Goal: Task Accomplishment & Management: Use online tool/utility

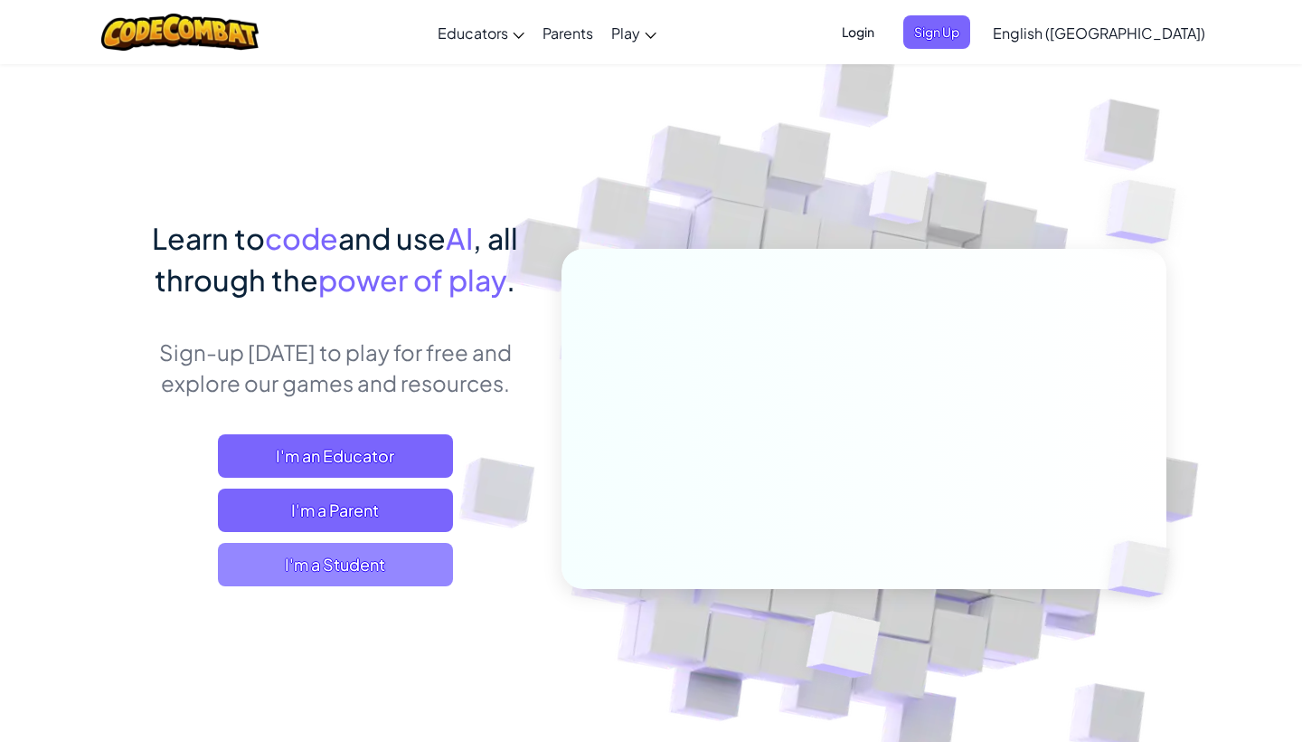
click at [303, 579] on span "I'm a Student" at bounding box center [335, 564] width 235 height 43
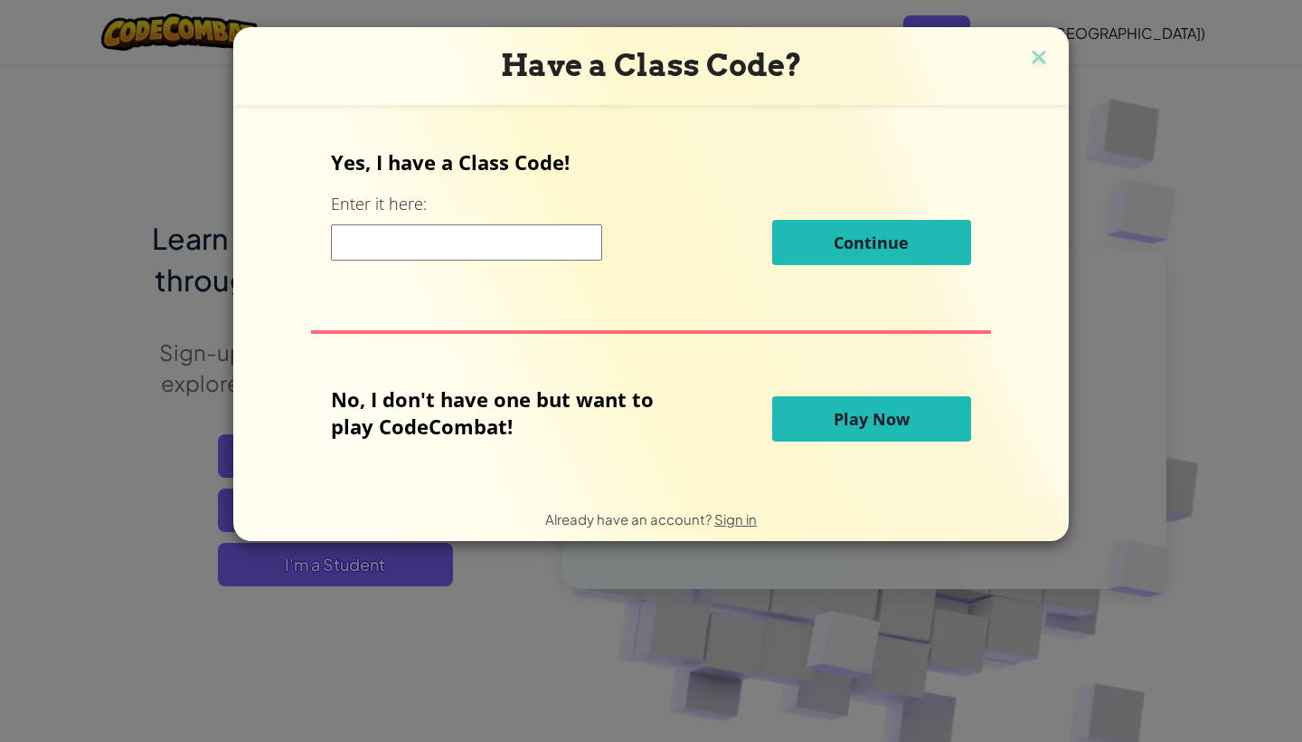
click at [864, 414] on span "Play Now" at bounding box center [872, 419] width 76 height 22
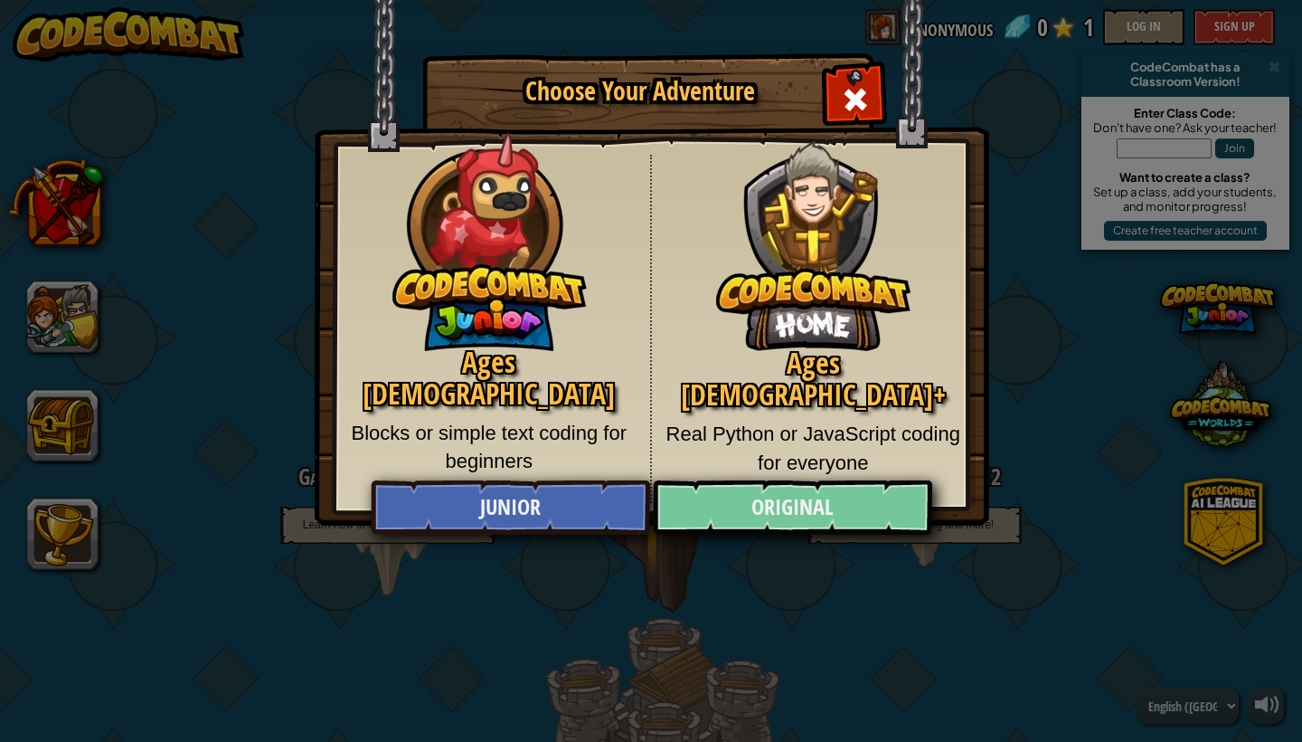
click at [827, 512] on link "Original" at bounding box center [792, 507] width 279 height 54
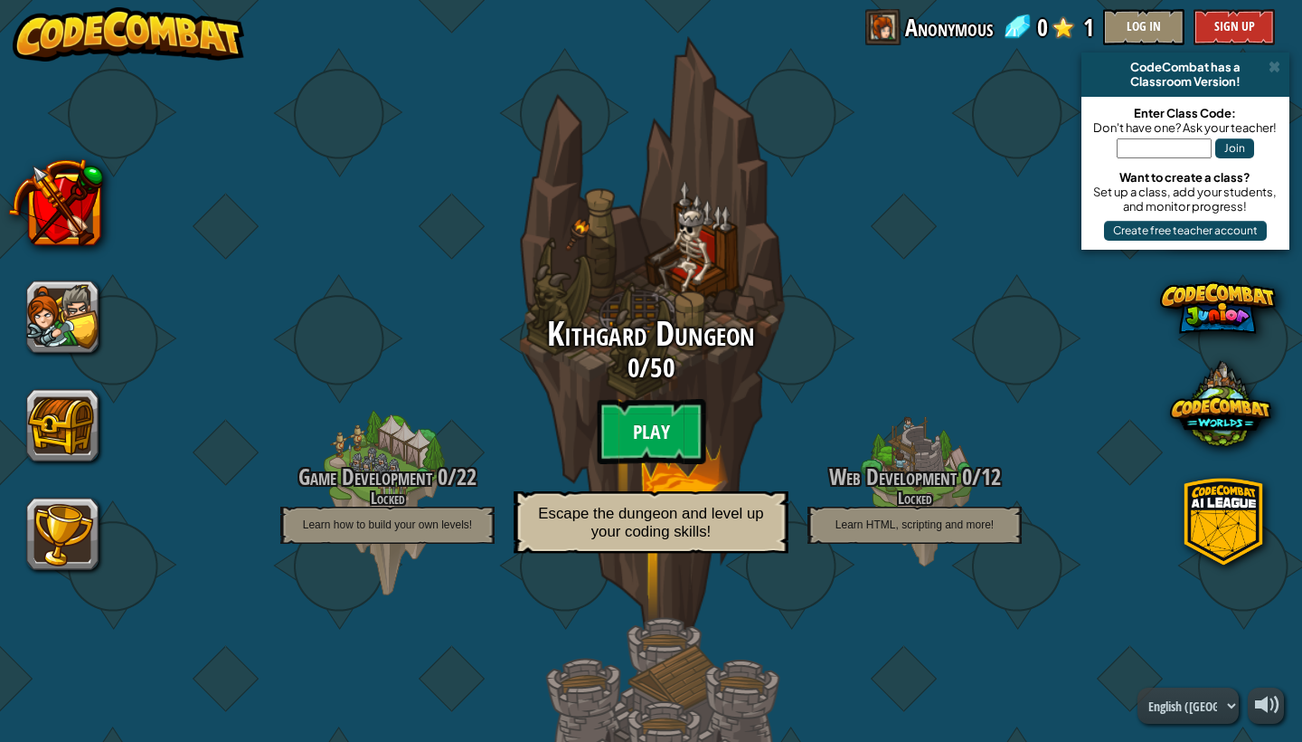
click at [667, 421] on btn "Play" at bounding box center [651, 431] width 109 height 65
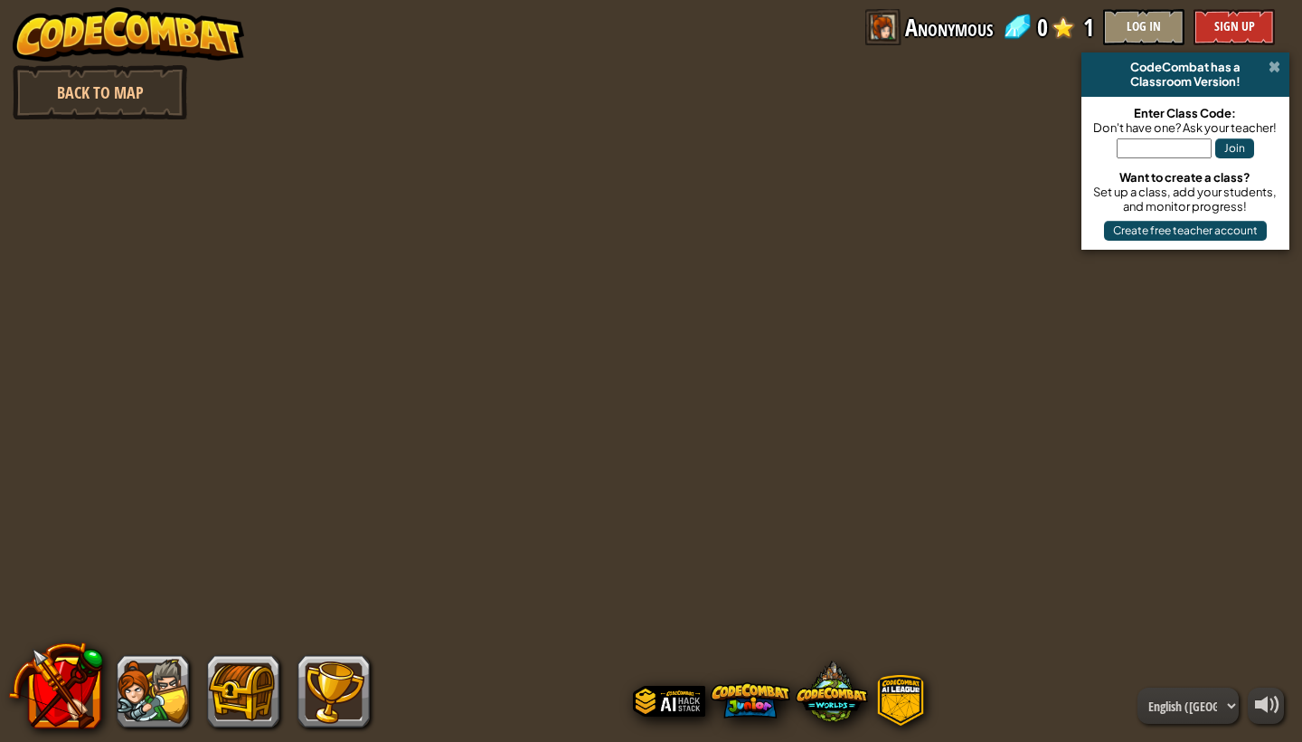
click at [1276, 72] on span at bounding box center [1275, 67] width 12 height 14
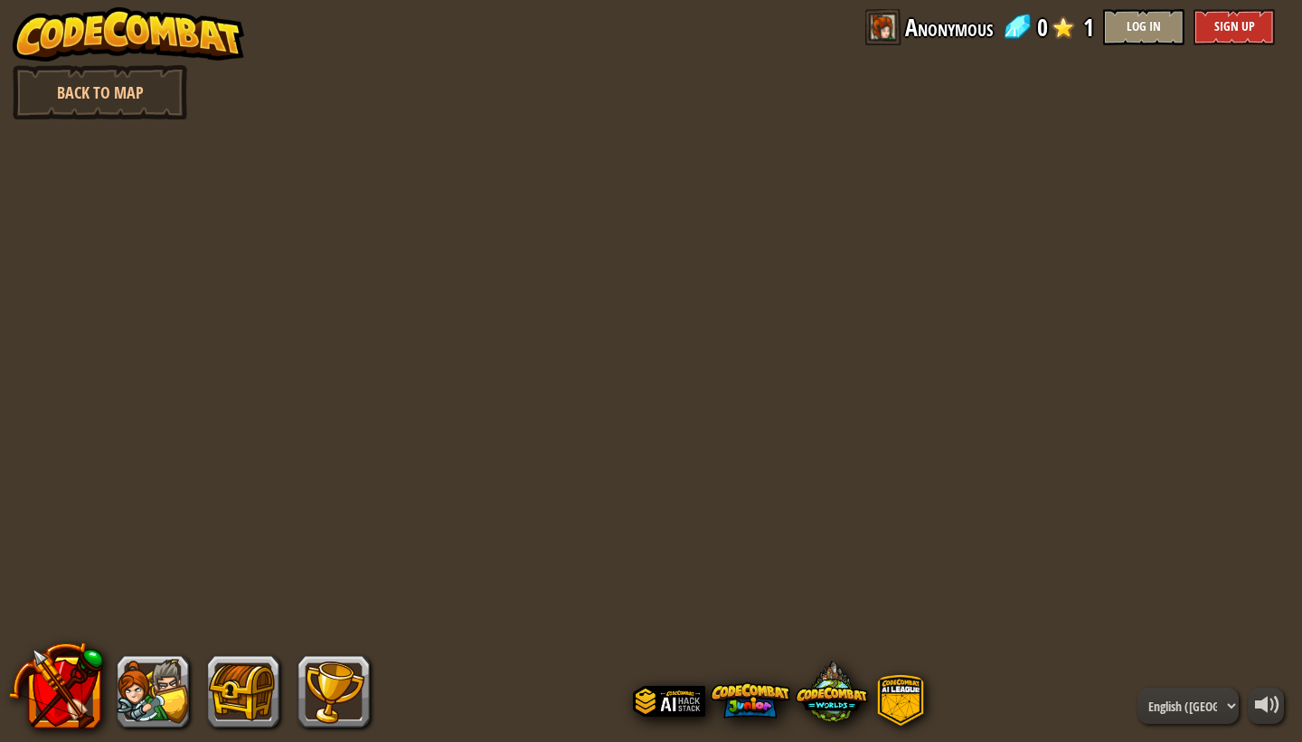
click at [882, 61] on div "powered by Back to Map CodeCombat has a Classroom Version! Enter Class Code: Do…" at bounding box center [651, 371] width 1302 height 742
click at [153, 83] on link "Back to Map" at bounding box center [100, 92] width 175 height 54
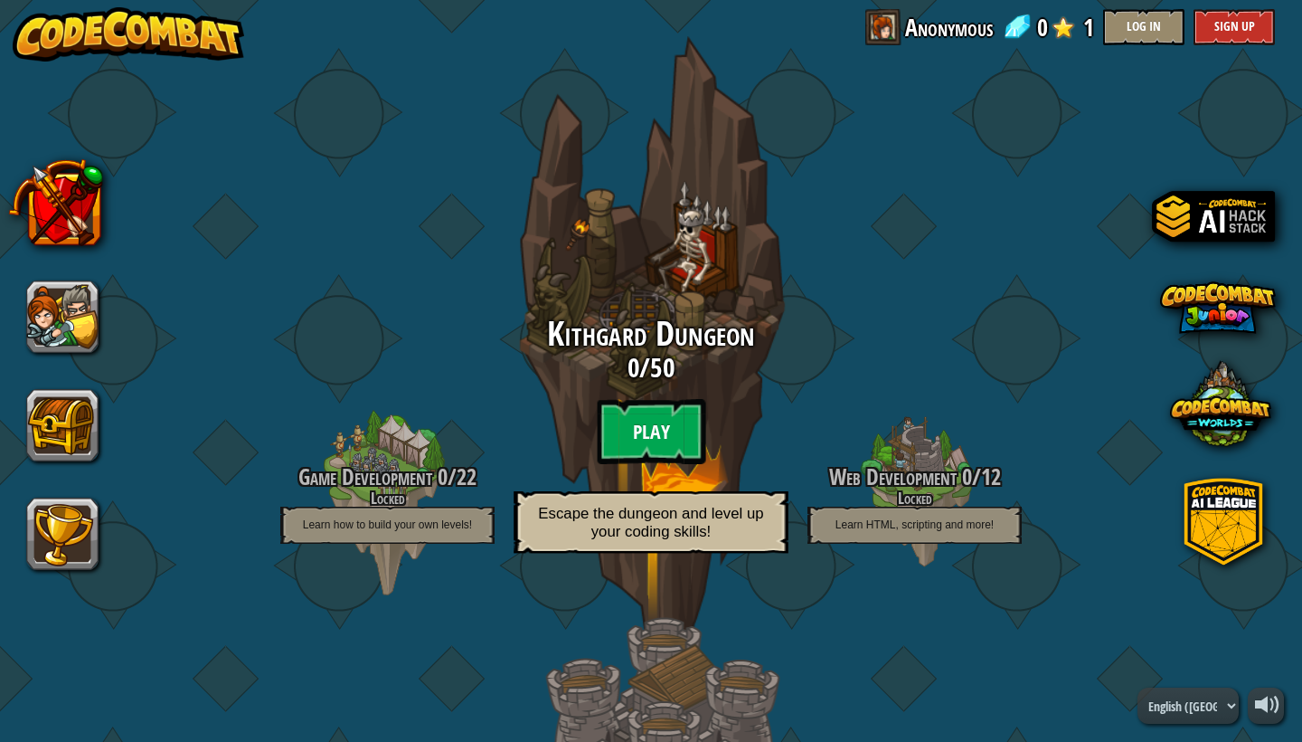
click at [650, 413] on btn "Play" at bounding box center [651, 431] width 109 height 65
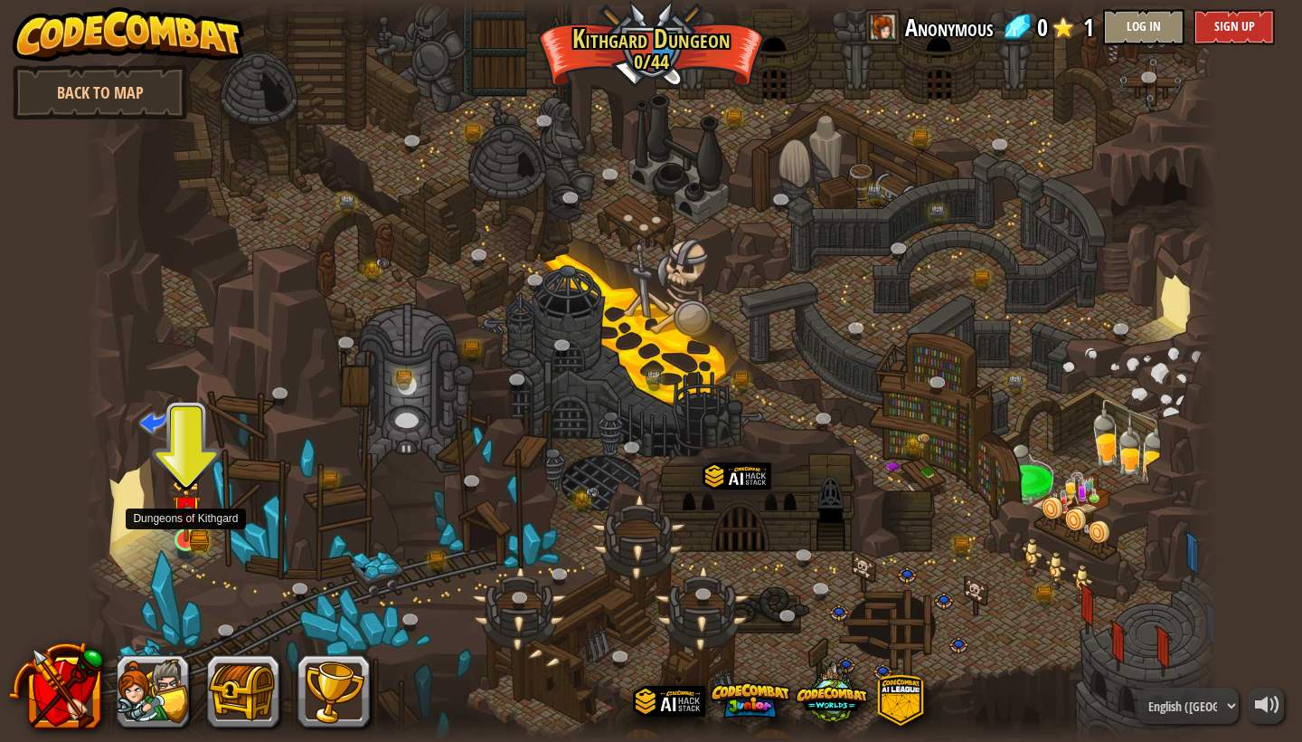
click at [179, 540] on img at bounding box center [186, 510] width 29 height 64
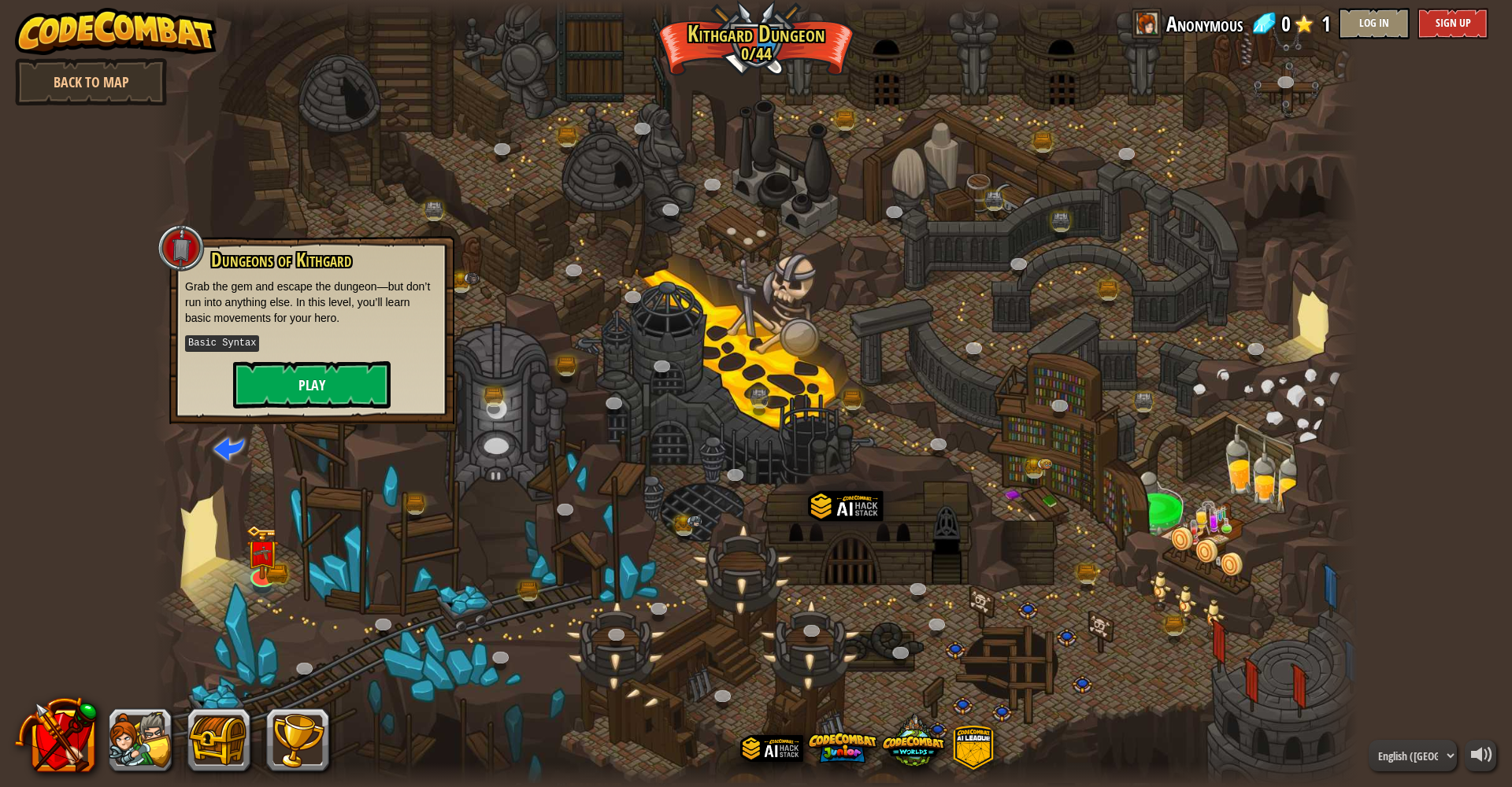
click at [311, 383] on button "Play" at bounding box center [312, 385] width 158 height 47
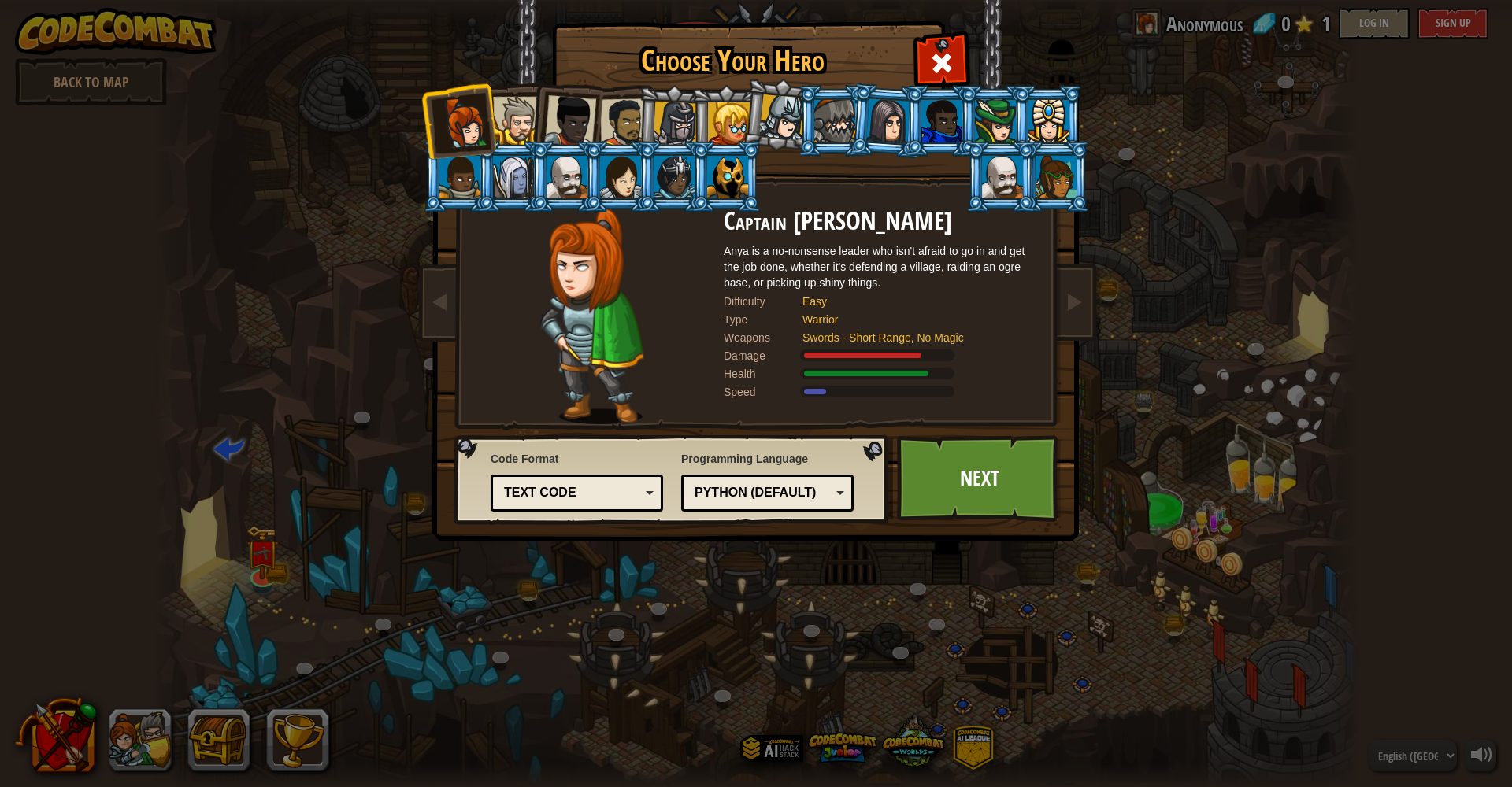
click at [651, 488] on div "Text code" at bounding box center [577, 494] width 152 height 24
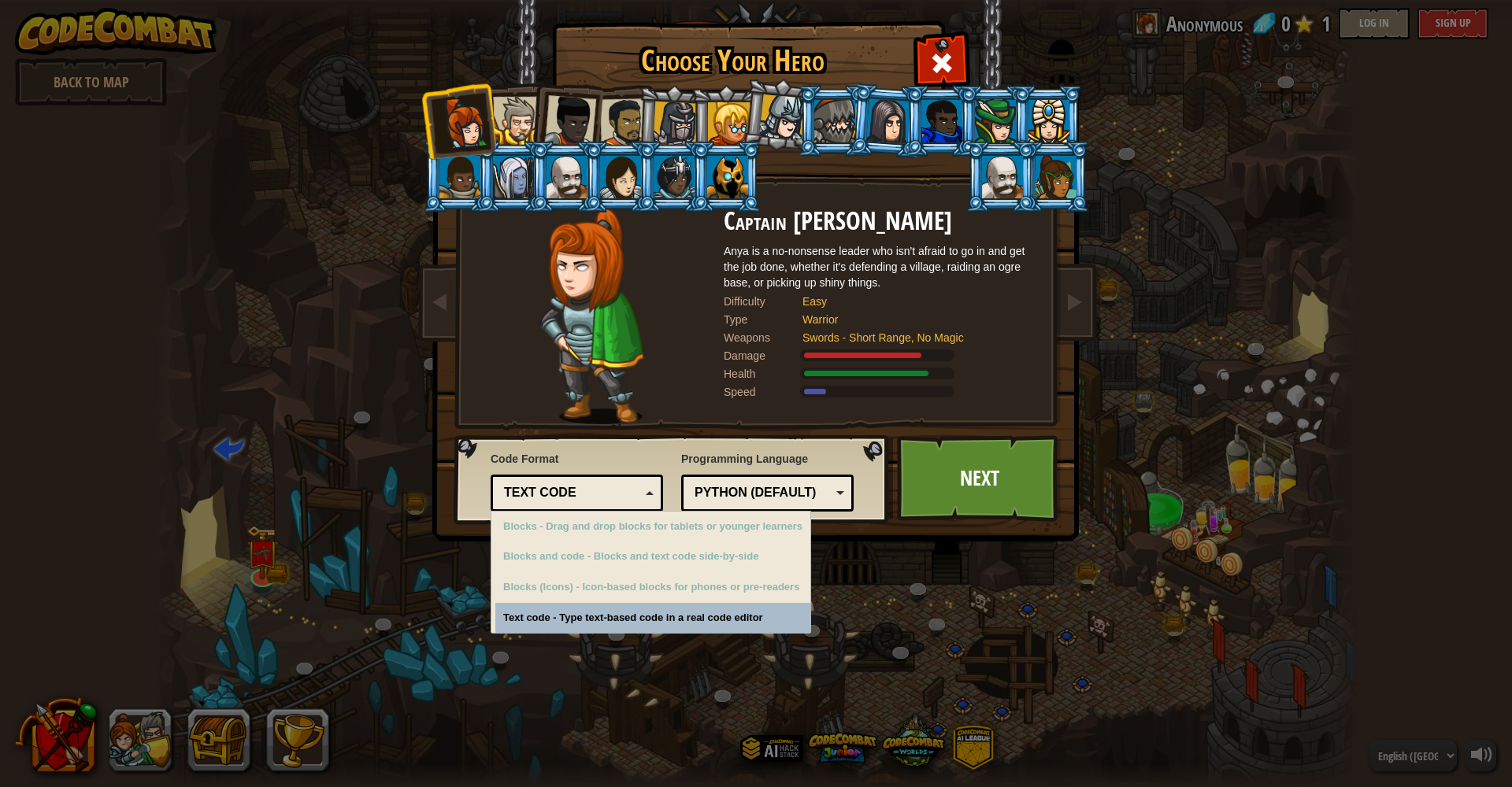
click at [763, 490] on div "Python (Default)" at bounding box center [763, 493] width 136 height 18
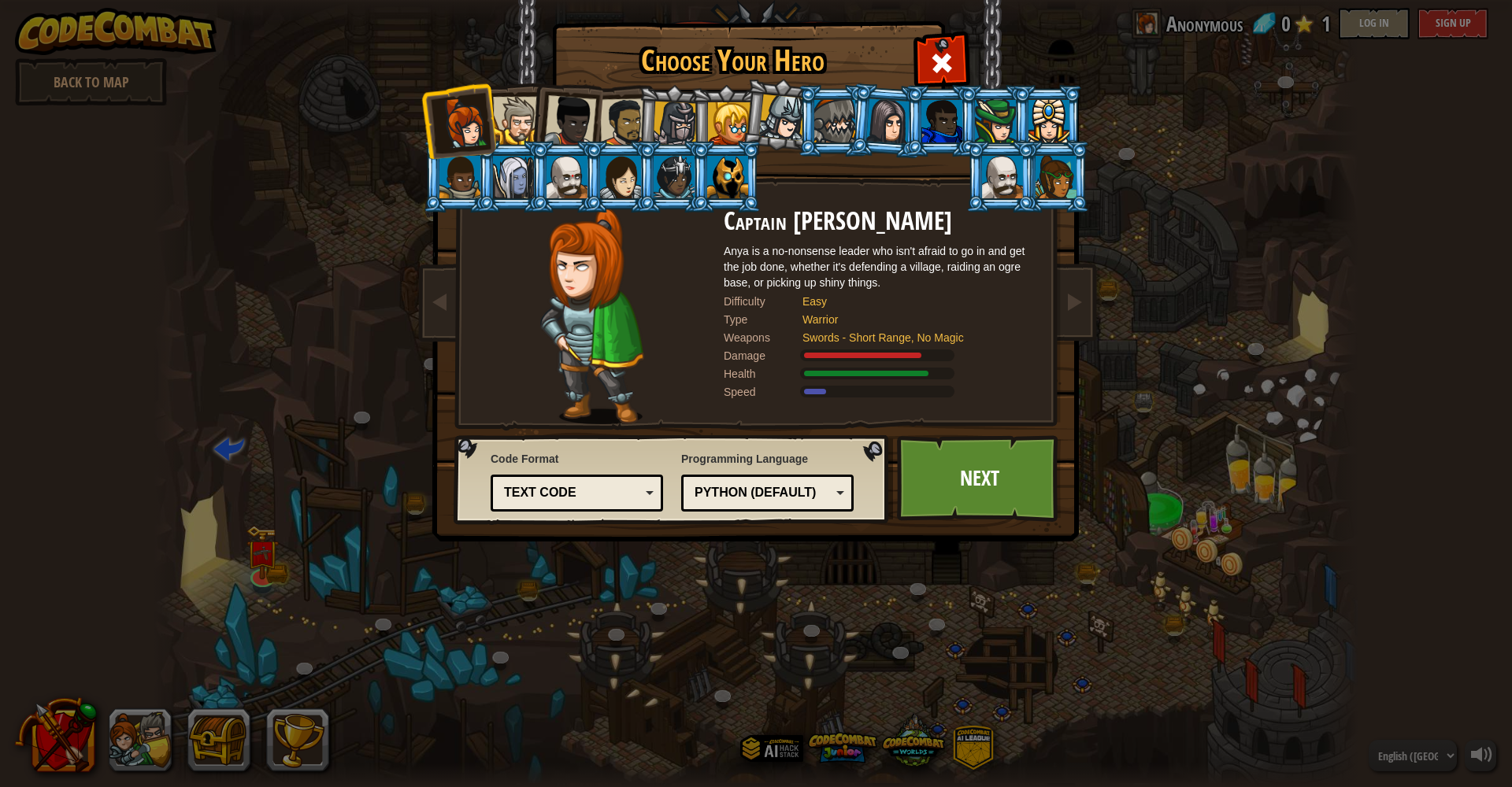
click at [807, 642] on div "Choose Your Hero 0 Captain [PERSON_NAME] is a no-nonsense leader who isn't afra…" at bounding box center [756, 394] width 1512 height 787
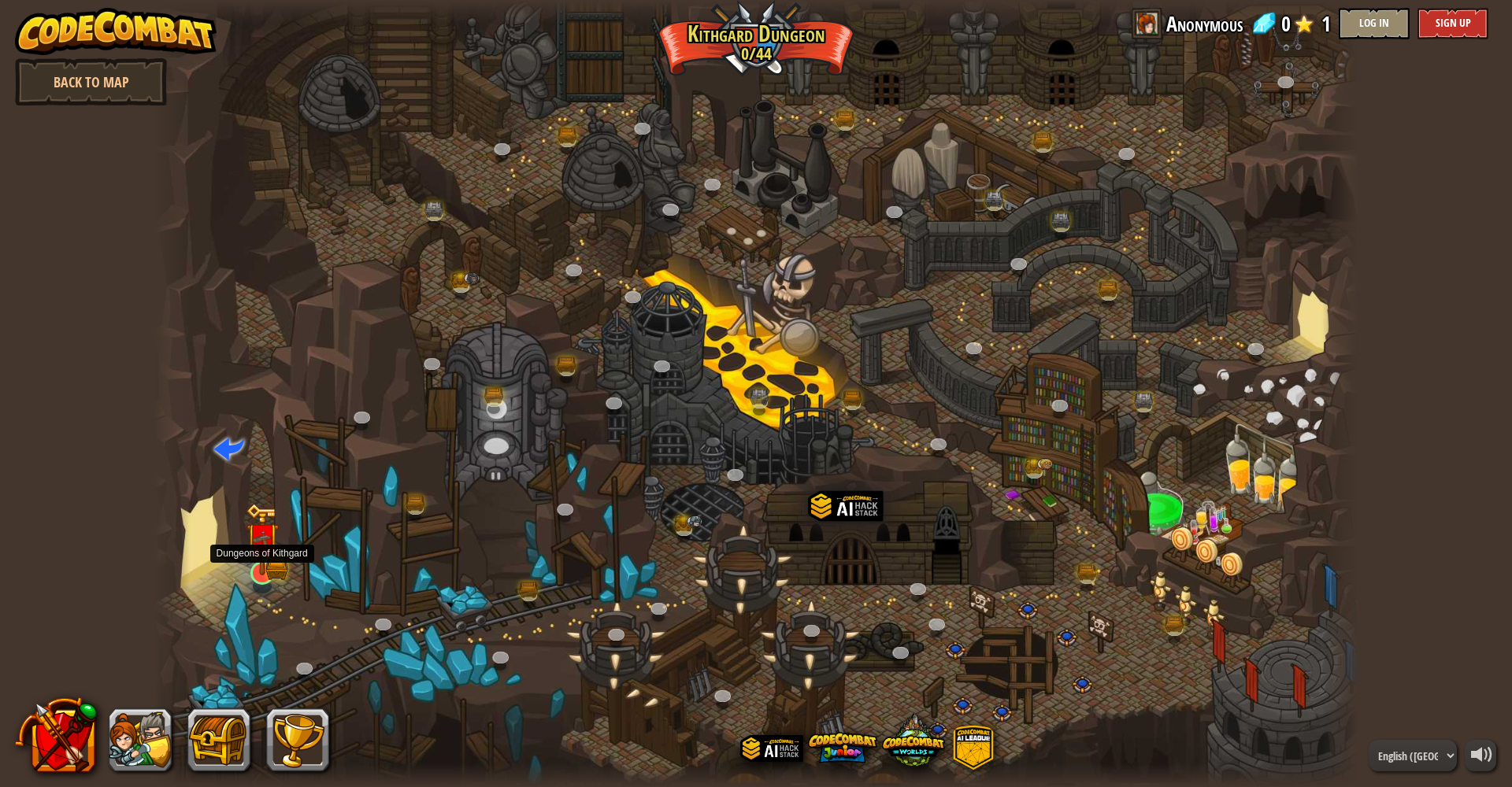
click at [268, 568] on img at bounding box center [262, 539] width 33 height 72
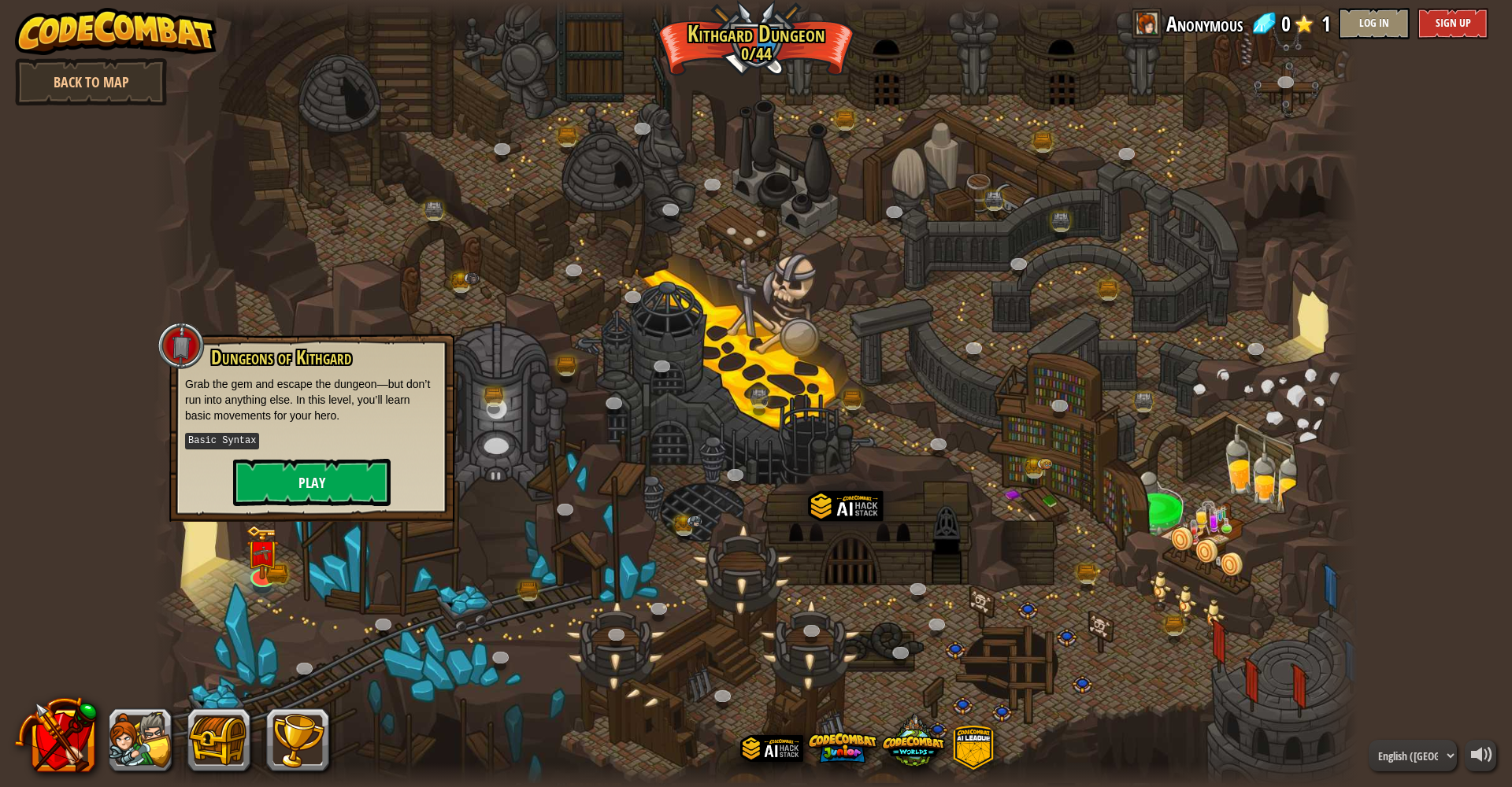
click at [334, 467] on button "Play" at bounding box center [312, 482] width 158 height 47
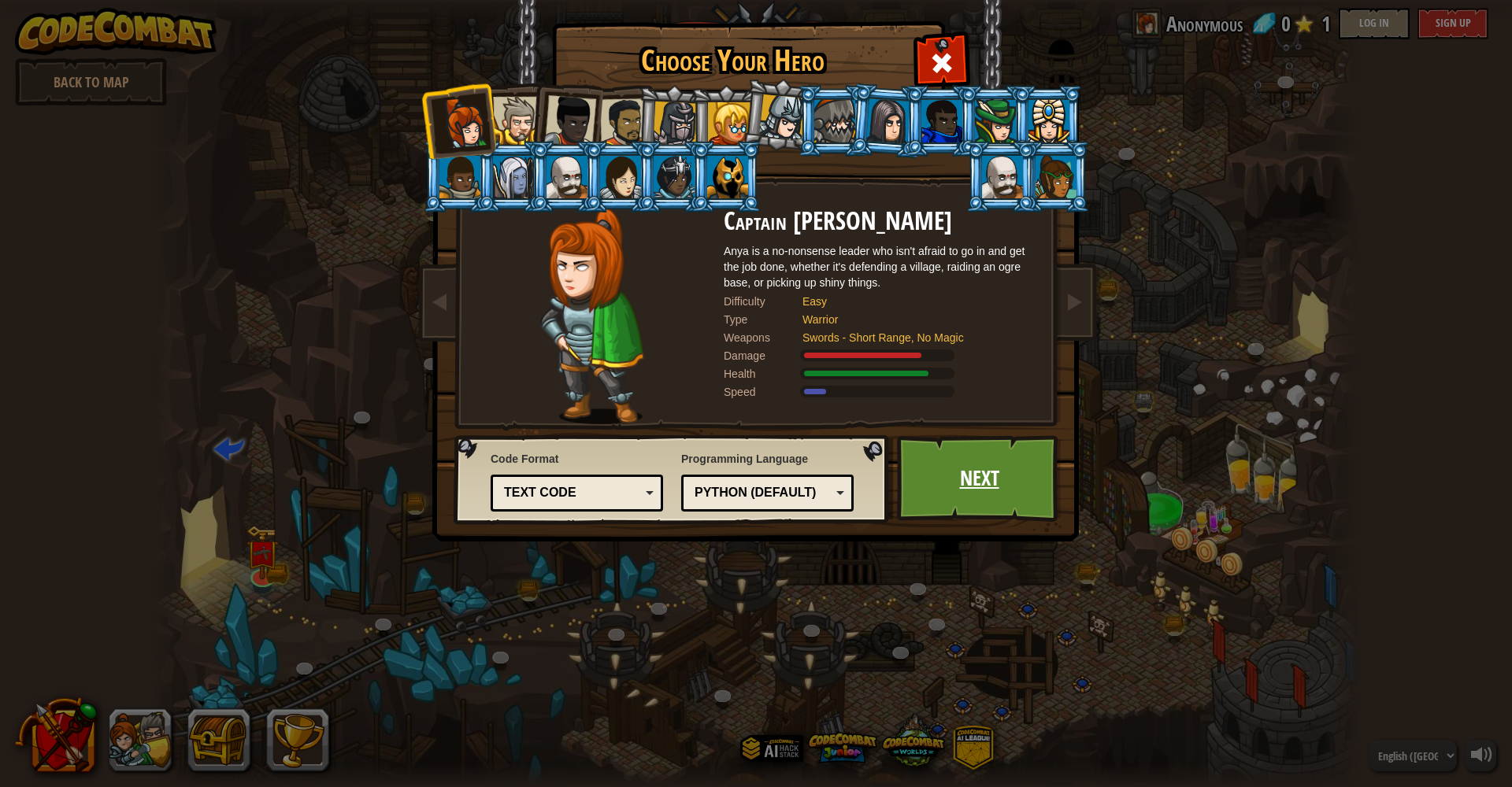
click at [970, 481] on link "Next" at bounding box center [979, 478] width 165 height 86
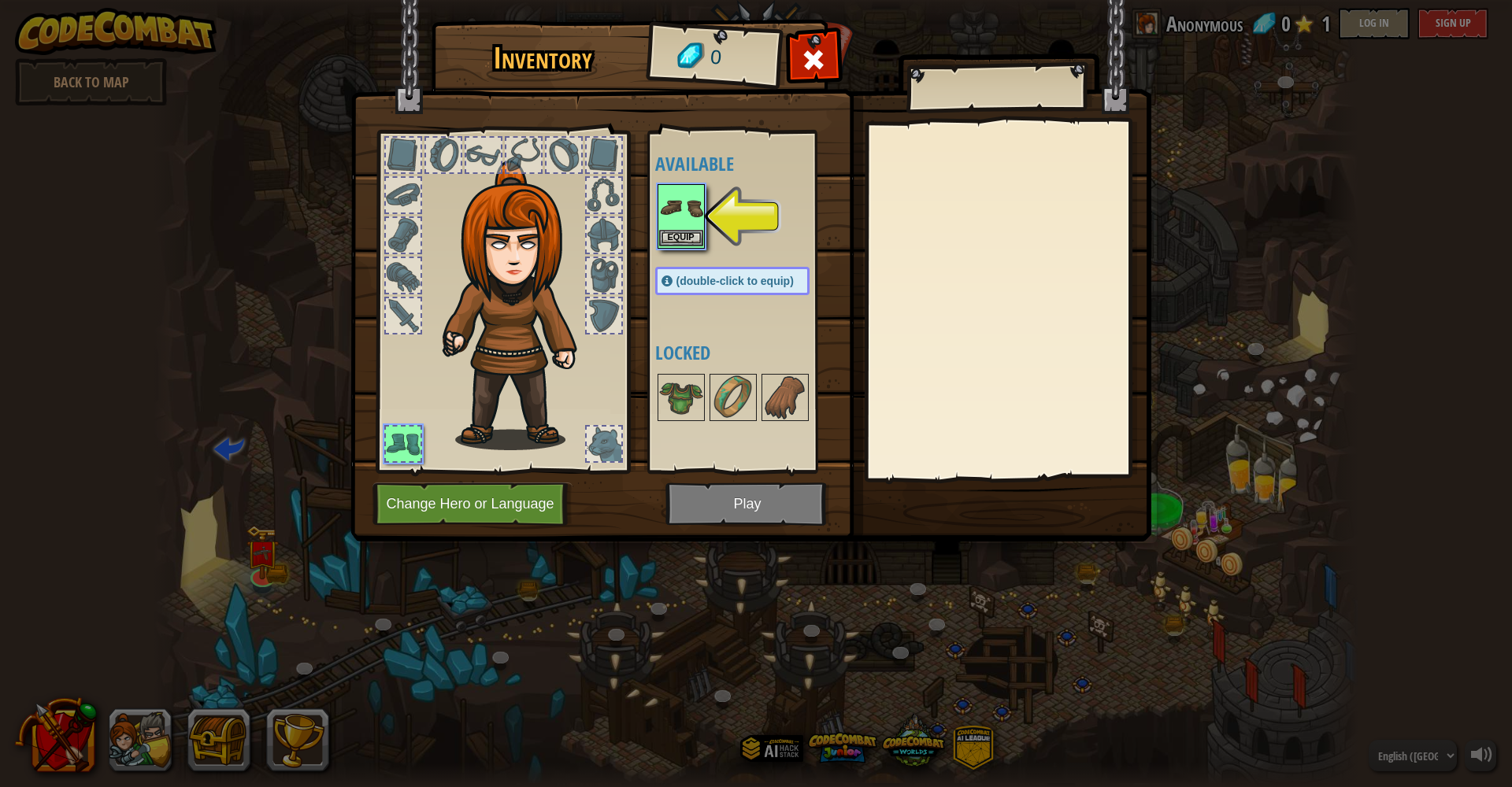
click at [680, 240] on button "Equip" at bounding box center [681, 238] width 44 height 17
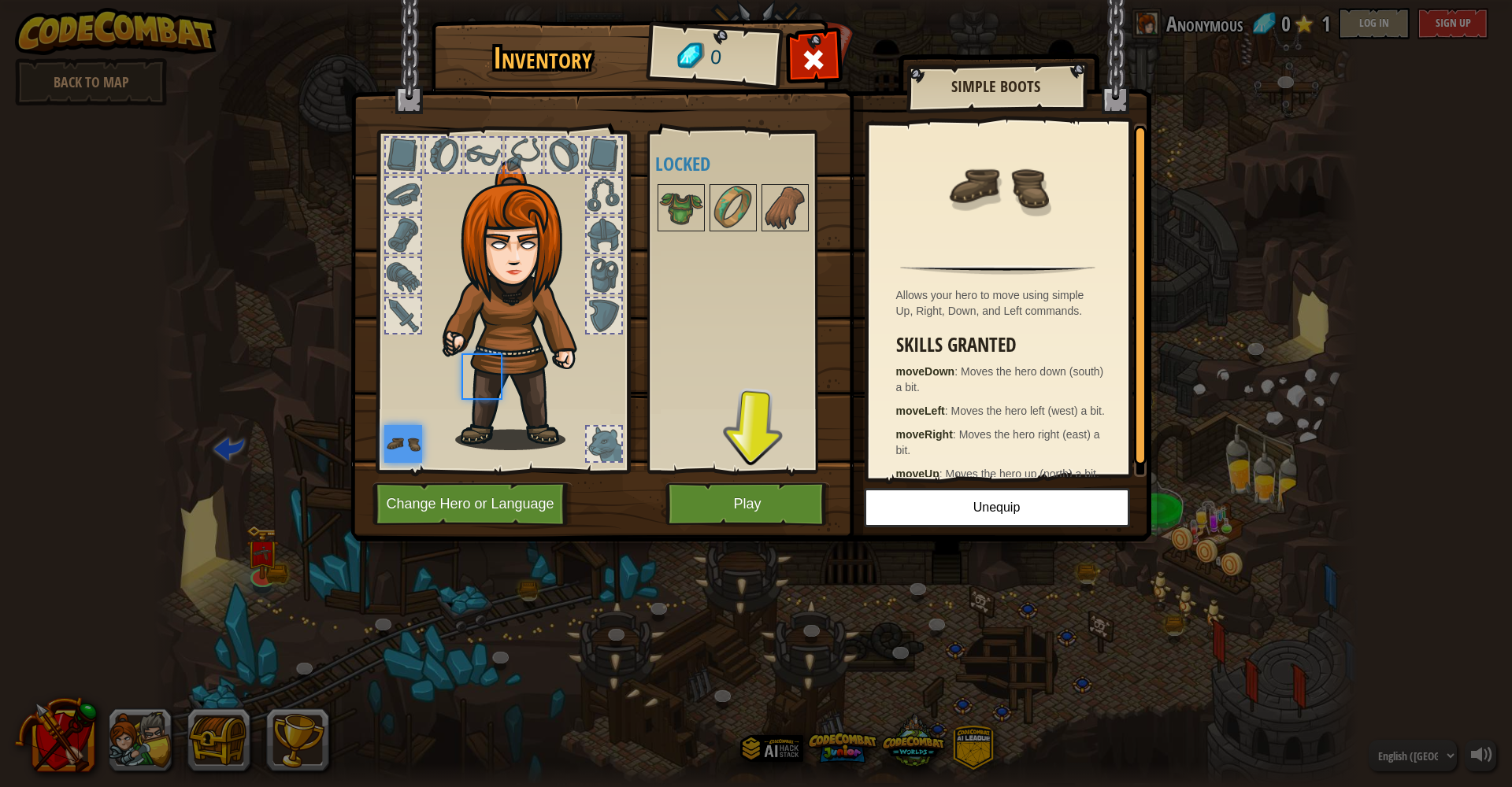
click at [680, 240] on div "Available Equip (double-click to equip) Locked" at bounding box center [747, 301] width 186 height 328
click at [746, 499] on button "Play" at bounding box center [747, 504] width 165 height 44
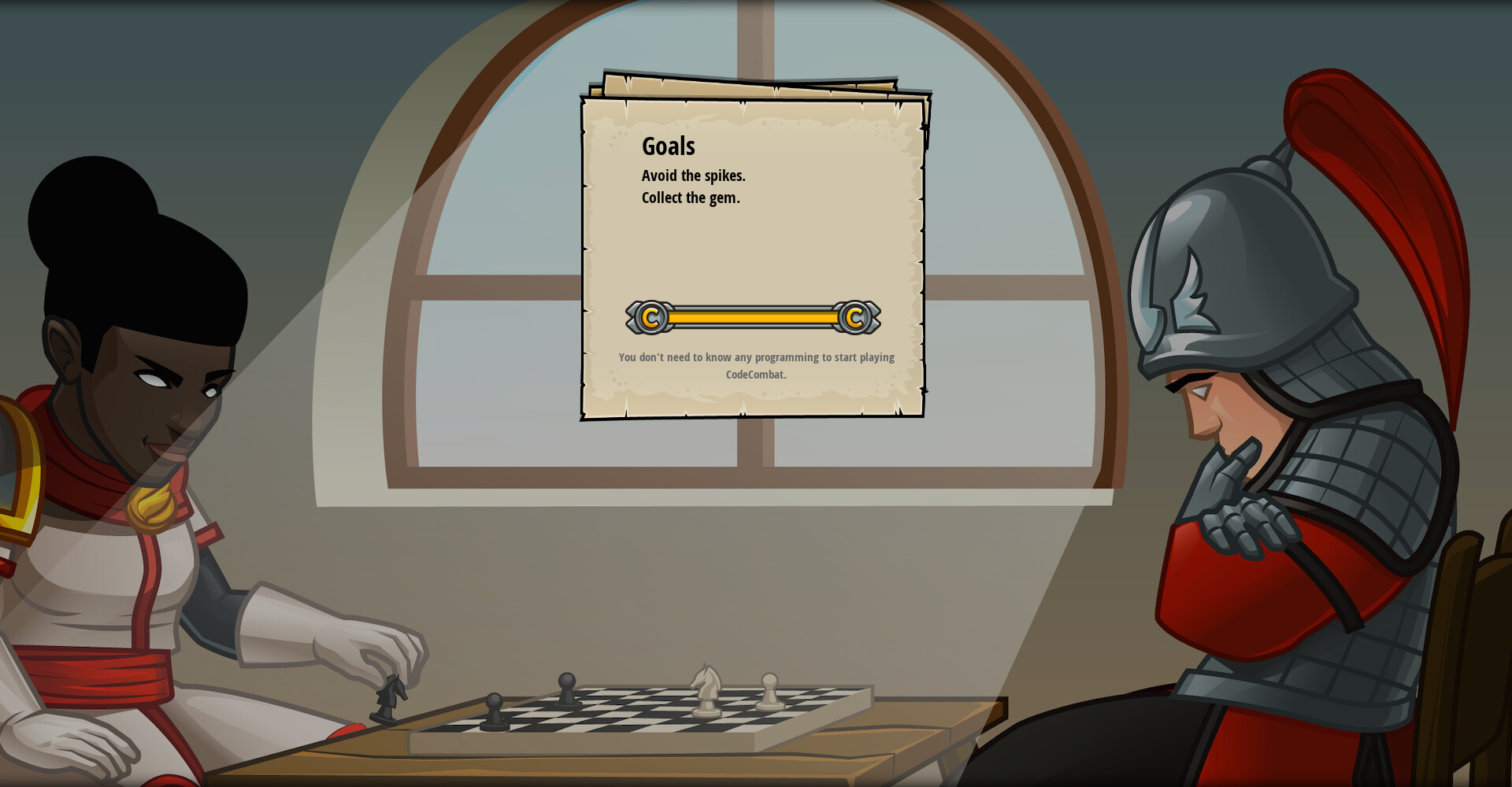
click at [653, 317] on div at bounding box center [753, 318] width 256 height 36
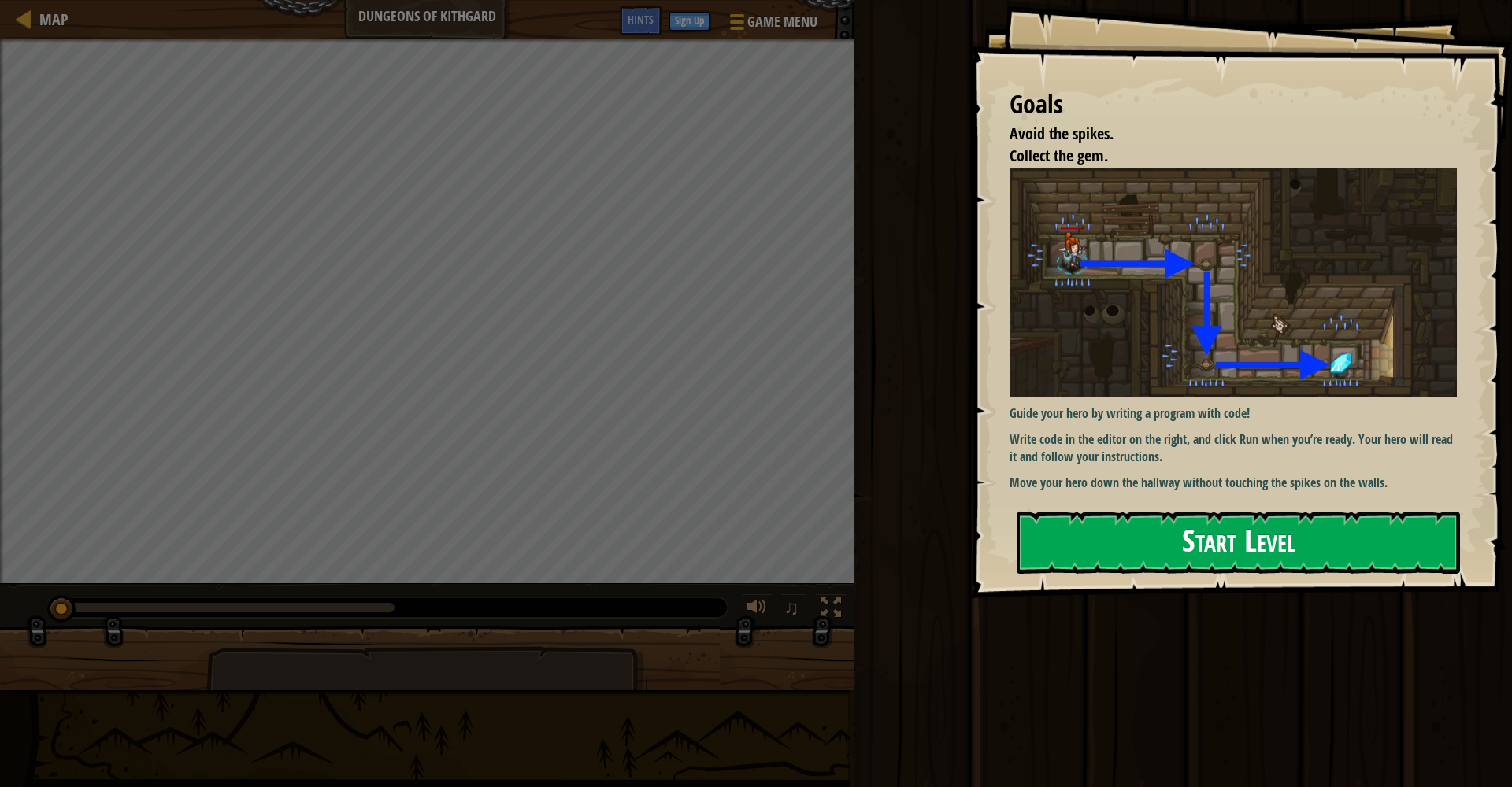
click at [1133, 539] on button "Start Level" at bounding box center [1239, 542] width 443 height 62
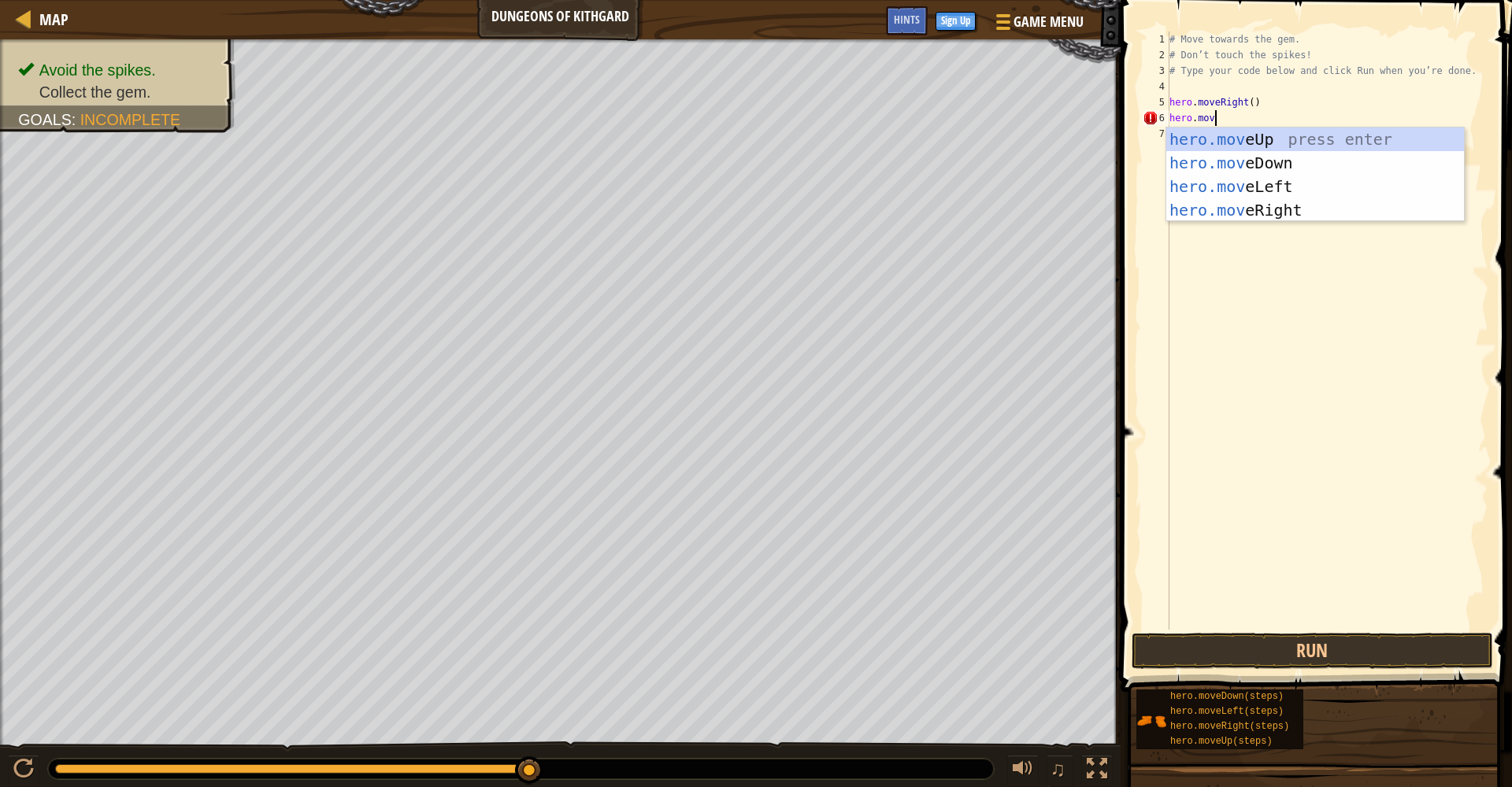
scroll to position [7, 3]
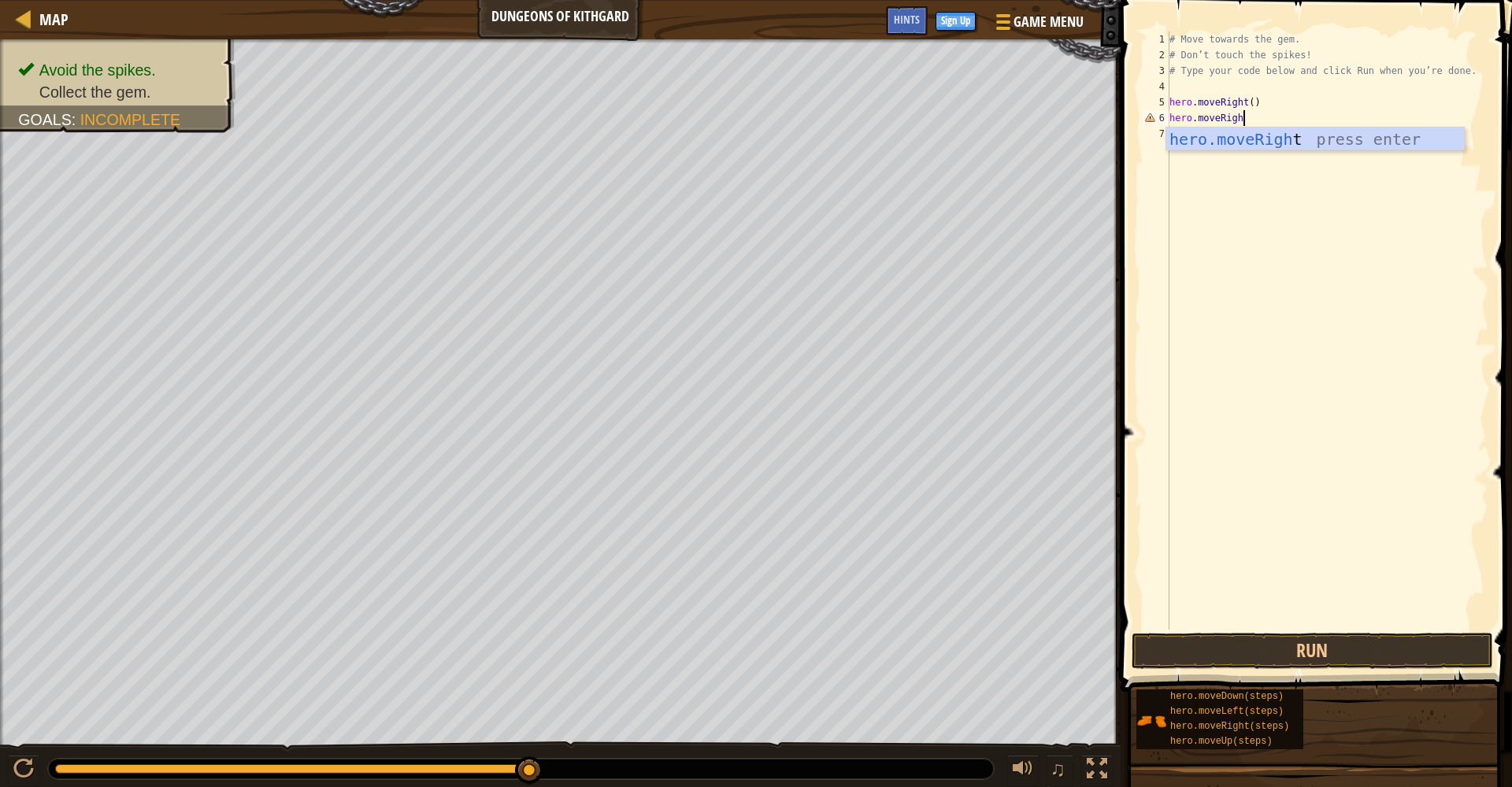
type textarea "hero.moveRight"
click at [1133, 120] on div "# Move towards the gem. # Don’t touch the spikes! # Type your code below and cl…" at bounding box center [1327, 346] width 322 height 629
click at [1133, 645] on button "Run" at bounding box center [1313, 651] width 361 height 37
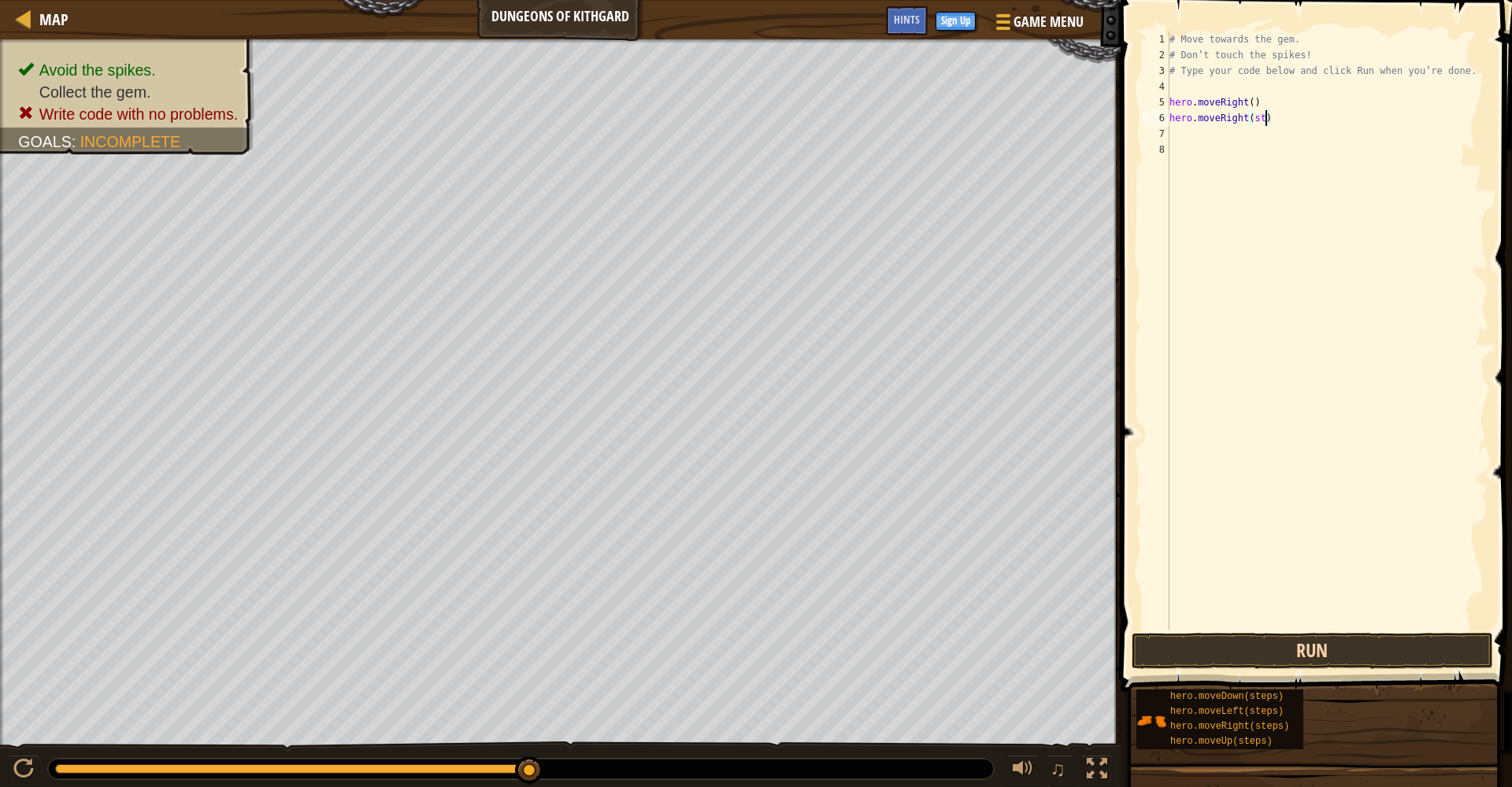
scroll to position [7, 7]
type textarea "hero.moveRight(1)"
click at [1133, 645] on button "Run" at bounding box center [1313, 651] width 361 height 37
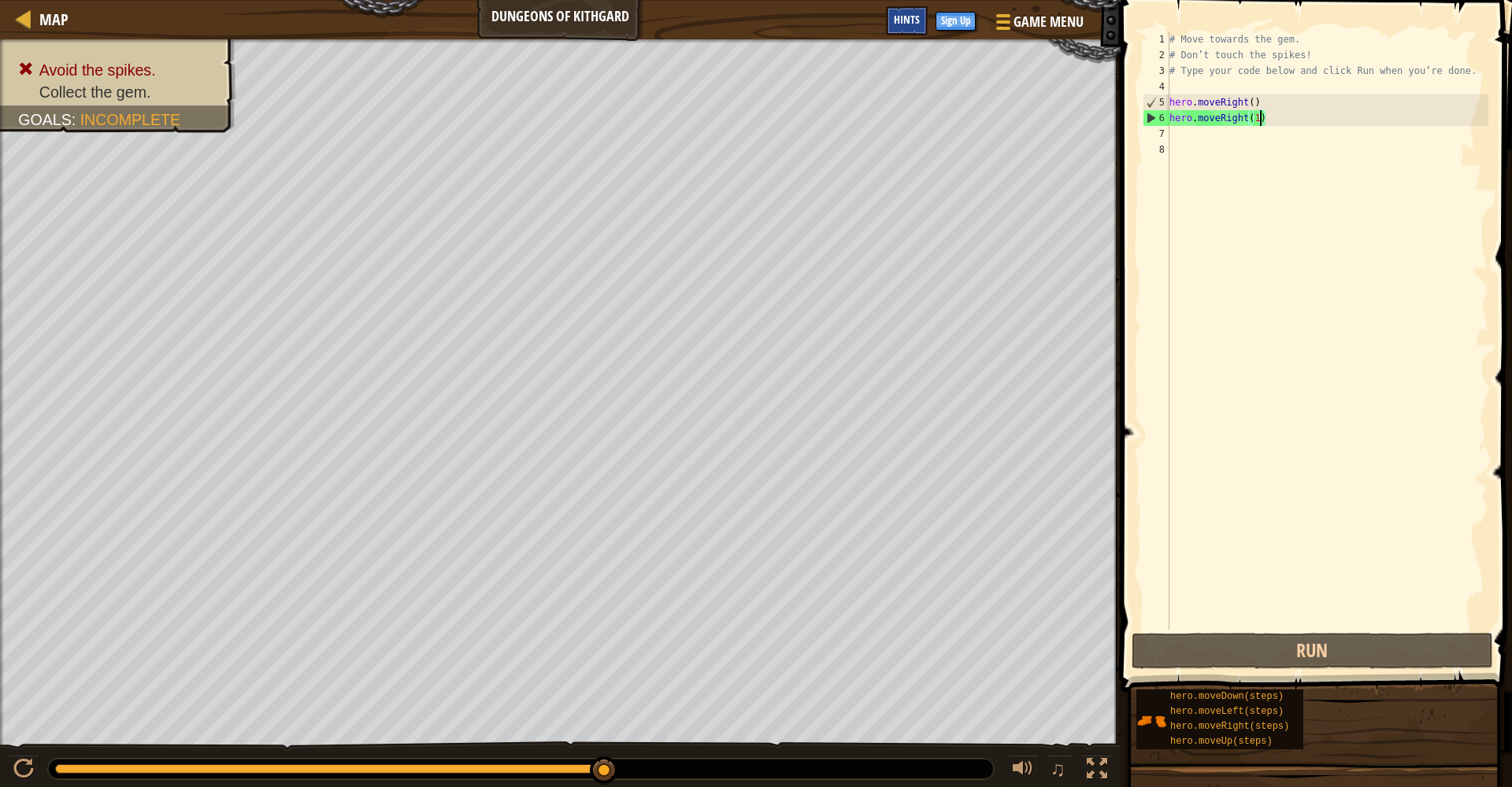
click at [901, 21] on span "Hints" at bounding box center [907, 19] width 26 height 15
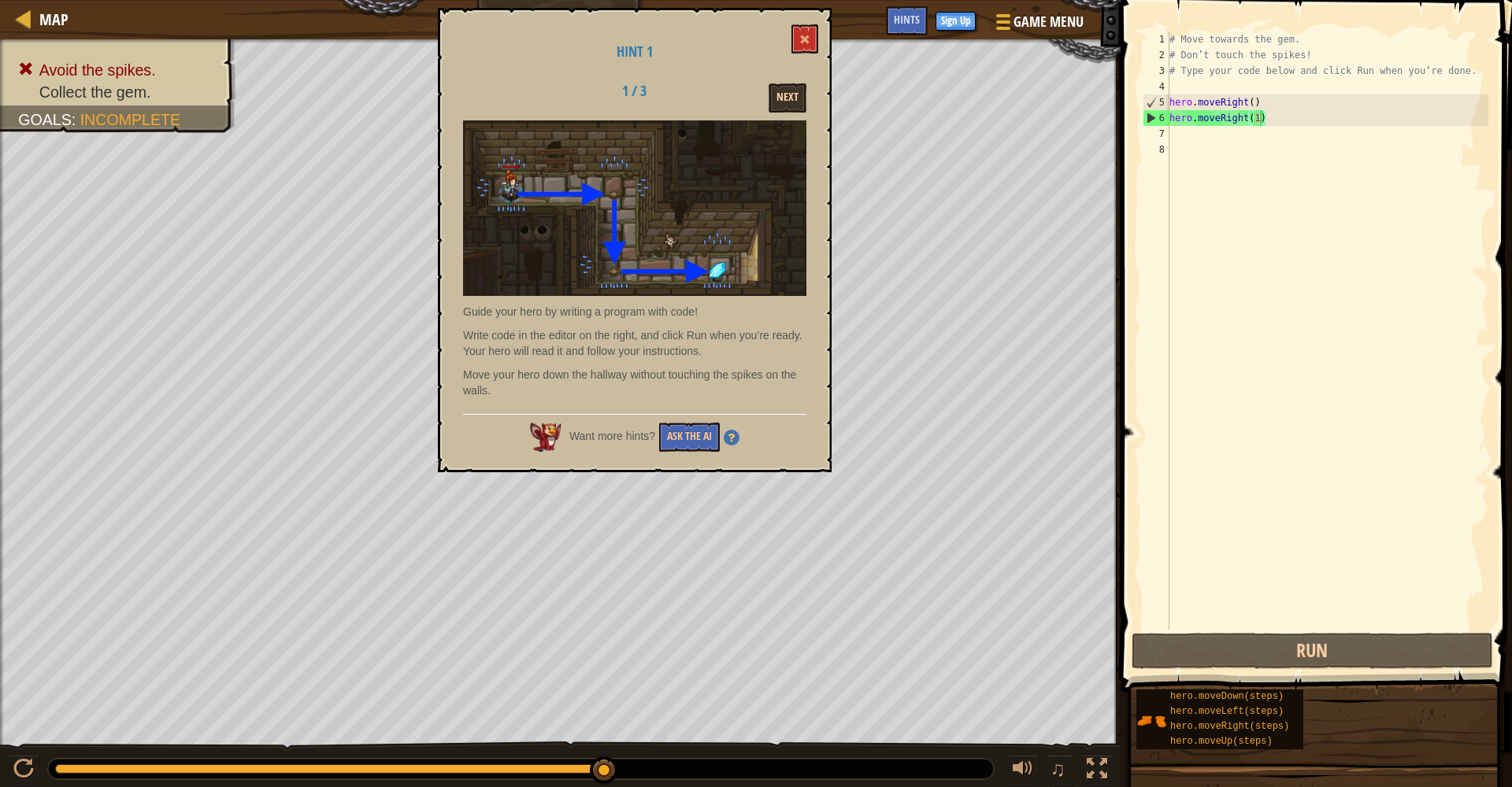
click at [785, 104] on button "Next" at bounding box center [787, 98] width 37 height 29
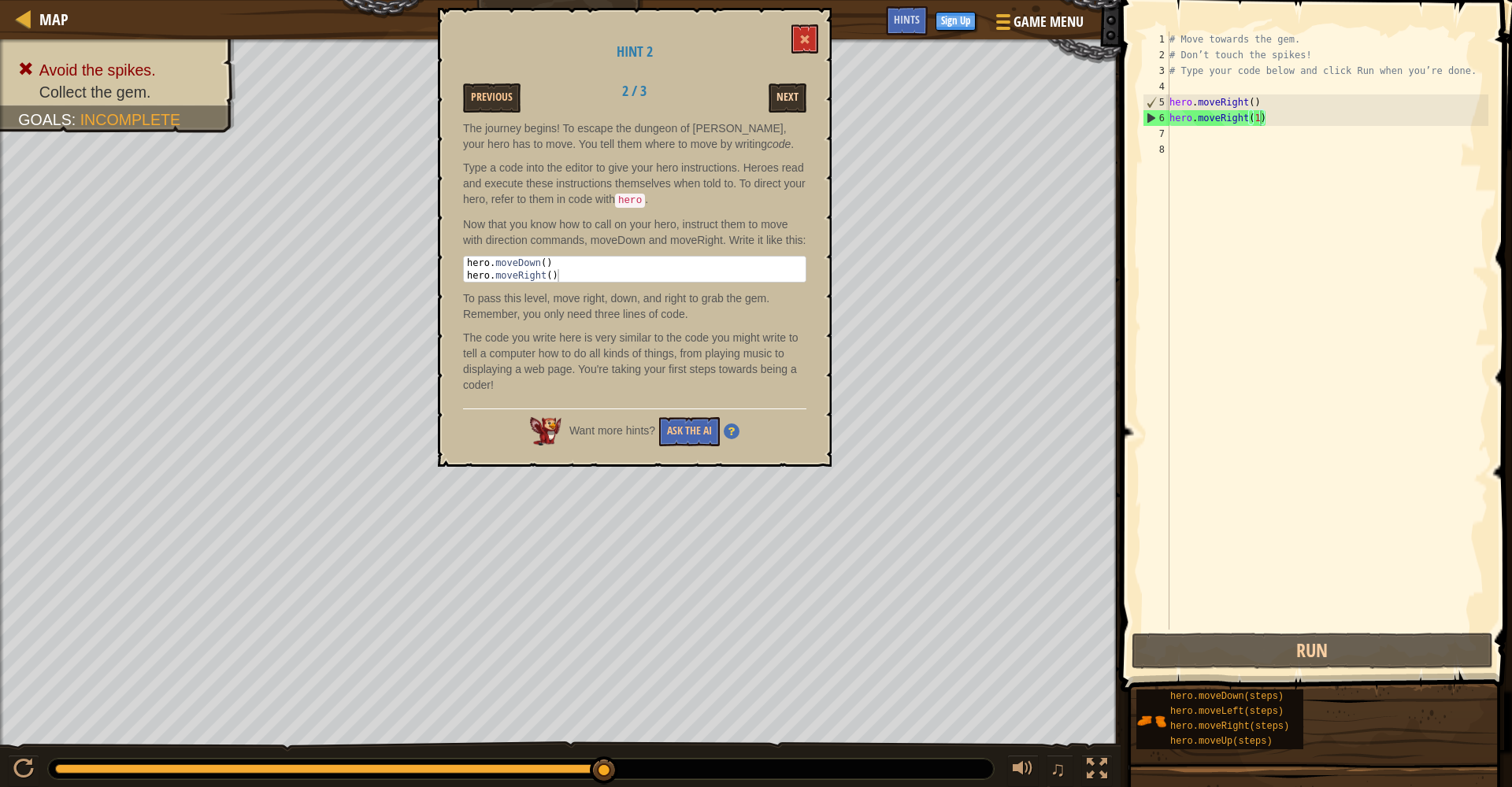
click at [785, 98] on button "Next" at bounding box center [787, 98] width 37 height 29
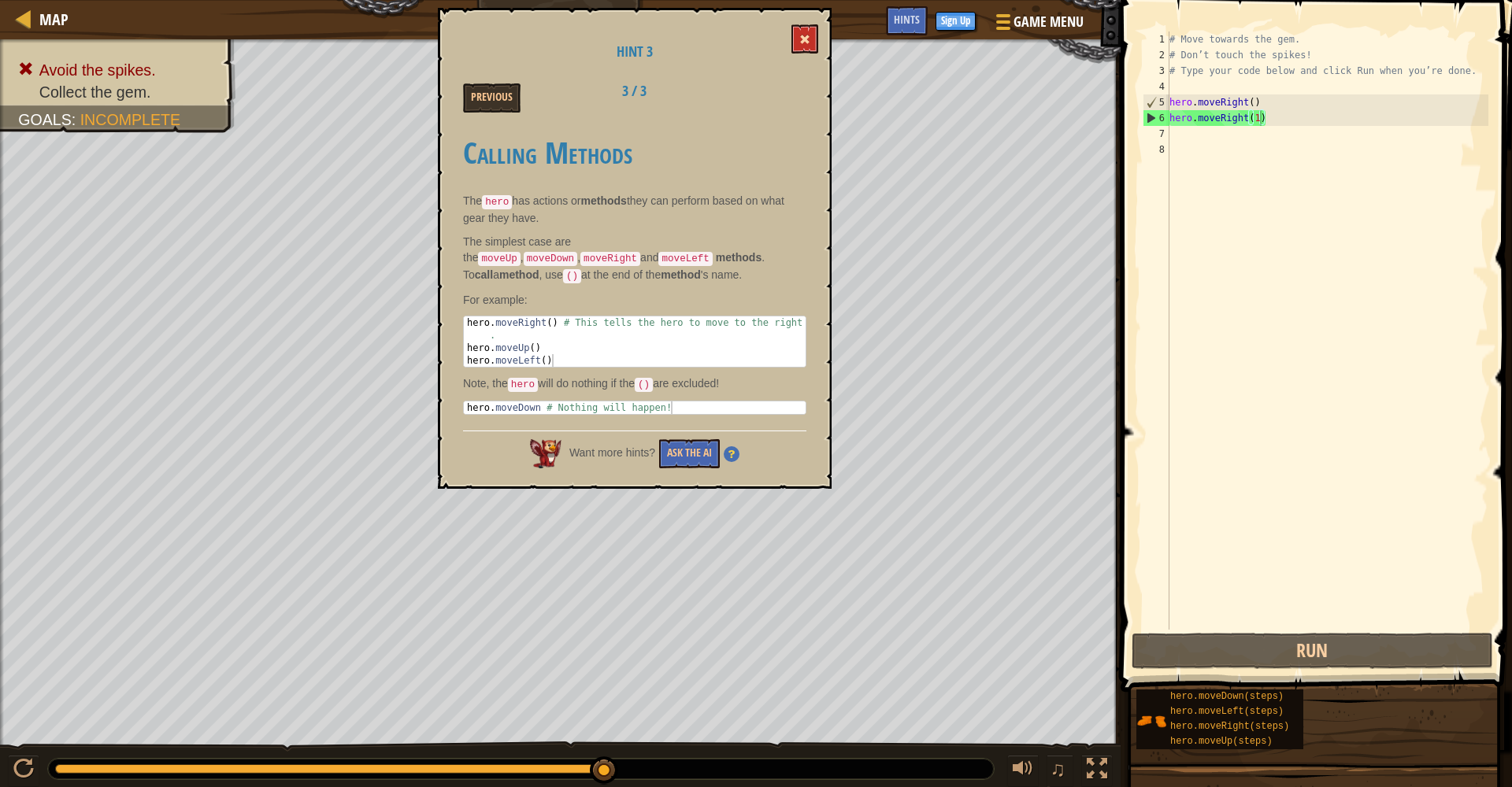
click at [801, 37] on span at bounding box center [805, 39] width 11 height 11
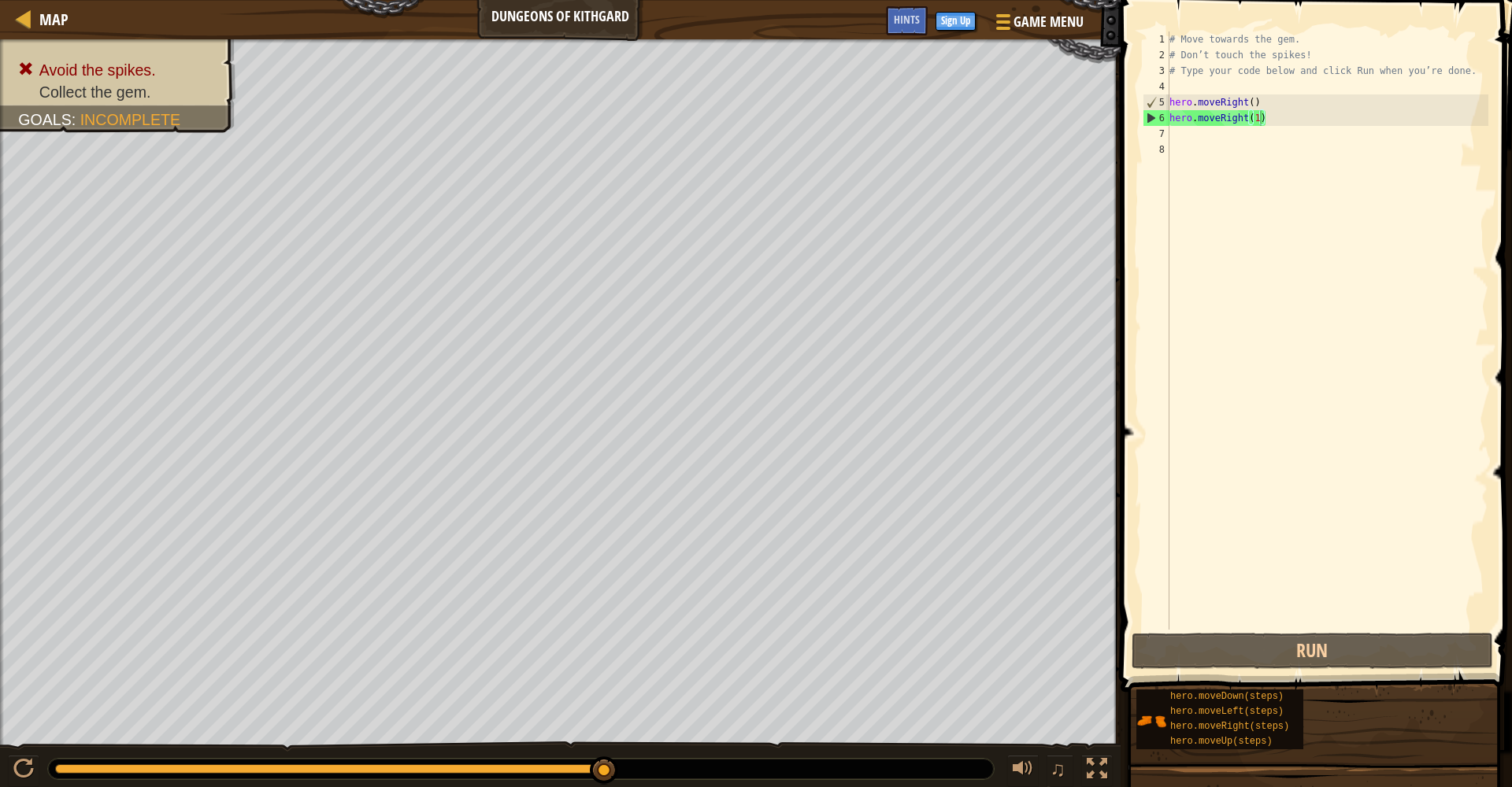
click at [1133, 127] on div "# Move towards the gem. # Don’t touch the spikes! # Type your code below and cl…" at bounding box center [1327, 346] width 322 height 629
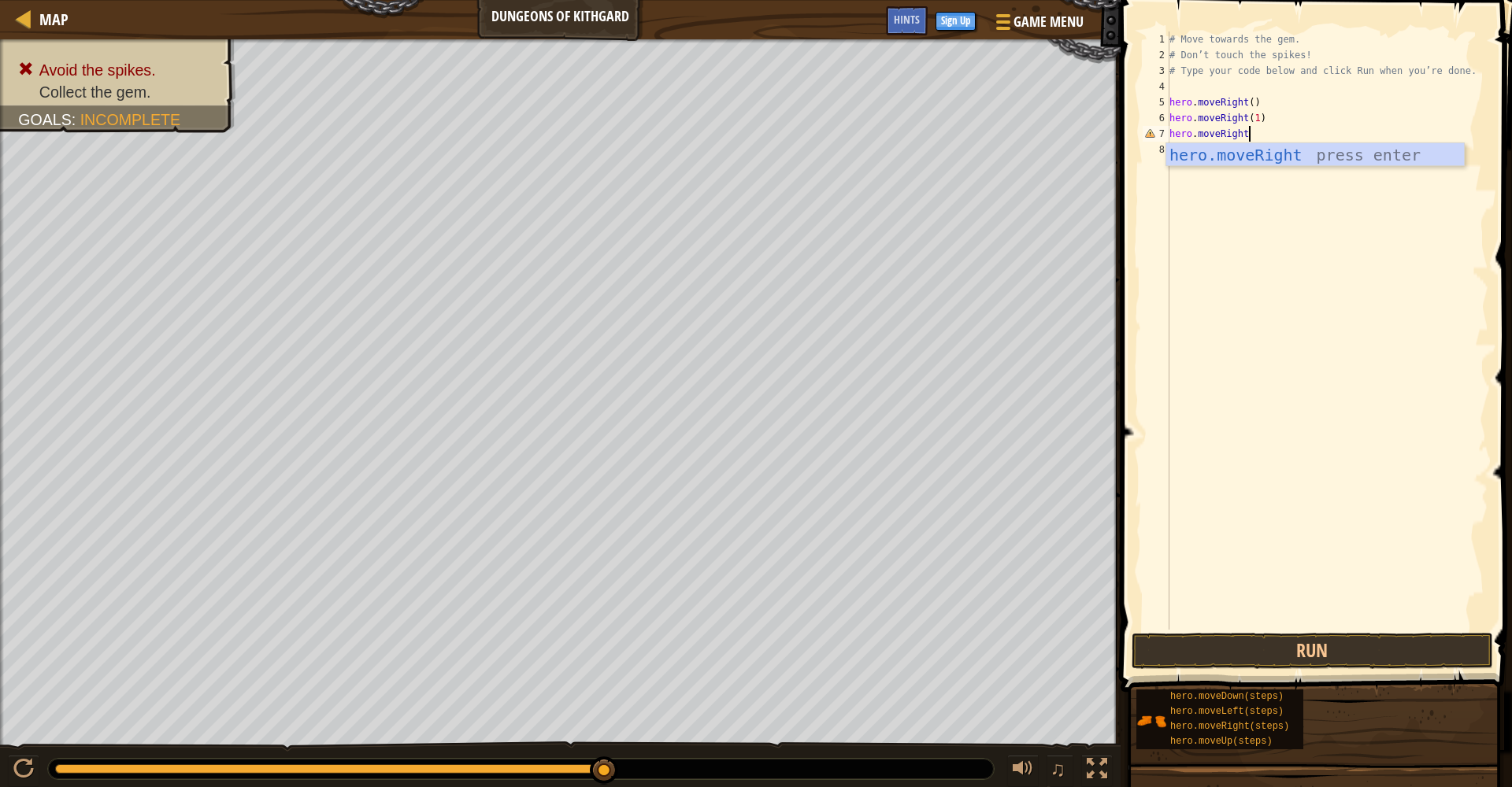
scroll to position [7, 6]
type textarea "hero.moveRight()"
click at [1133, 642] on button "Run" at bounding box center [1313, 651] width 361 height 37
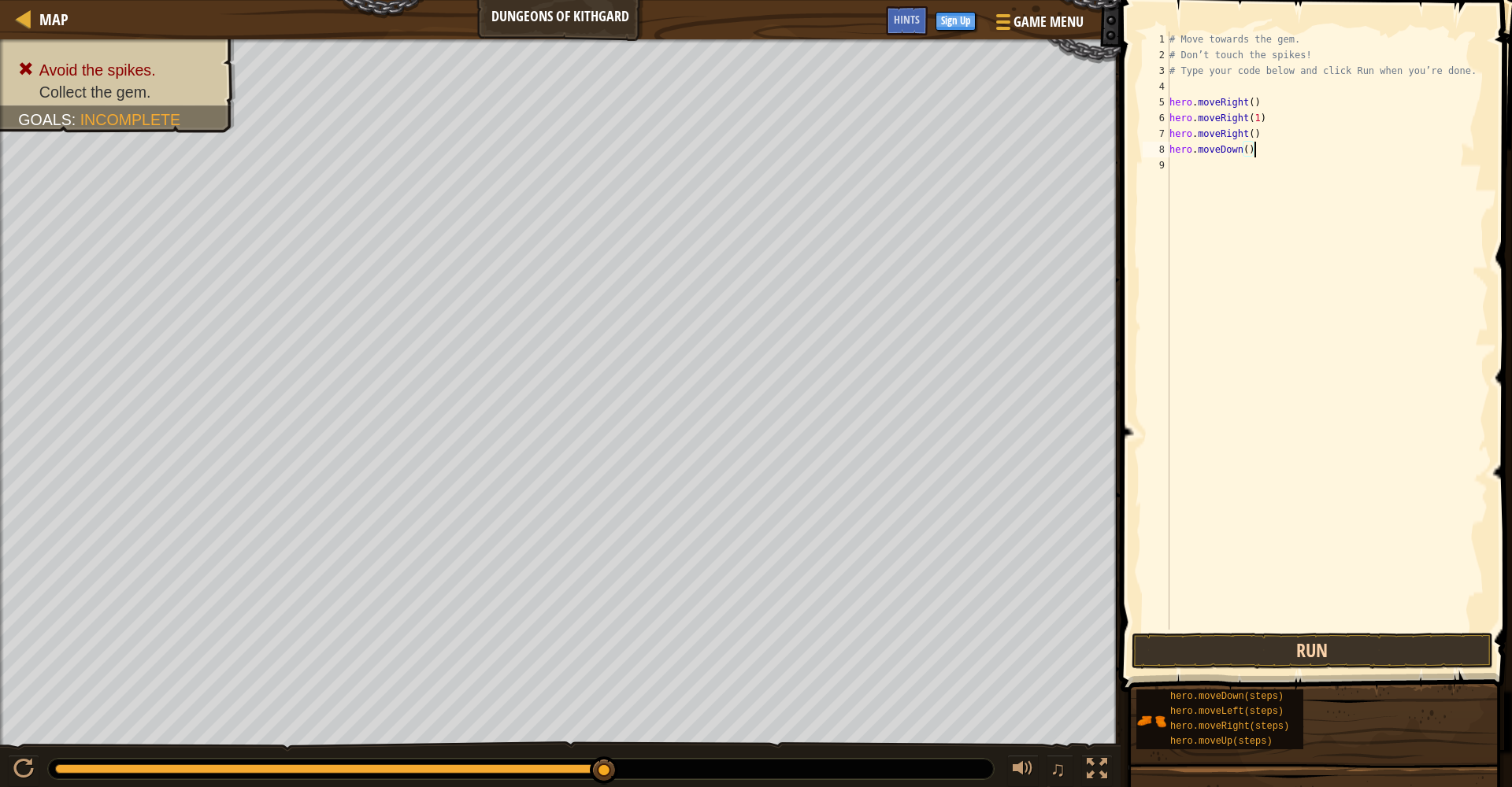
click at [1133, 645] on button "Run" at bounding box center [1313, 651] width 361 height 37
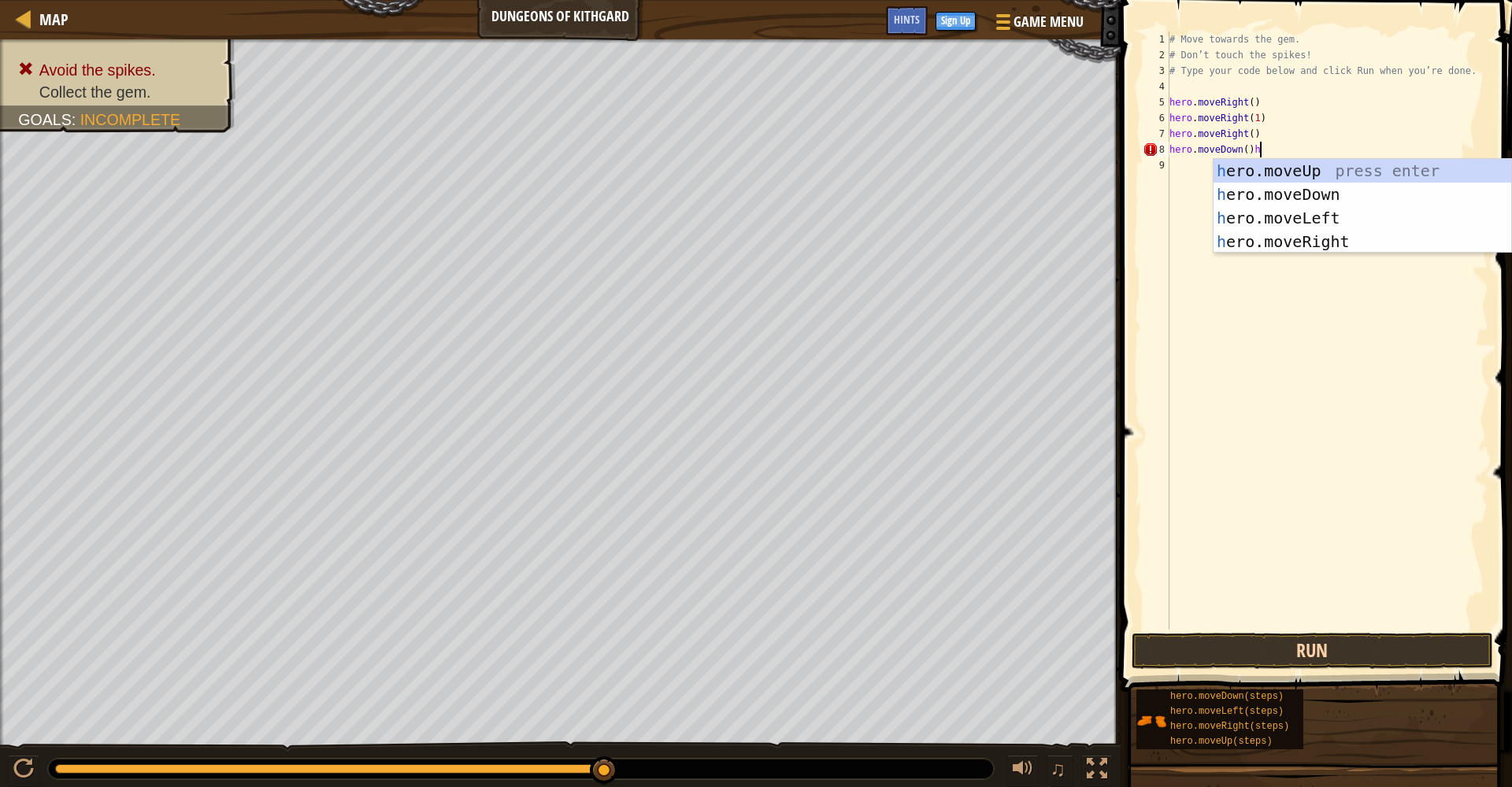
type textarea "hero.moveDown()"
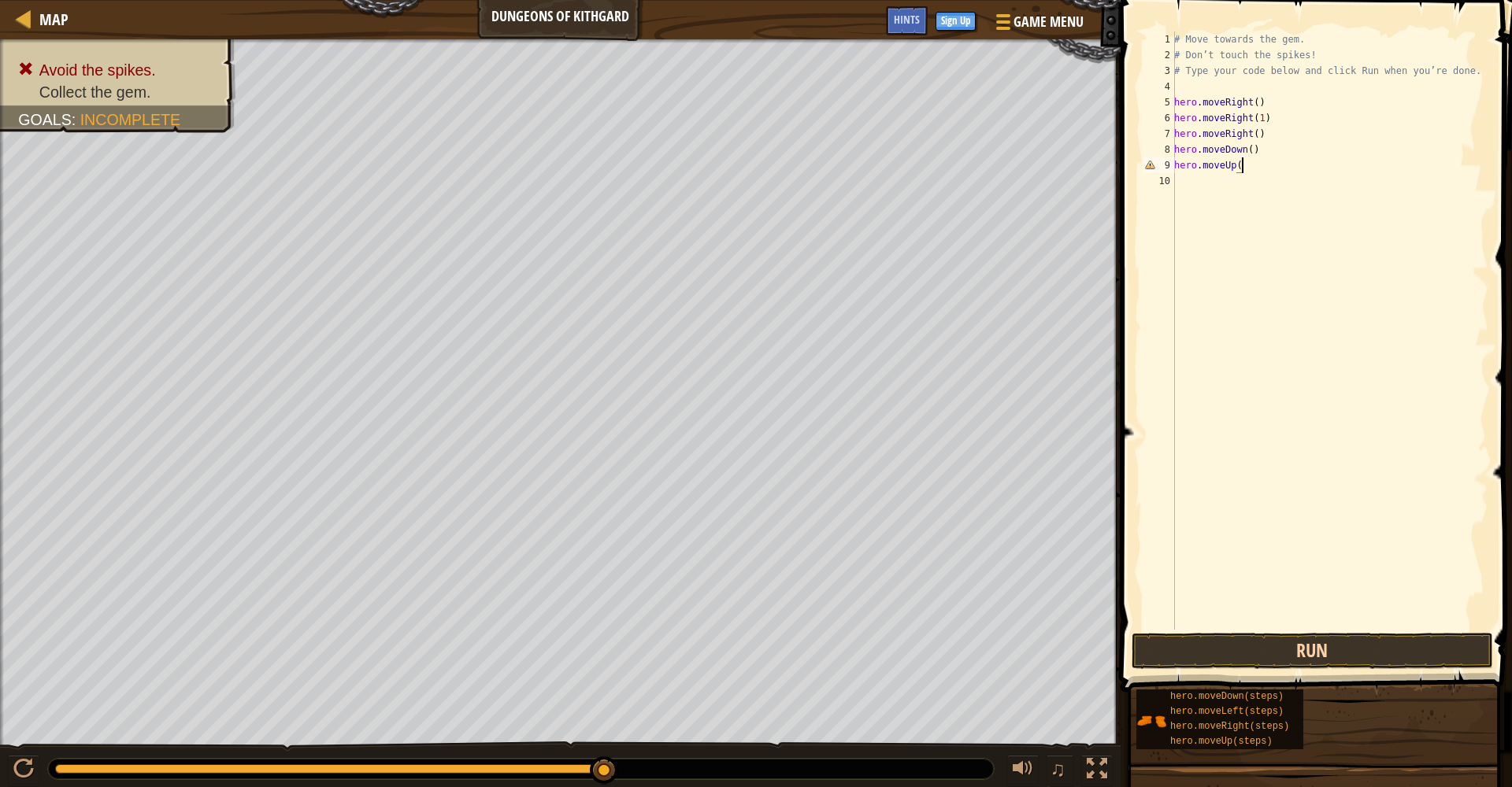
scroll to position [7, 4]
type textarea "hero.moveUp()"
click at [1133, 645] on button "Run" at bounding box center [1313, 651] width 361 height 37
type textarea "hero.moveLeft()"
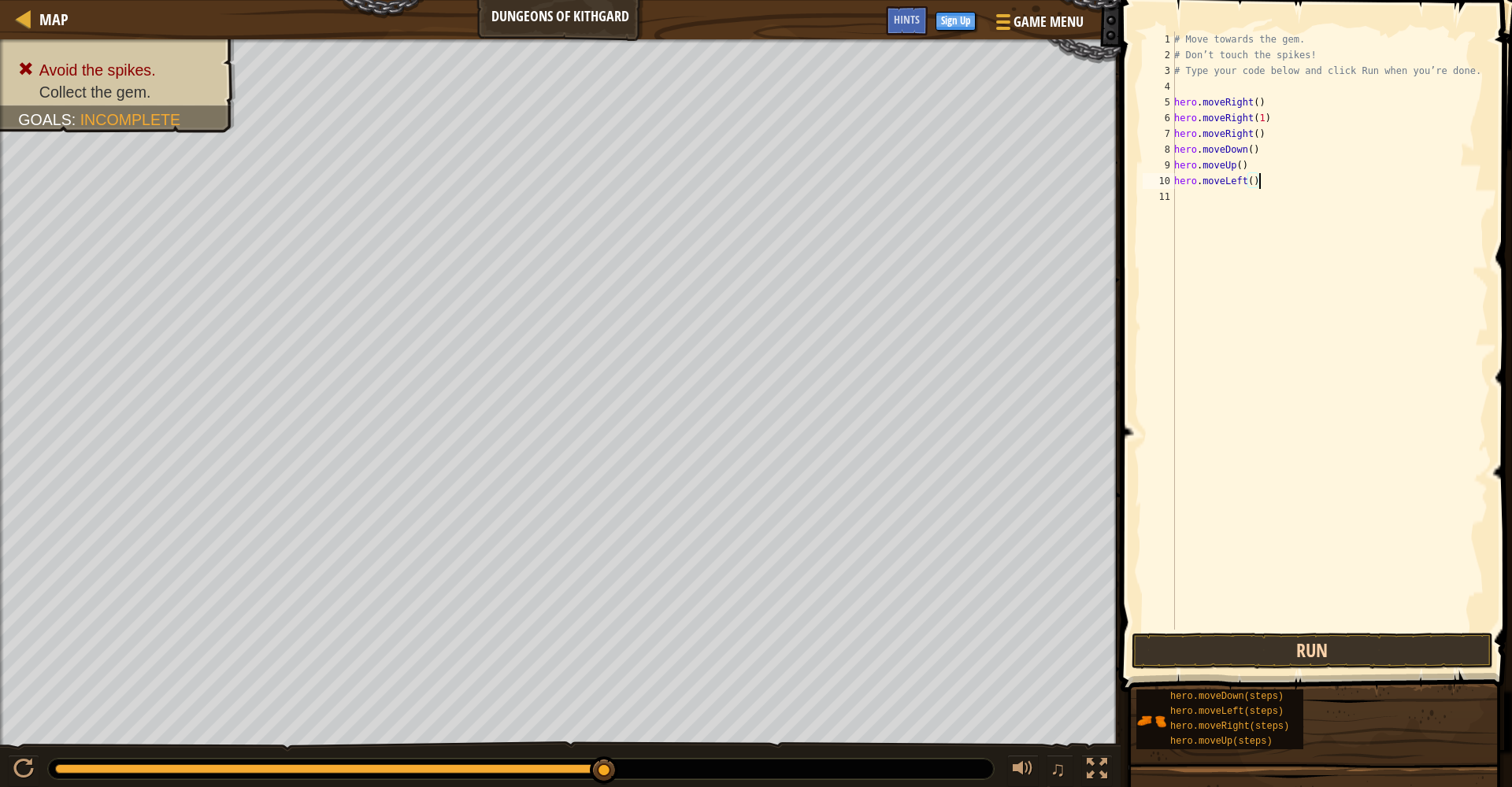
click at [1133, 645] on button "Run" at bounding box center [1313, 651] width 361 height 37
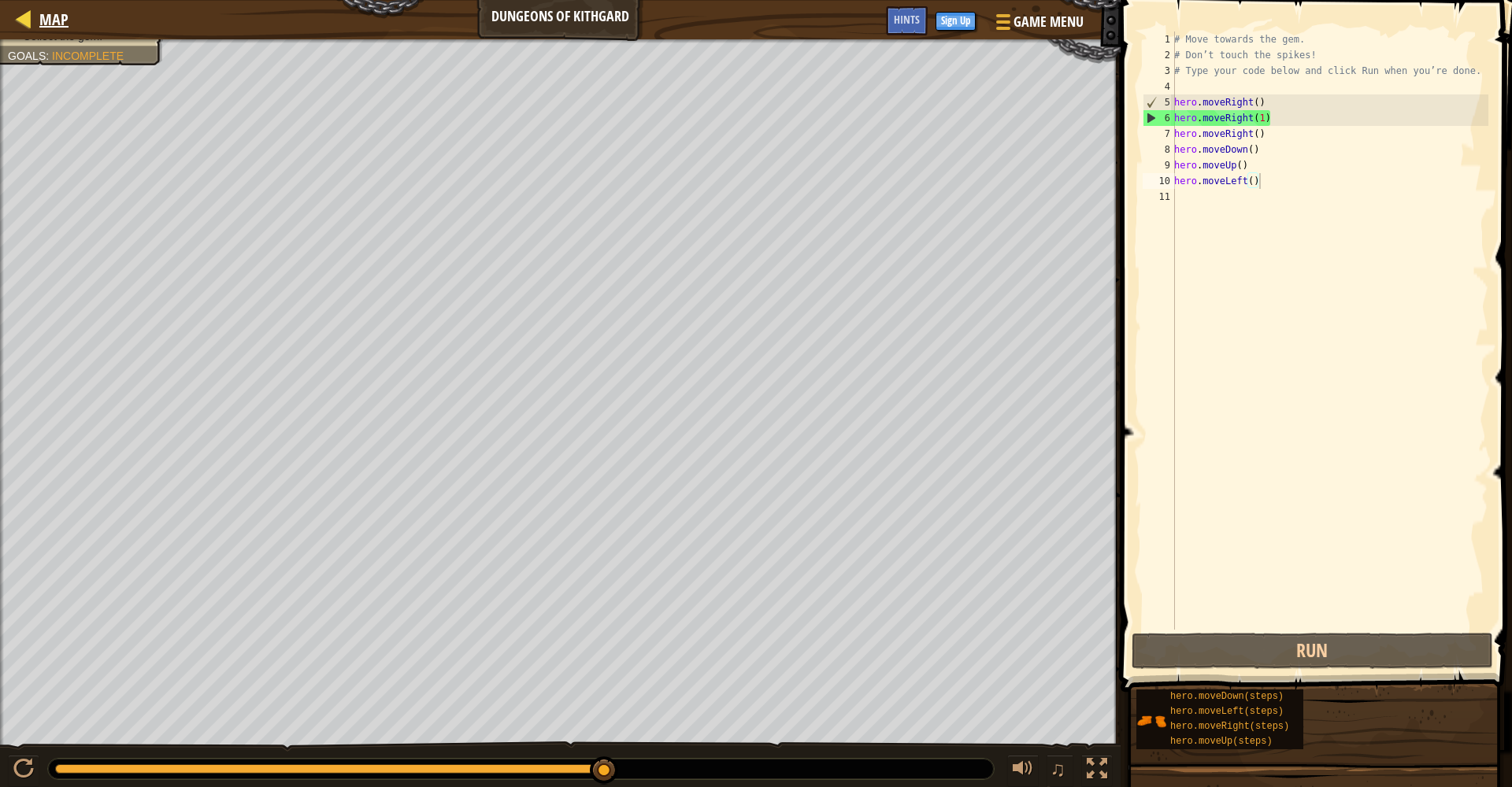
click at [24, 12] on div at bounding box center [24, 18] width 20 height 20
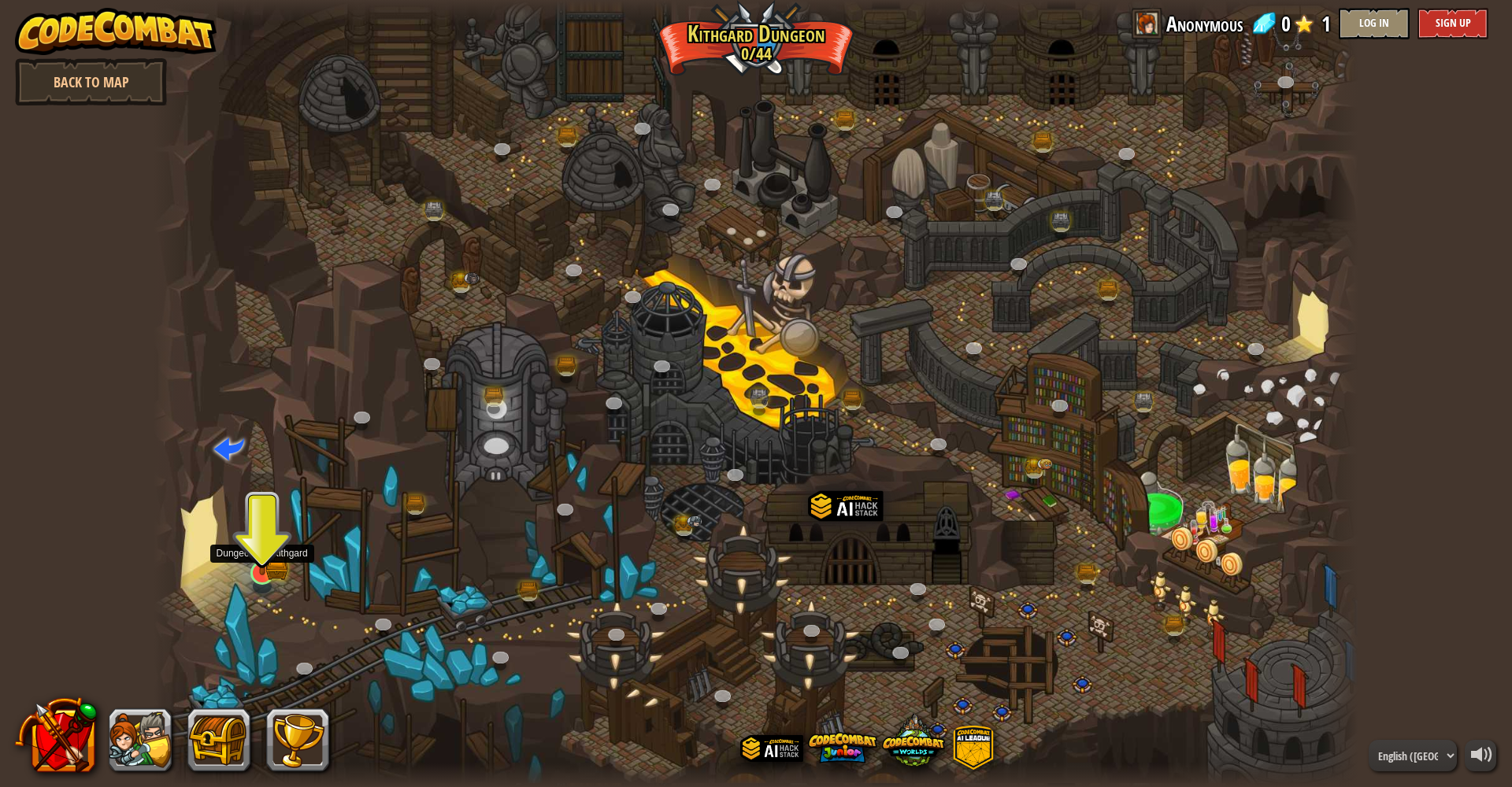
click at [264, 579] on link at bounding box center [260, 571] width 31 height 31
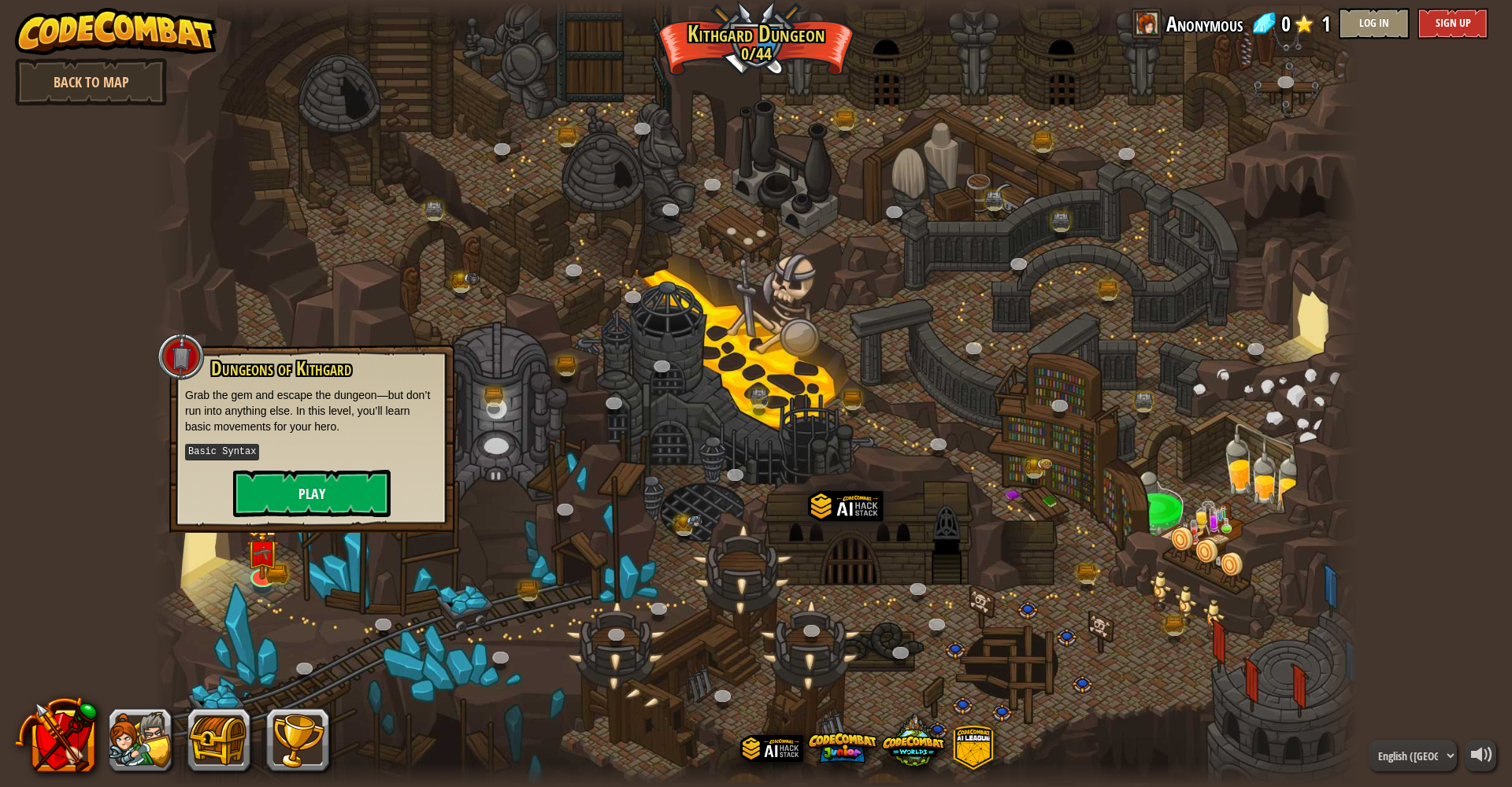
click at [322, 489] on button "Play" at bounding box center [312, 494] width 158 height 47
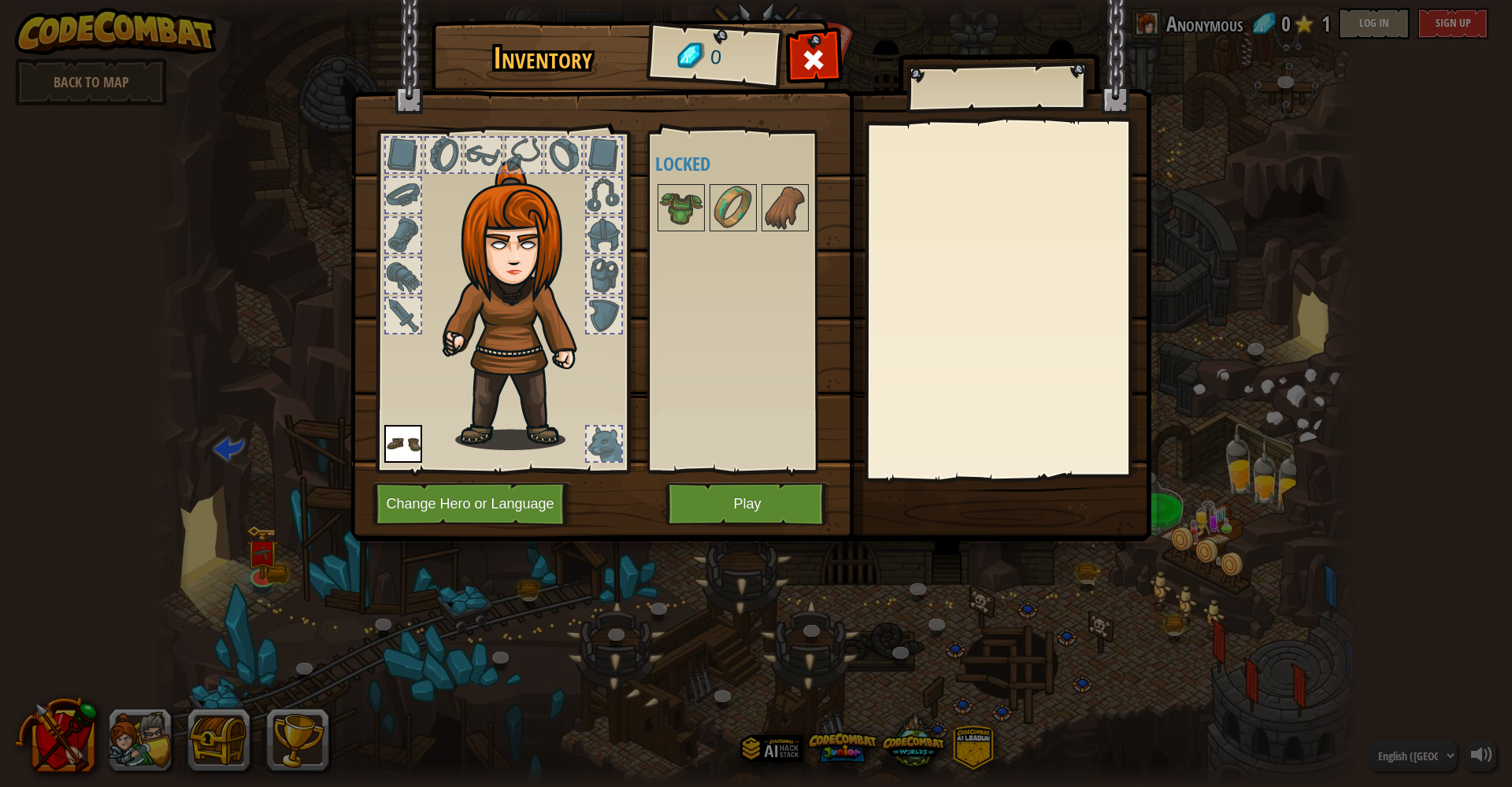
click at [761, 499] on button "Play" at bounding box center [747, 504] width 165 height 44
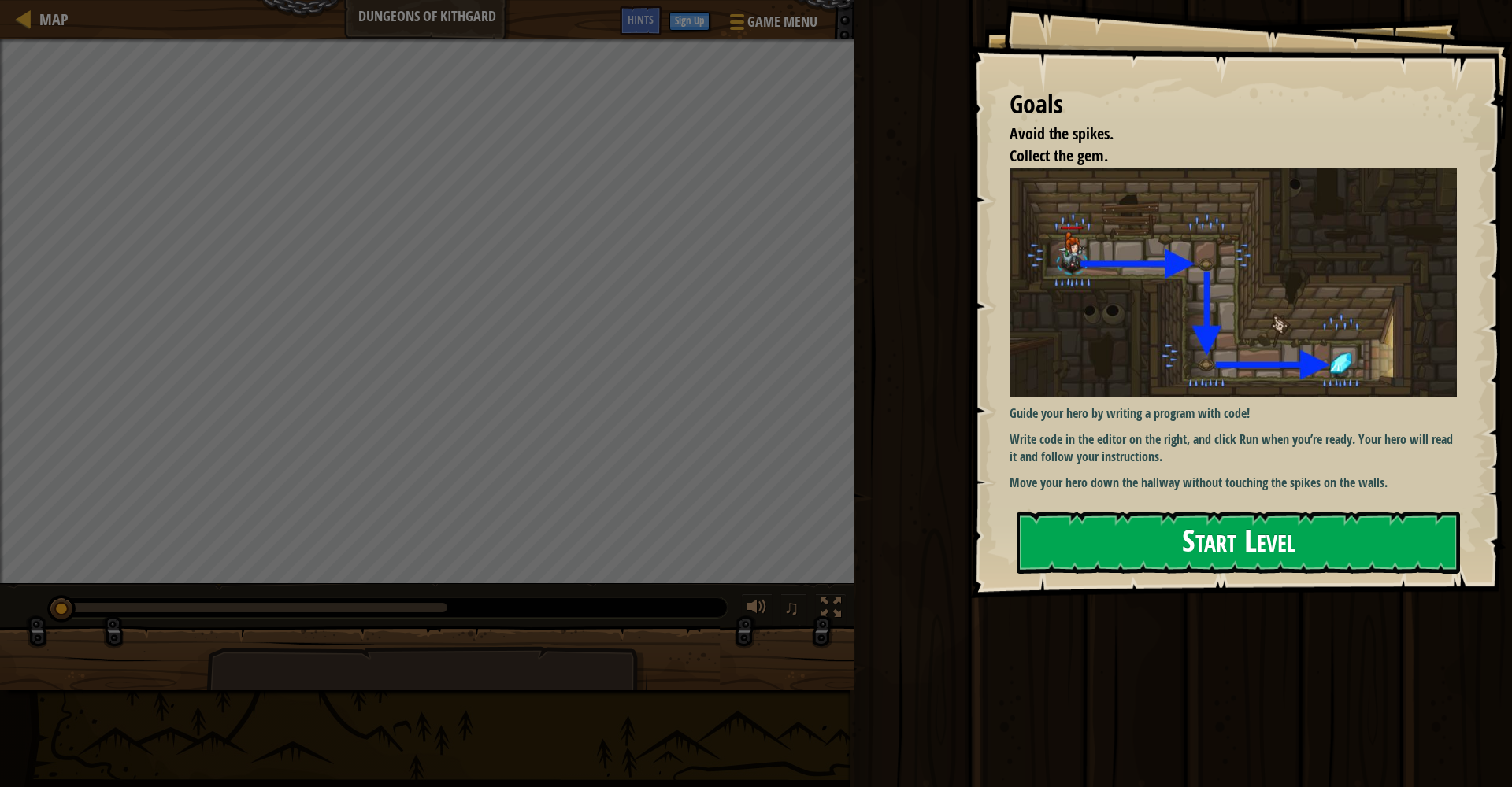
click at [1133, 555] on button "Start Level" at bounding box center [1239, 542] width 443 height 62
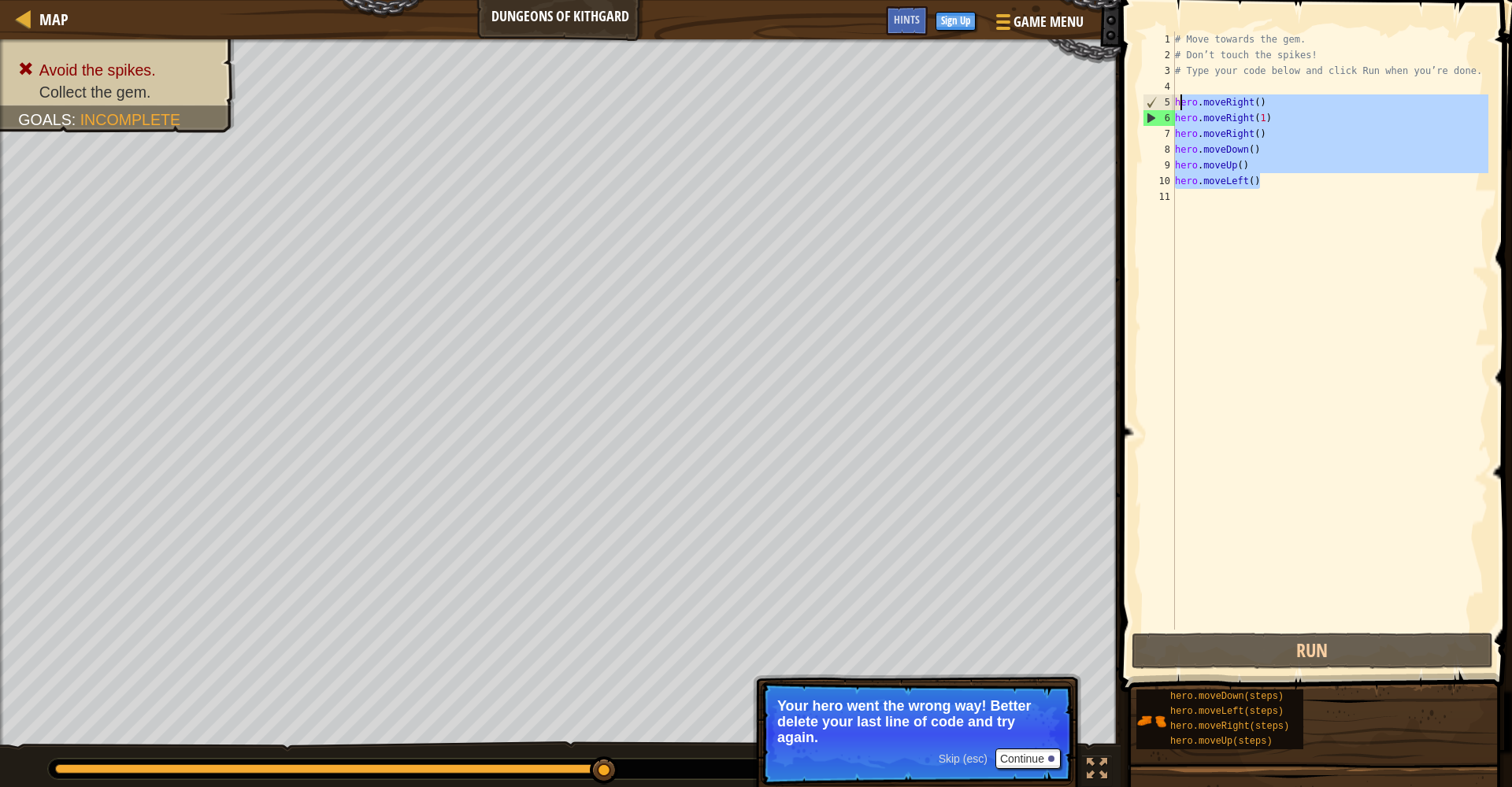
drag, startPoint x: 1272, startPoint y: 184, endPoint x: 1181, endPoint y: 102, distance: 122.5
click at [1133, 102] on div "# Move towards the gem. # Don’t touch the spikes! # Type your code below and cl…" at bounding box center [1331, 346] width 317 height 629
type textarea "h"
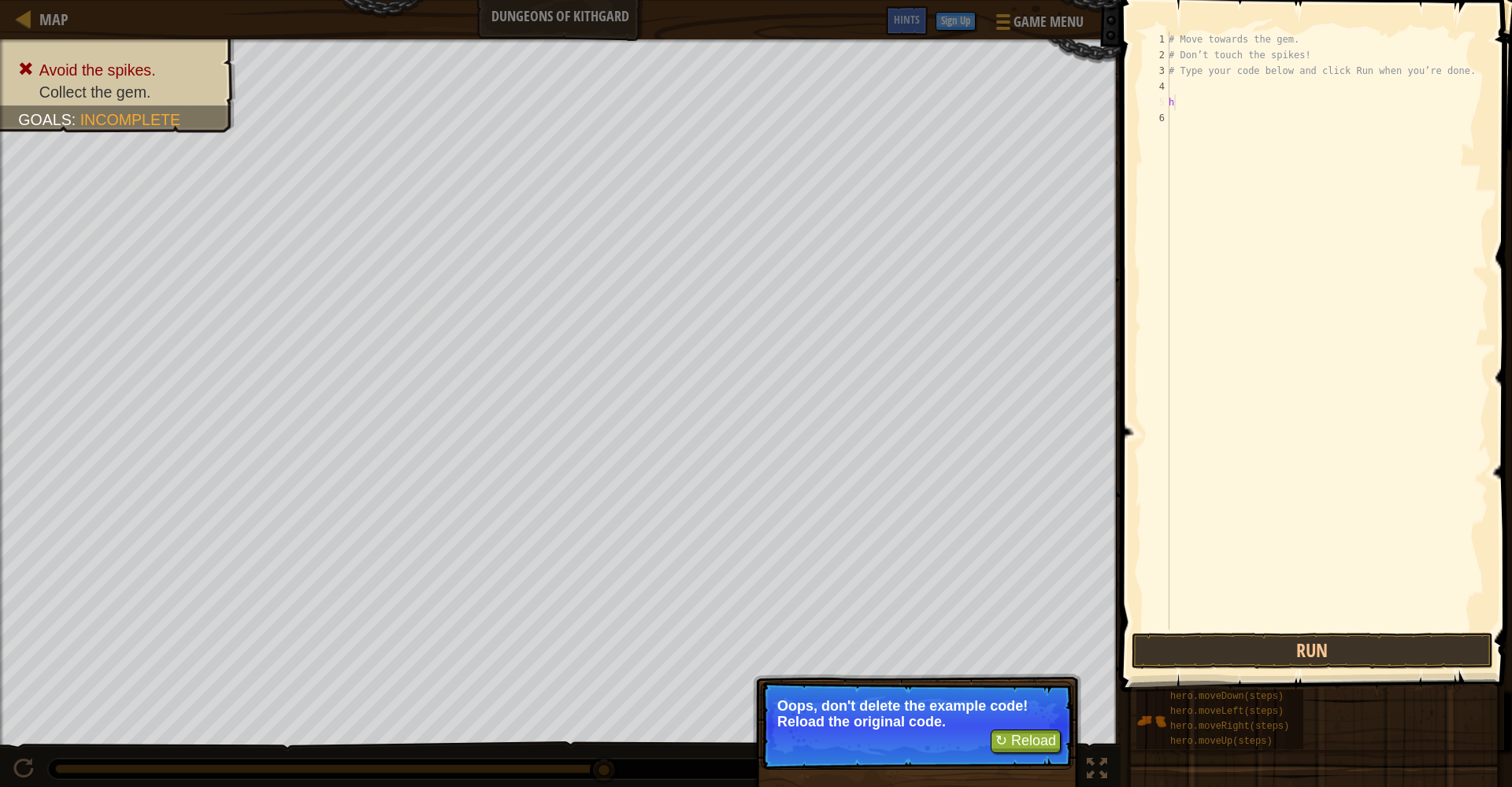
click at [1020, 645] on p "↻ Reload Oops, don't delete the example code! Reload the original code." at bounding box center [917, 725] width 313 height 88
click at [1017, 645] on button "↻ Reload" at bounding box center [1026, 741] width 70 height 24
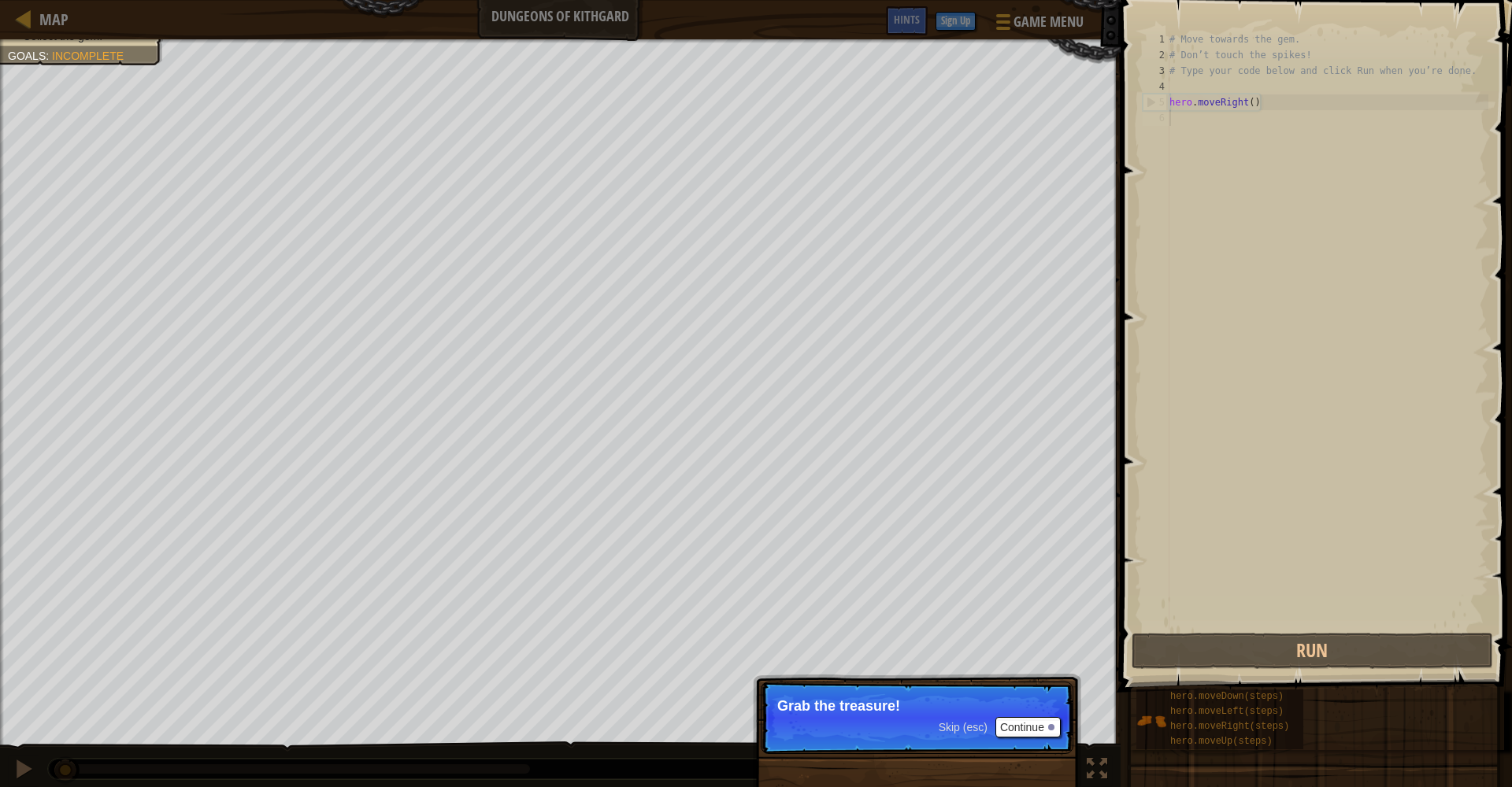
click at [1023, 645] on button "Continue" at bounding box center [1028, 728] width 65 height 21
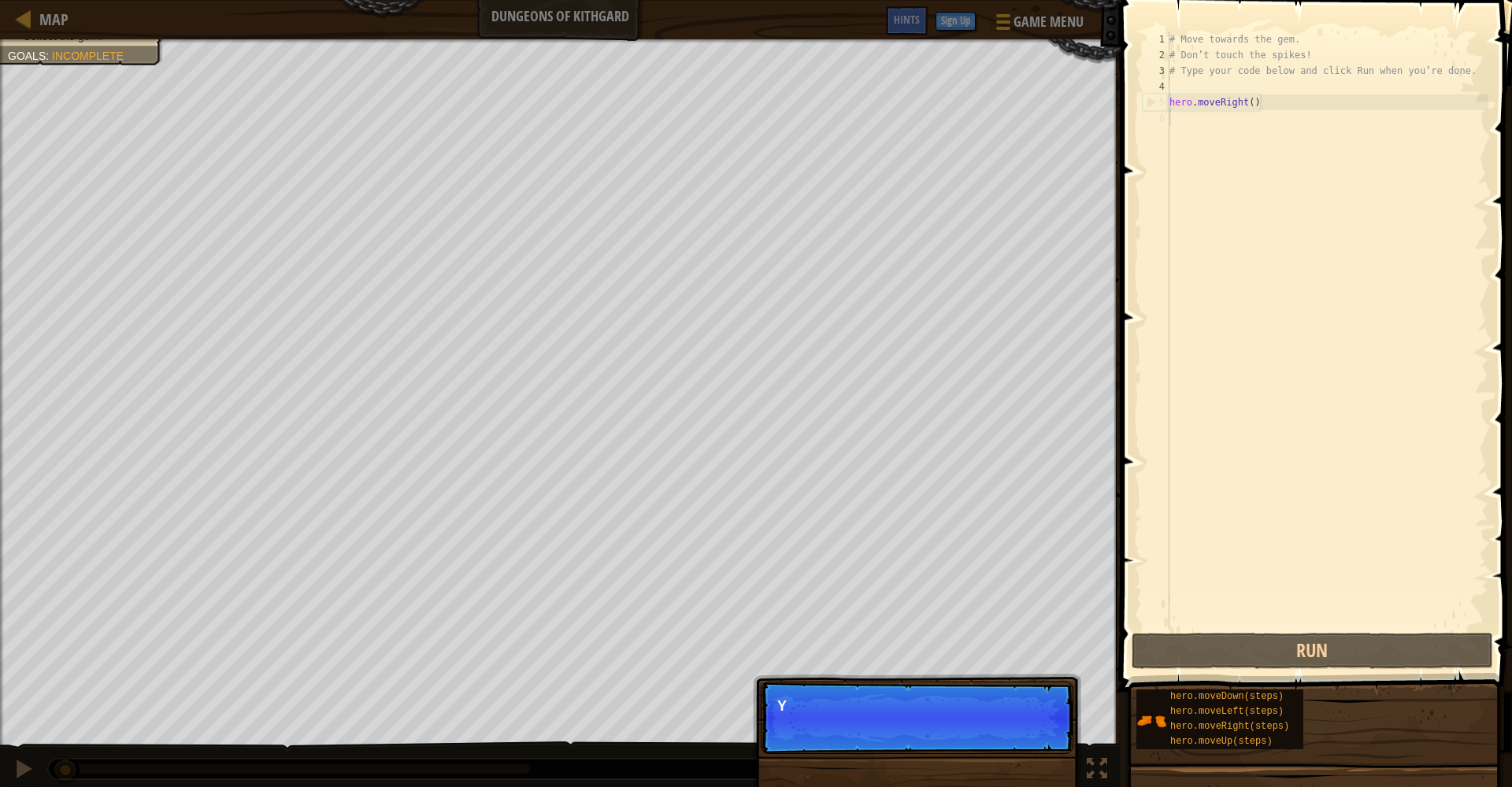
click at [1023, 645] on p "Skip (esc) Continue Y" at bounding box center [917, 717] width 313 height 72
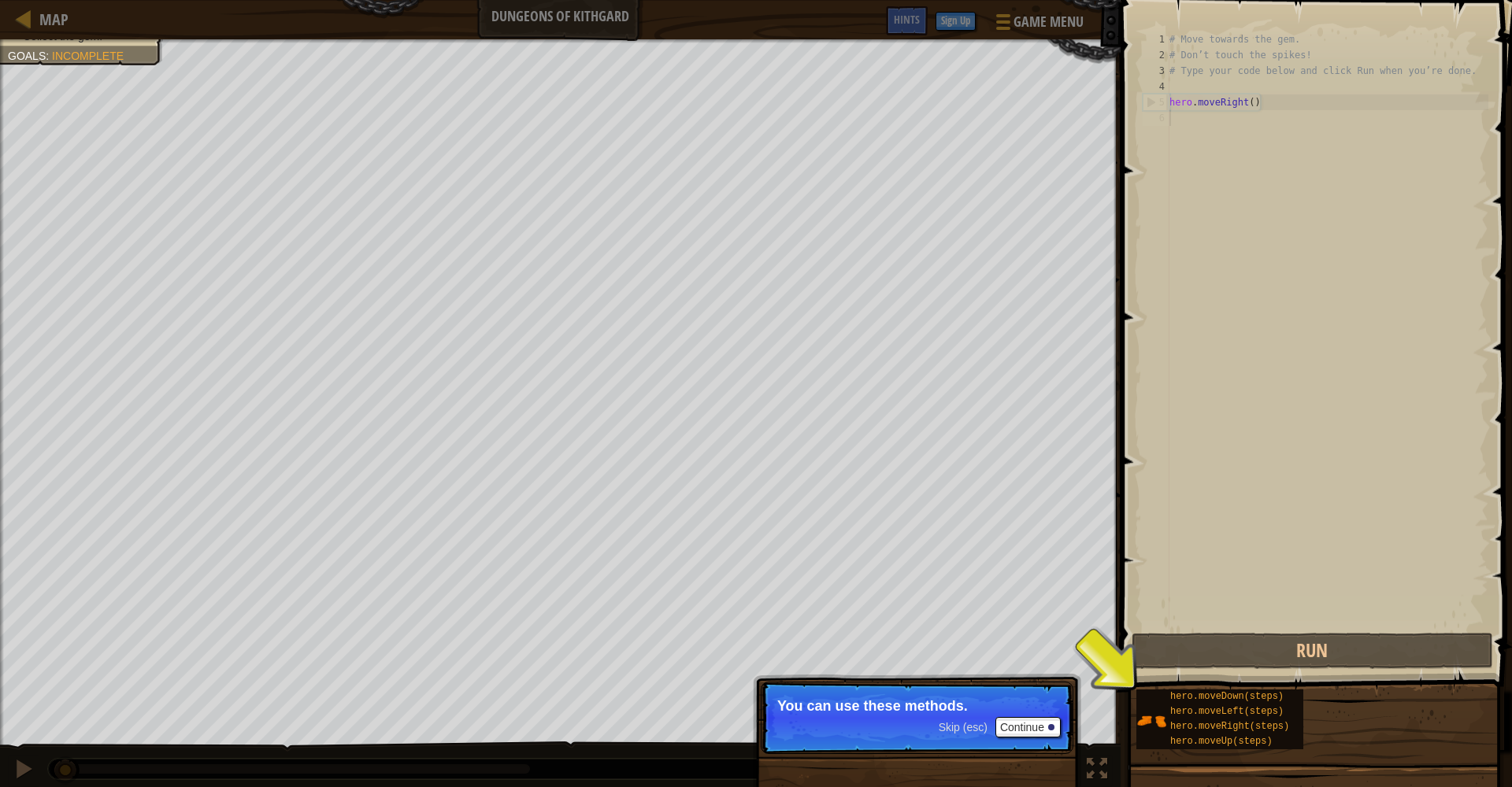
click at [1023, 645] on button "Continue" at bounding box center [1028, 728] width 65 height 21
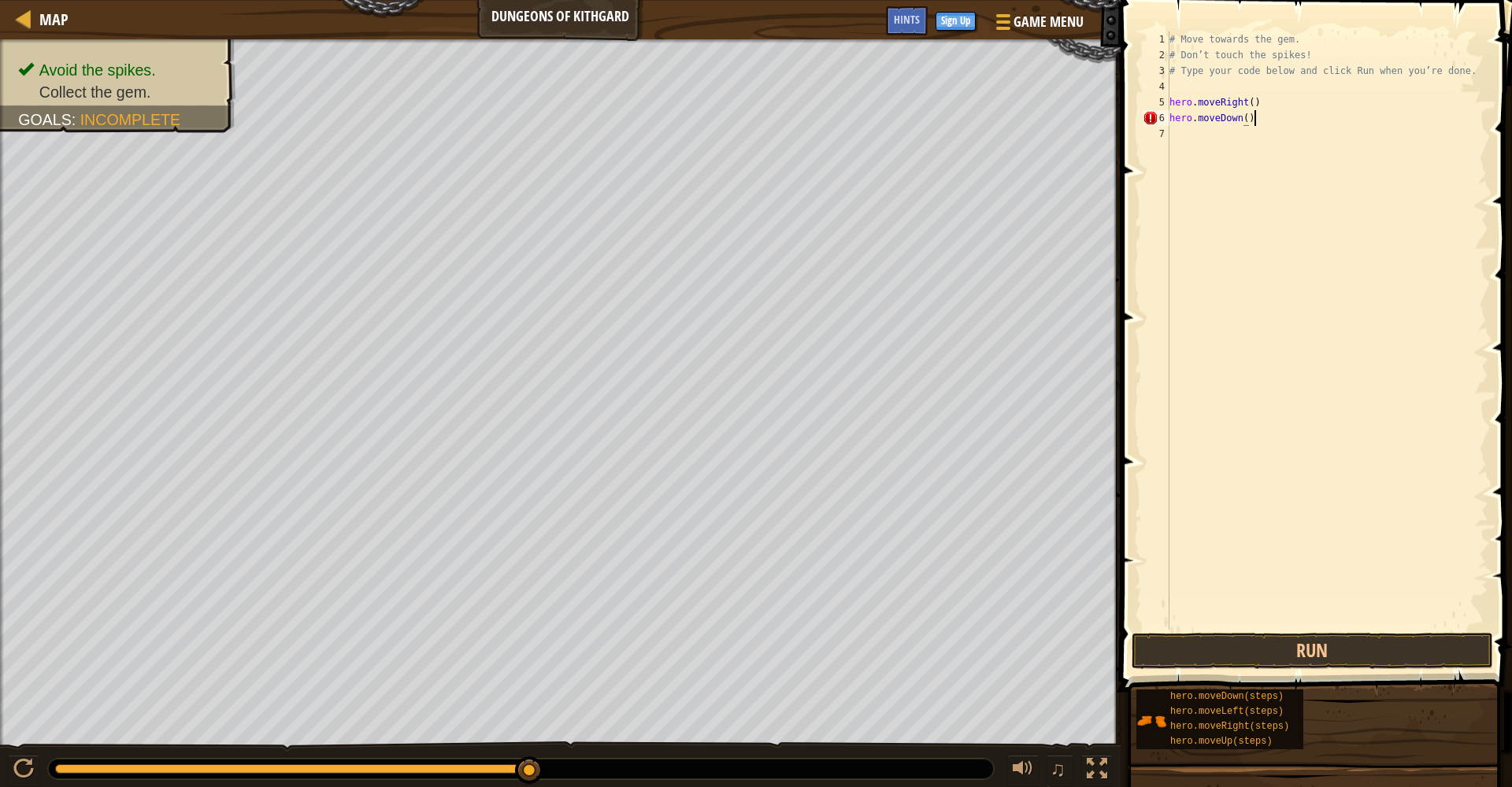
scroll to position [7, 6]
type textarea "hero.moveDown()"
click at [1133, 645] on button "Run" at bounding box center [1313, 651] width 361 height 37
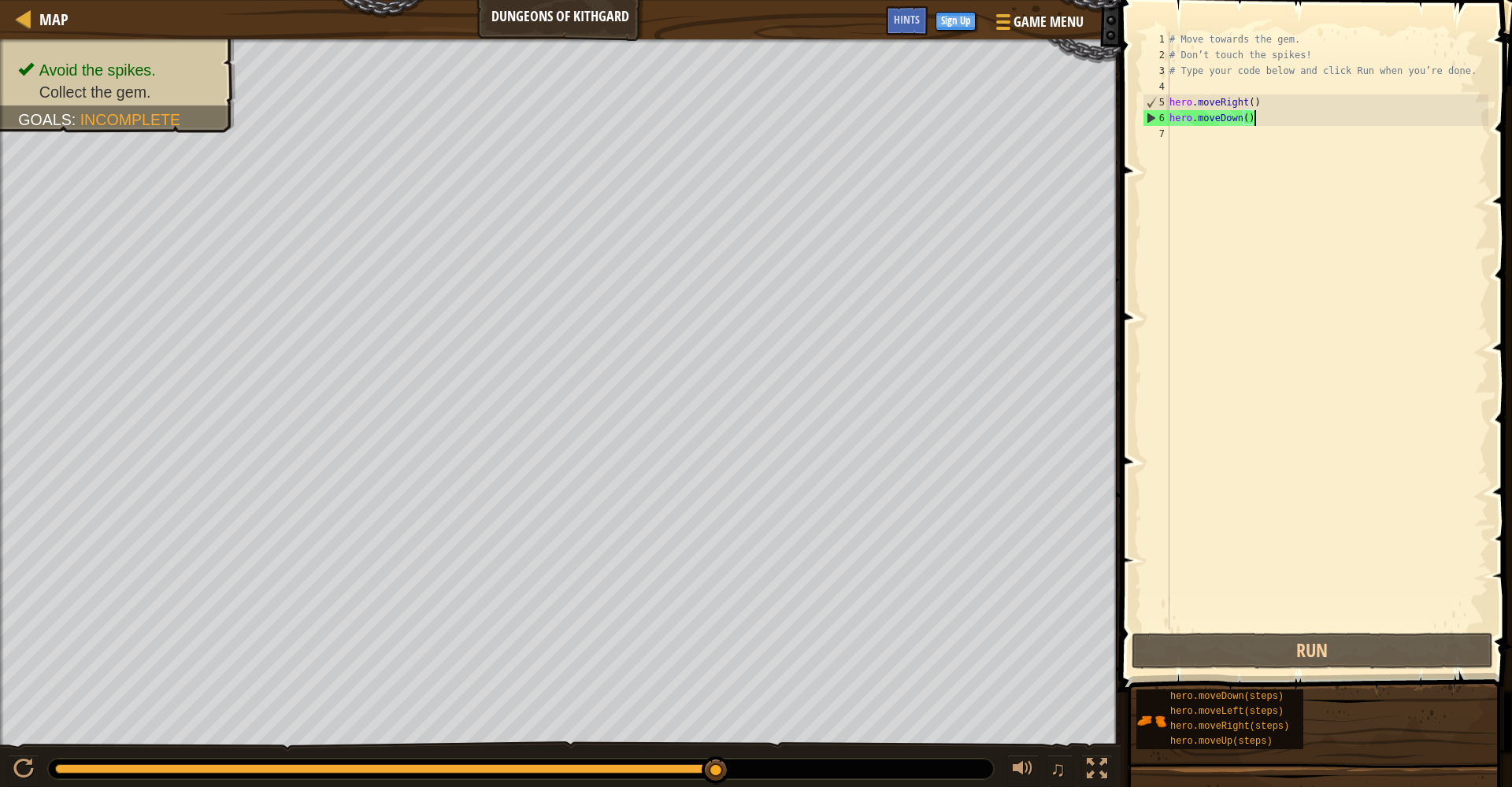
click at [1133, 120] on div "# Move towards the gem. # Don’t touch the spikes! # Type your code below and cl…" at bounding box center [1327, 346] width 322 height 629
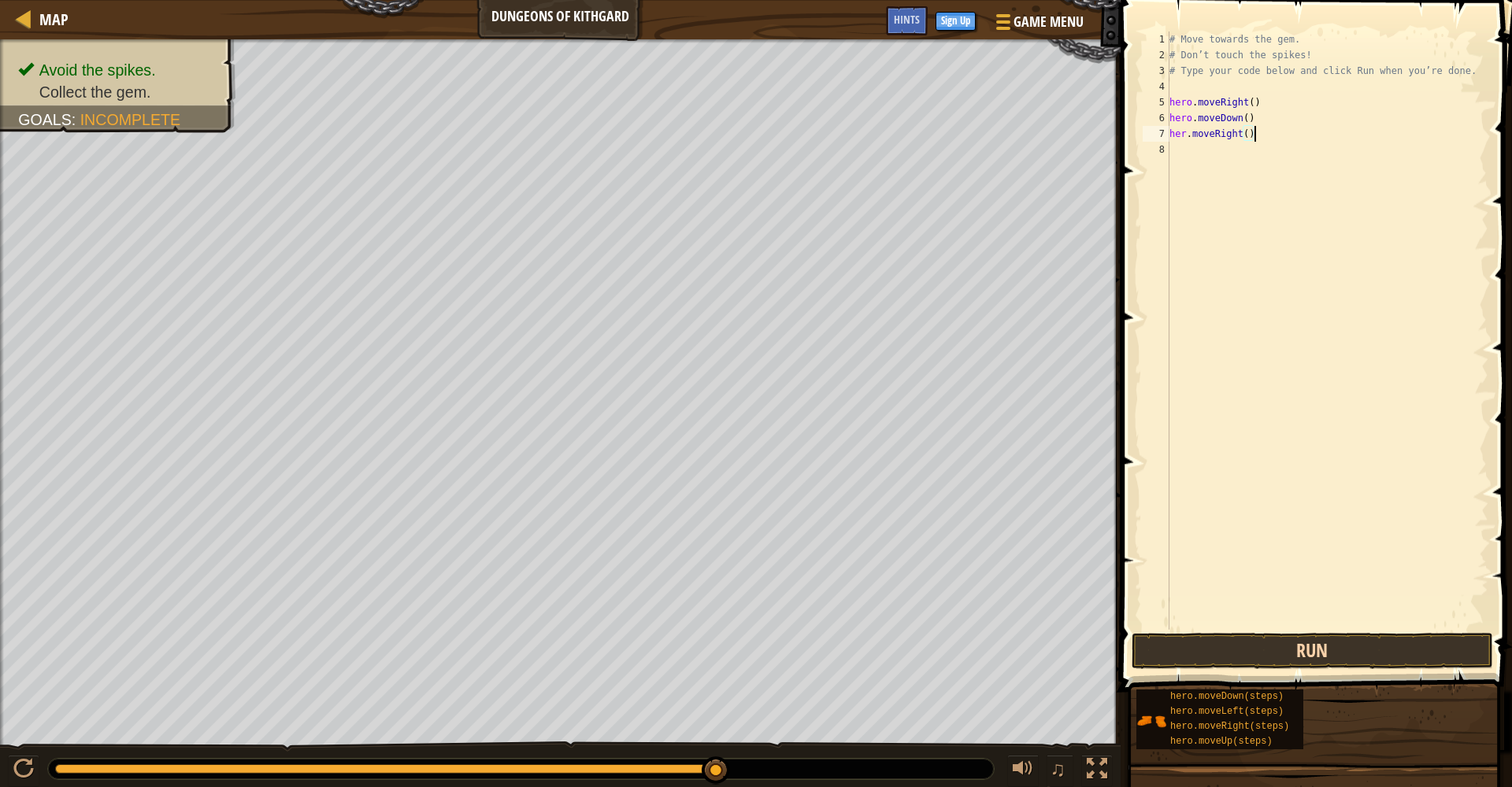
click at [1133, 645] on button "Run" at bounding box center [1313, 651] width 361 height 37
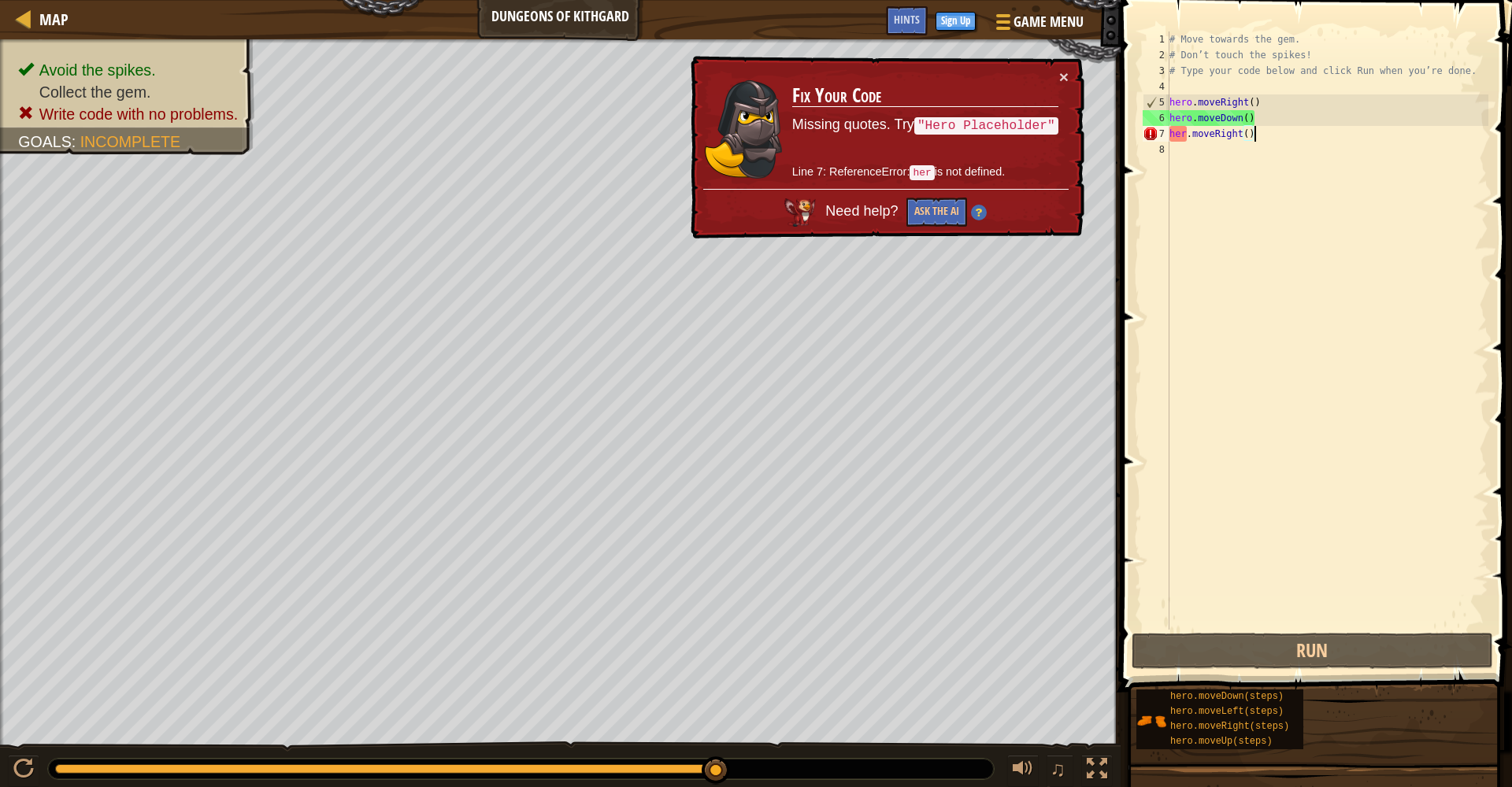
click at [1133, 135] on div "# Move towards the gem. # Don’t touch the spikes! # Type your code below and cl…" at bounding box center [1327, 346] width 322 height 629
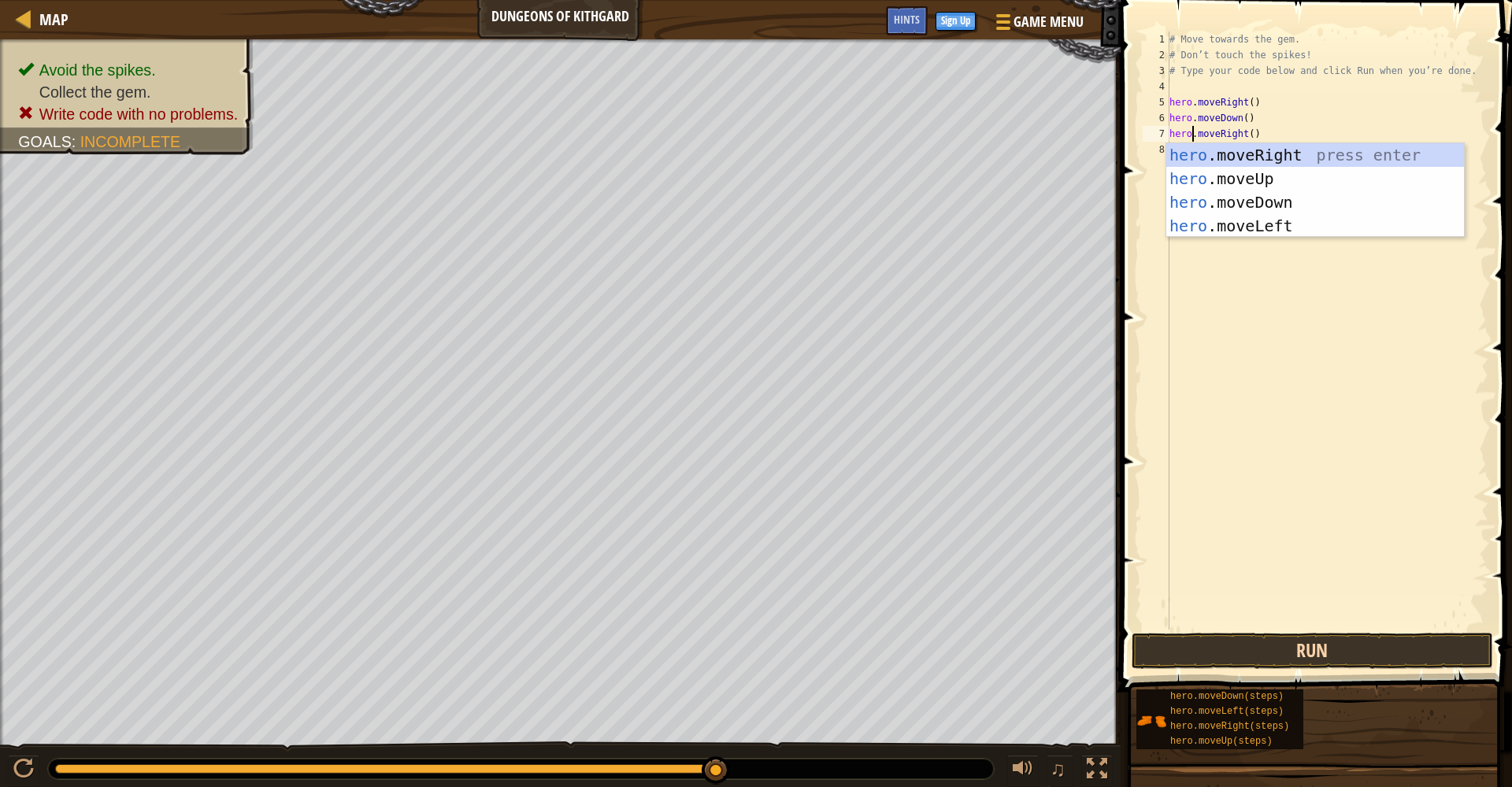
type textarea "hero.moveRight()"
click at [1133, 645] on button "Run" at bounding box center [1313, 651] width 361 height 37
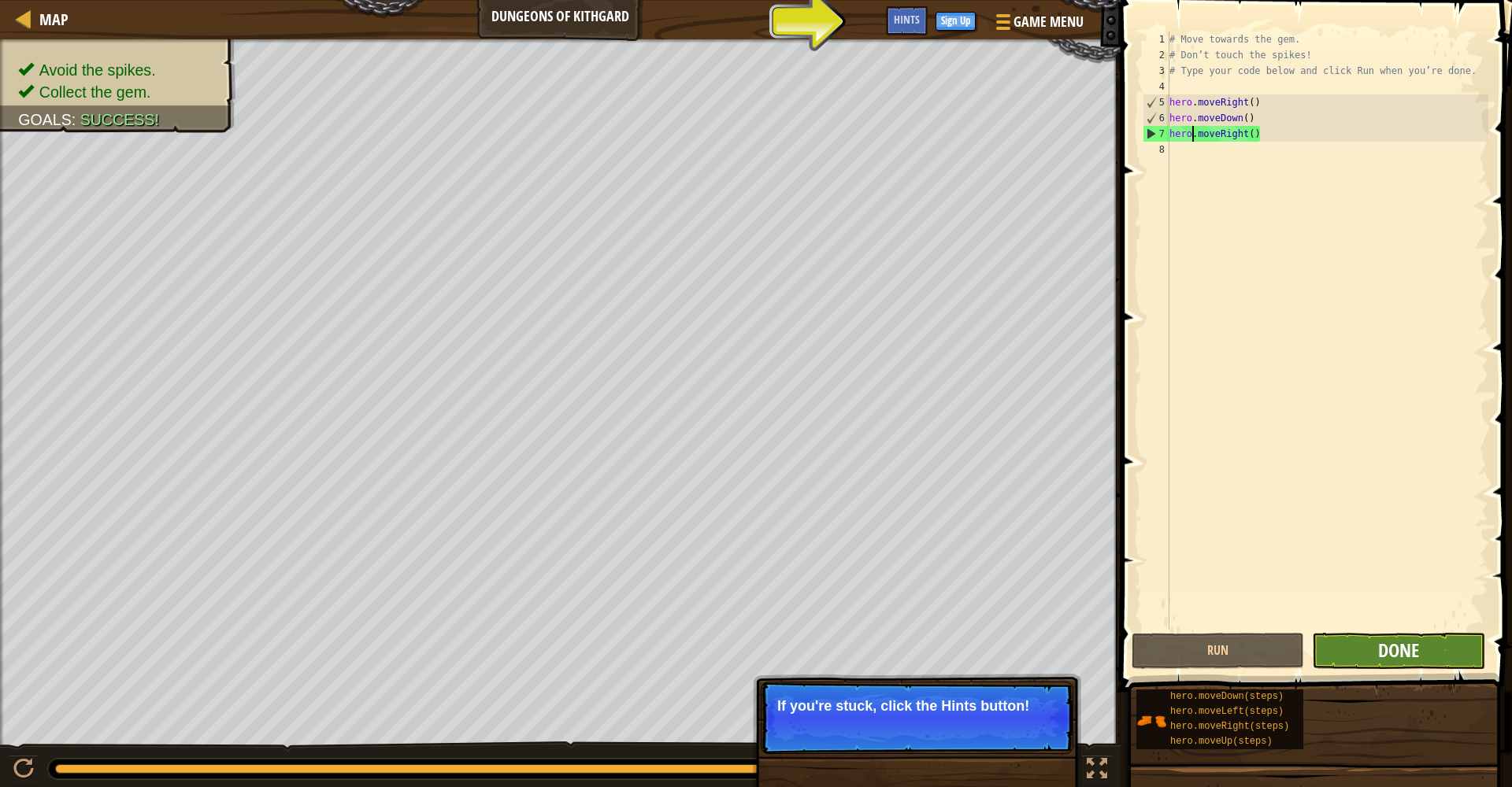
click at [1133, 643] on span "Done" at bounding box center [1399, 650] width 41 height 25
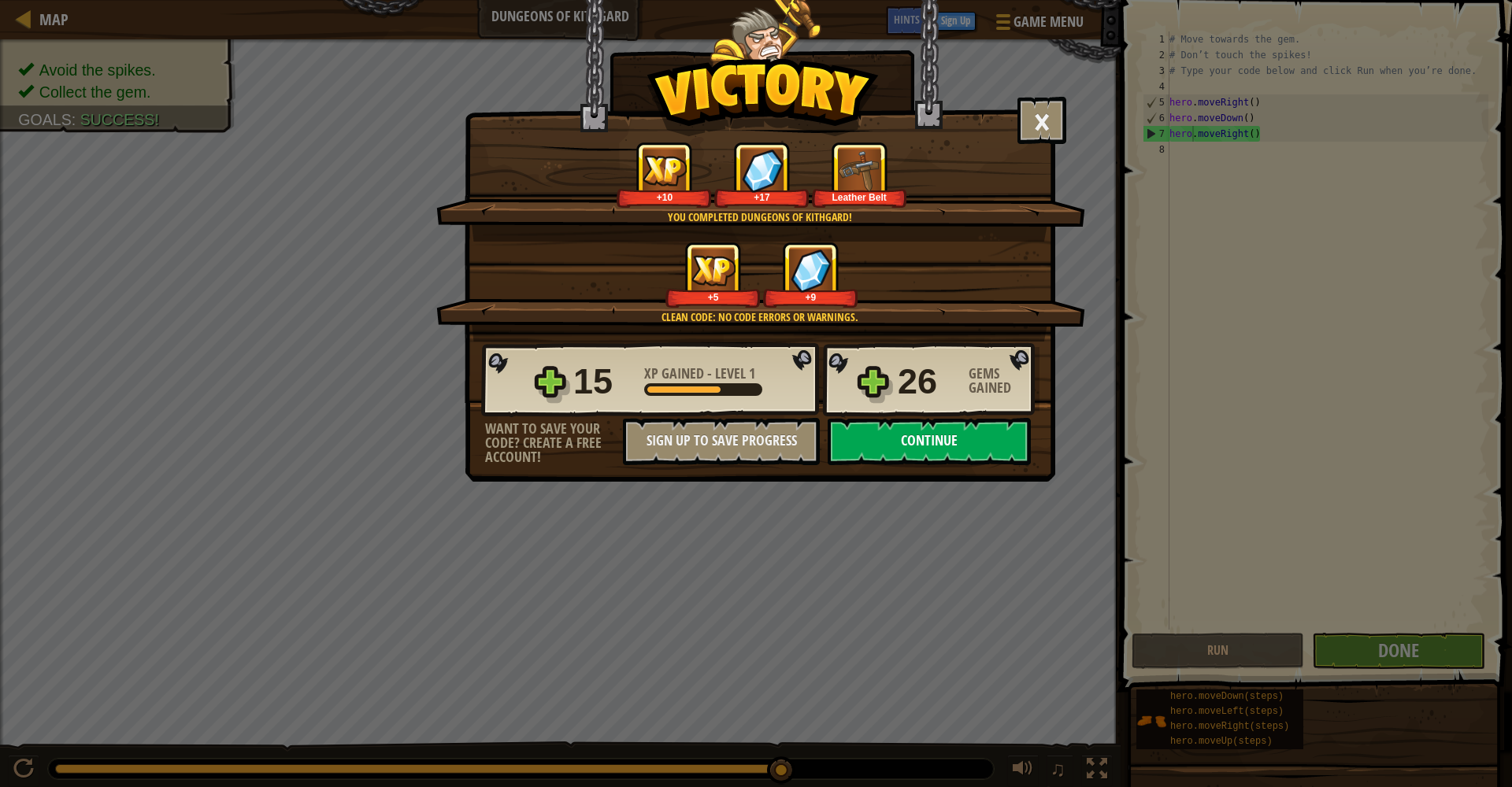
click at [952, 456] on button "Continue" at bounding box center [928, 441] width 203 height 47
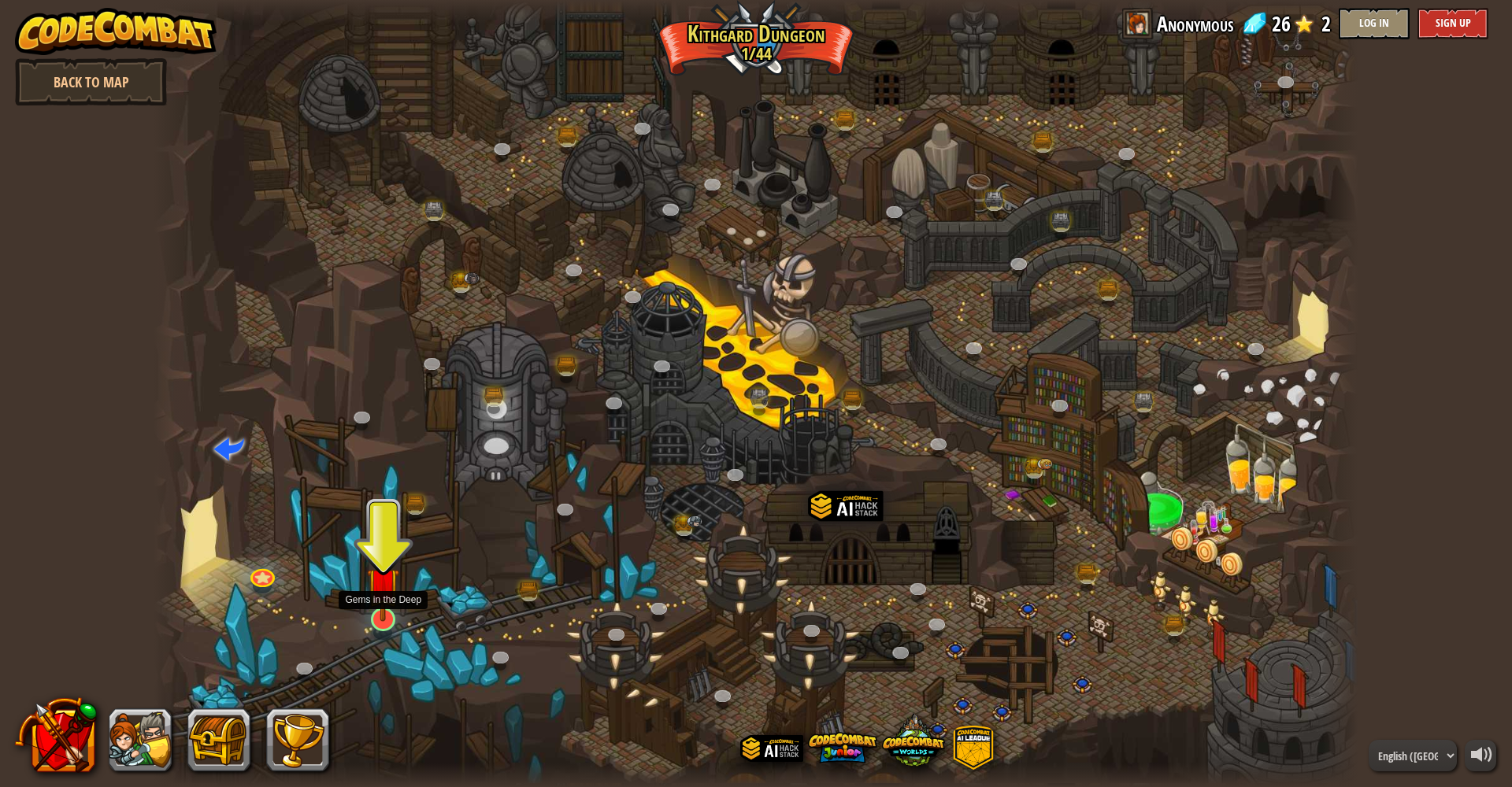
click at [380, 619] on img at bounding box center [383, 584] width 33 height 76
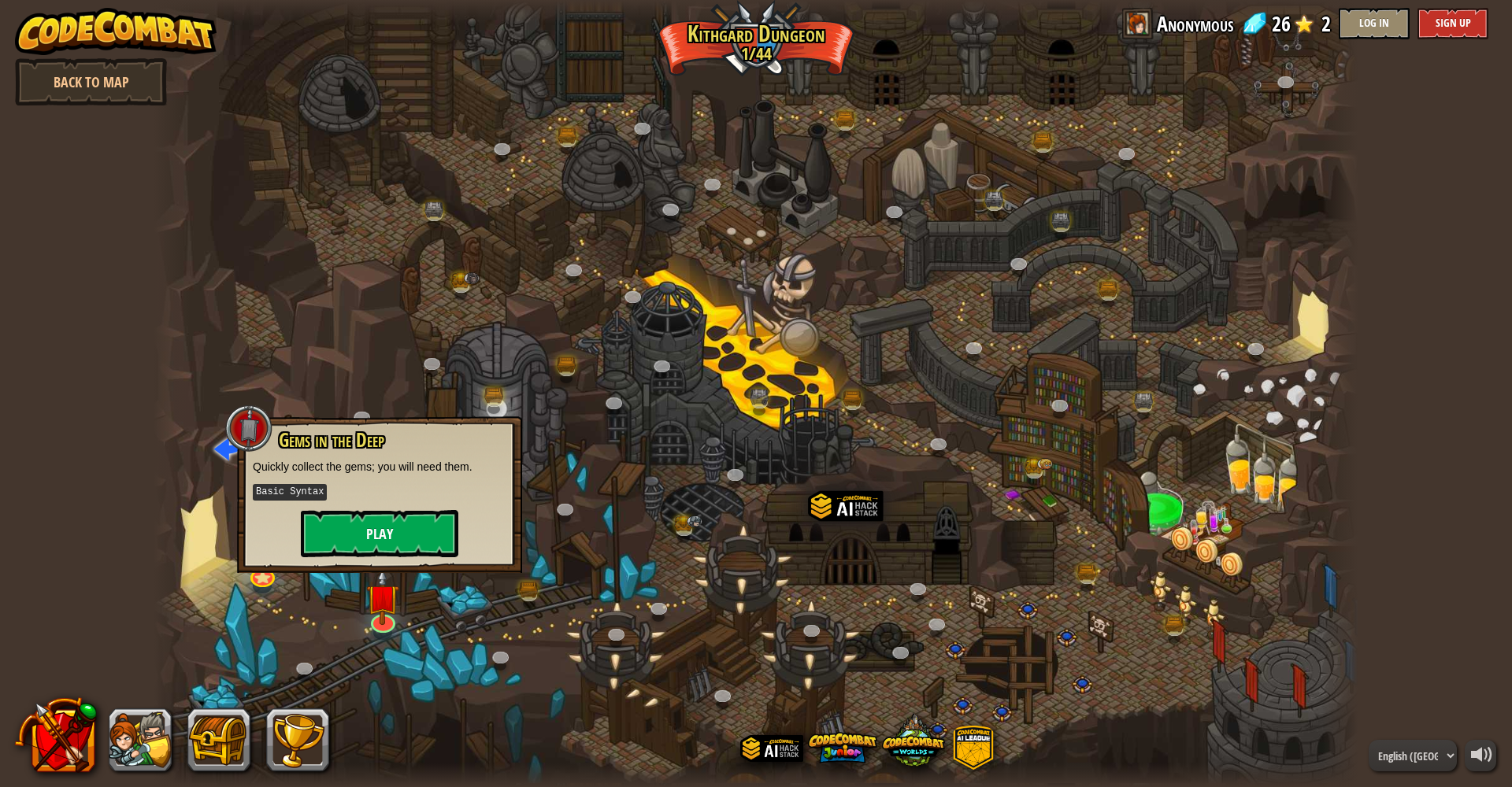
click at [385, 546] on button "Play" at bounding box center [379, 534] width 158 height 47
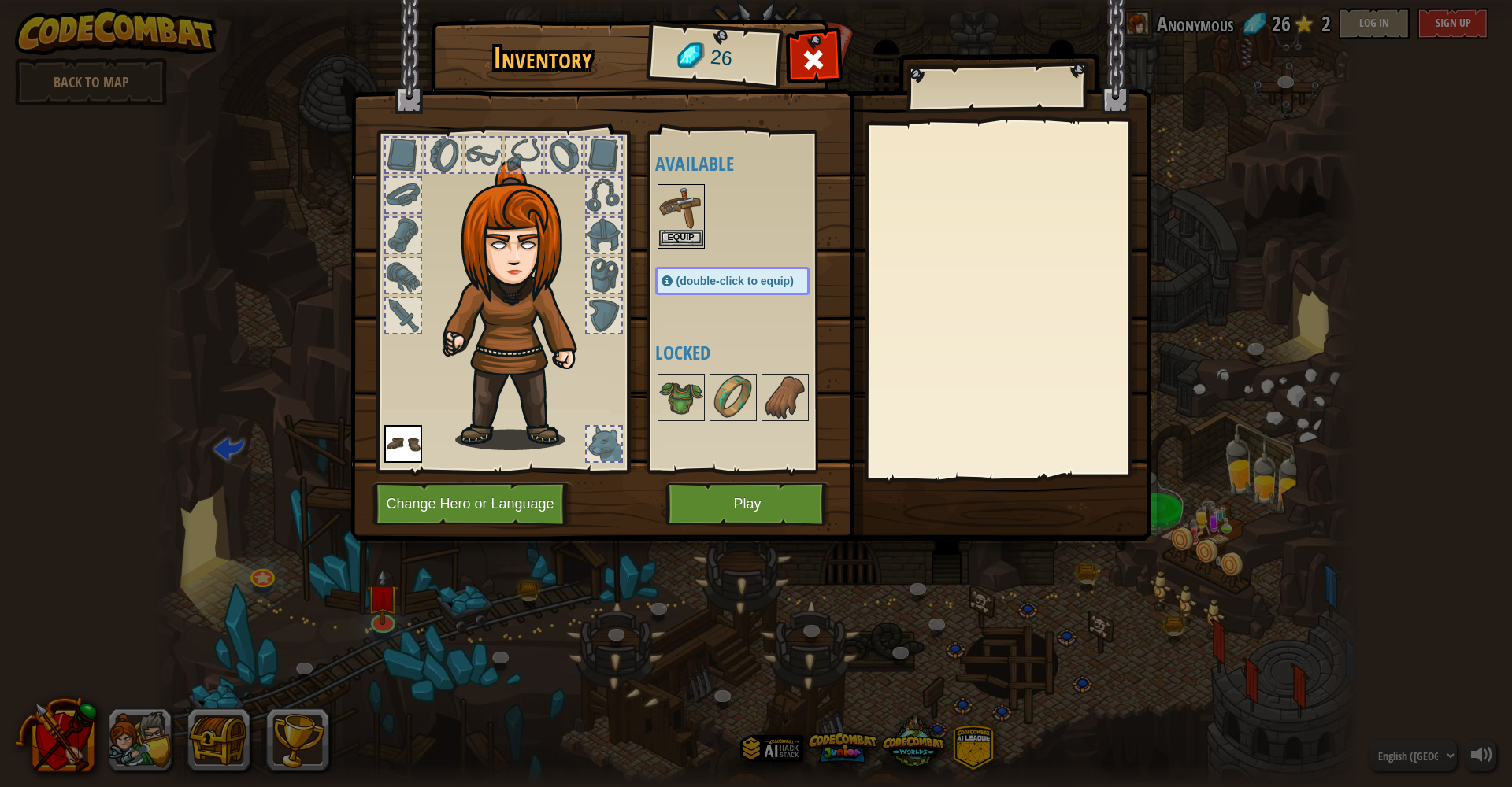
click at [677, 242] on button "Equip" at bounding box center [681, 238] width 44 height 17
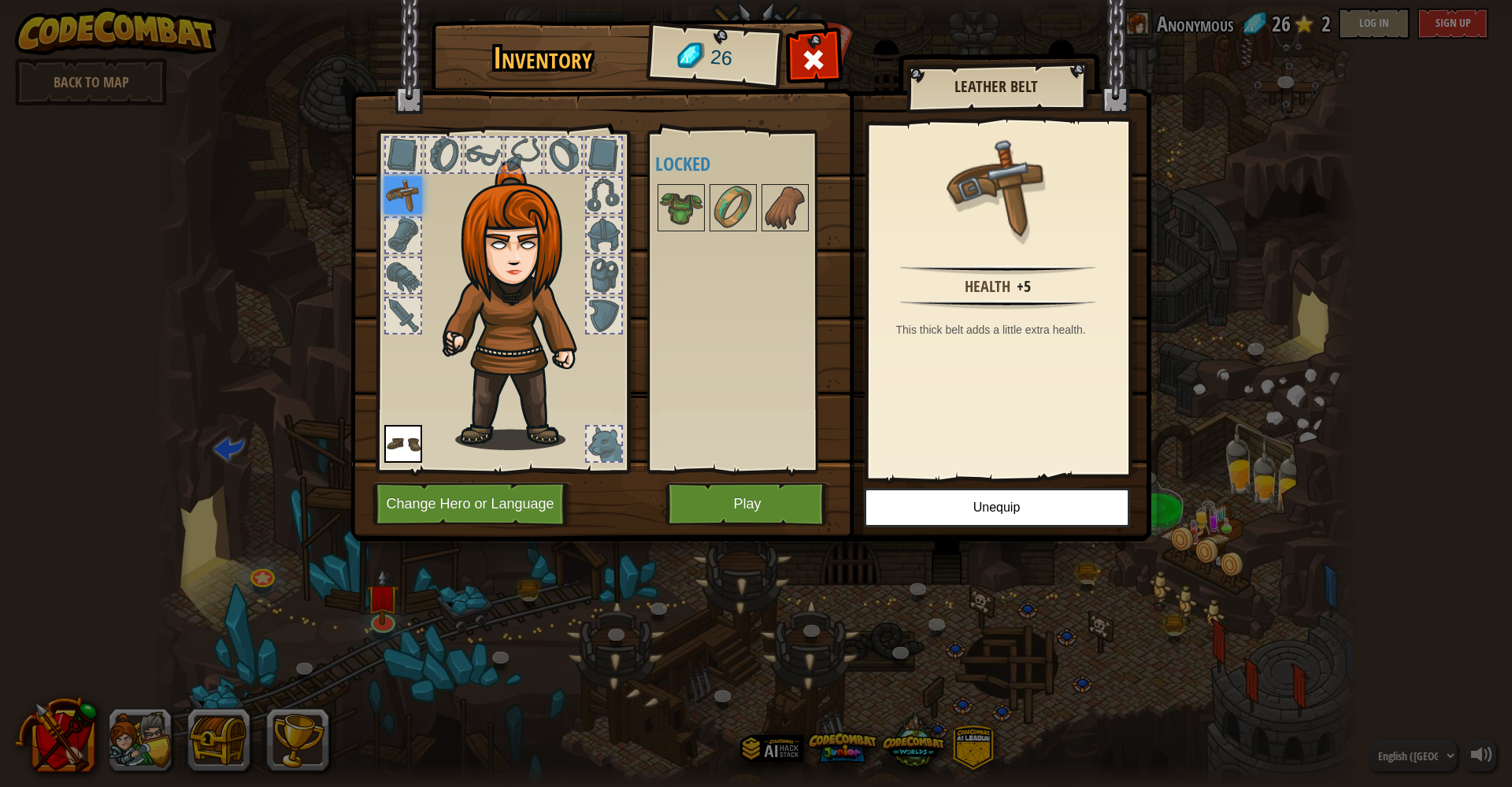
click at [785, 513] on button "Play" at bounding box center [747, 504] width 165 height 44
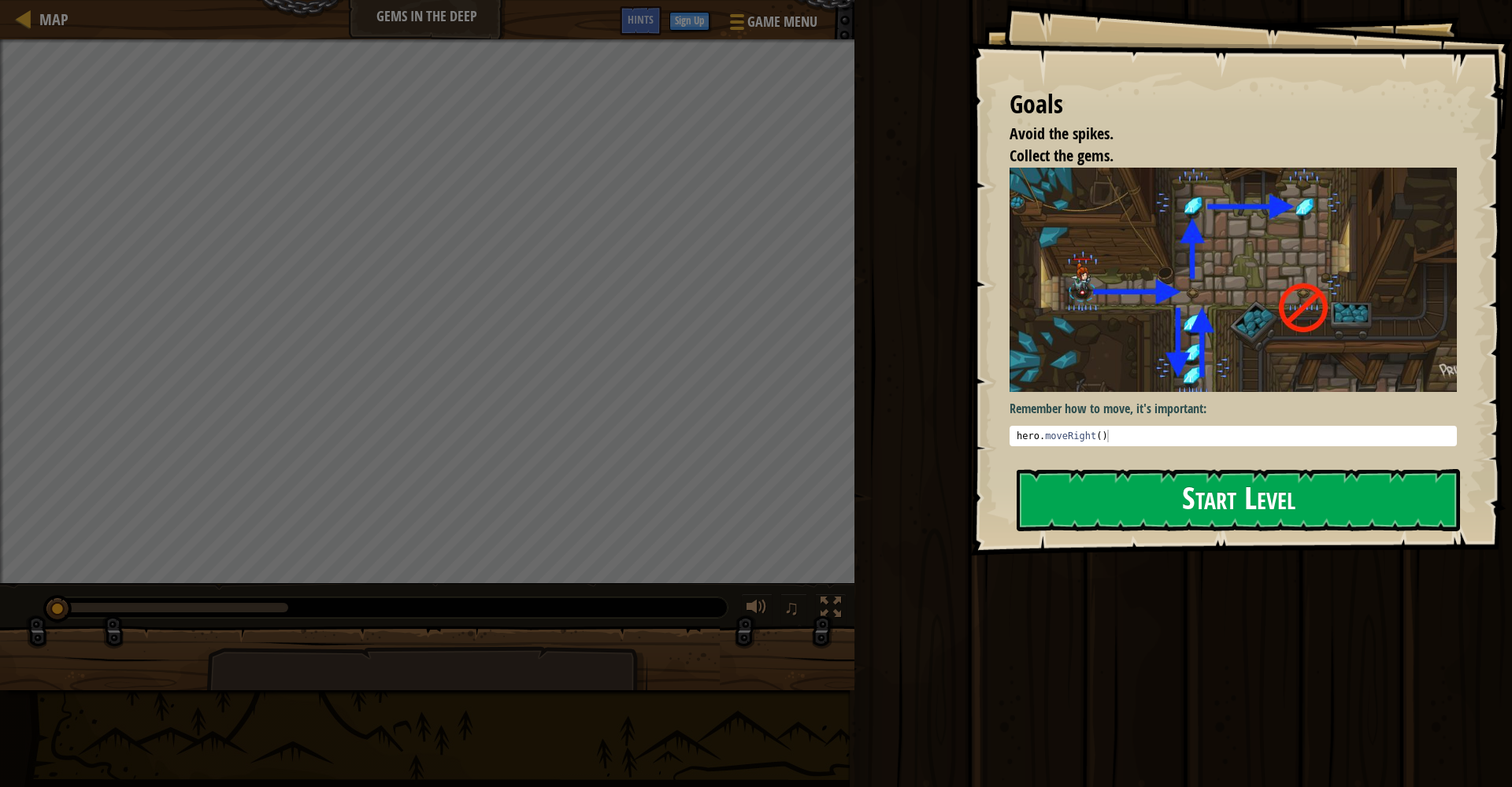
click at [1133, 493] on button "Start Level" at bounding box center [1239, 500] width 443 height 62
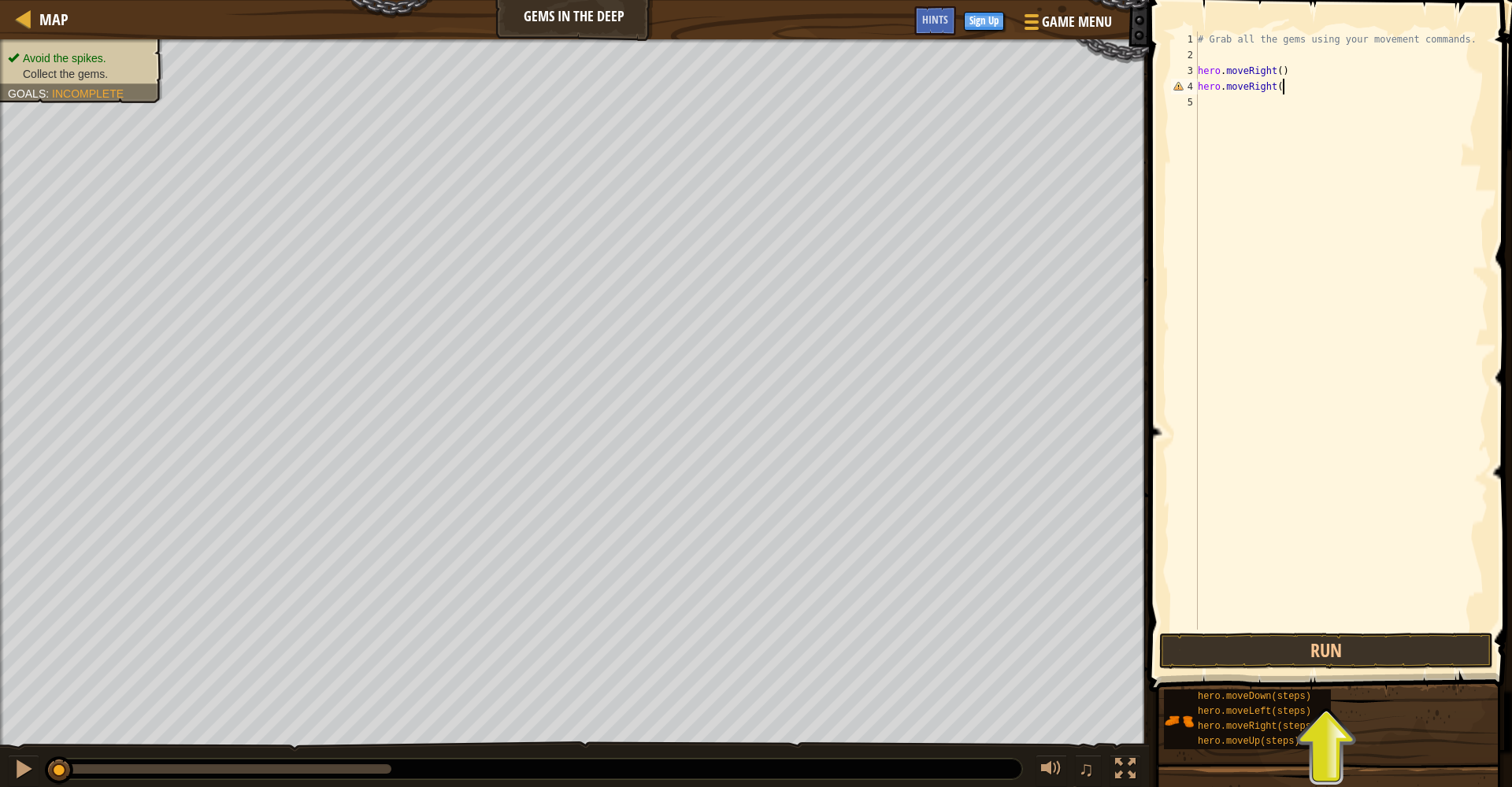
scroll to position [7, 6]
type textarea "hero.moveRight()"
click at [1133, 88] on div "# Grab all the gems using your movement commands. hero . moveRight ( ) hero . m…" at bounding box center [1341, 346] width 294 height 629
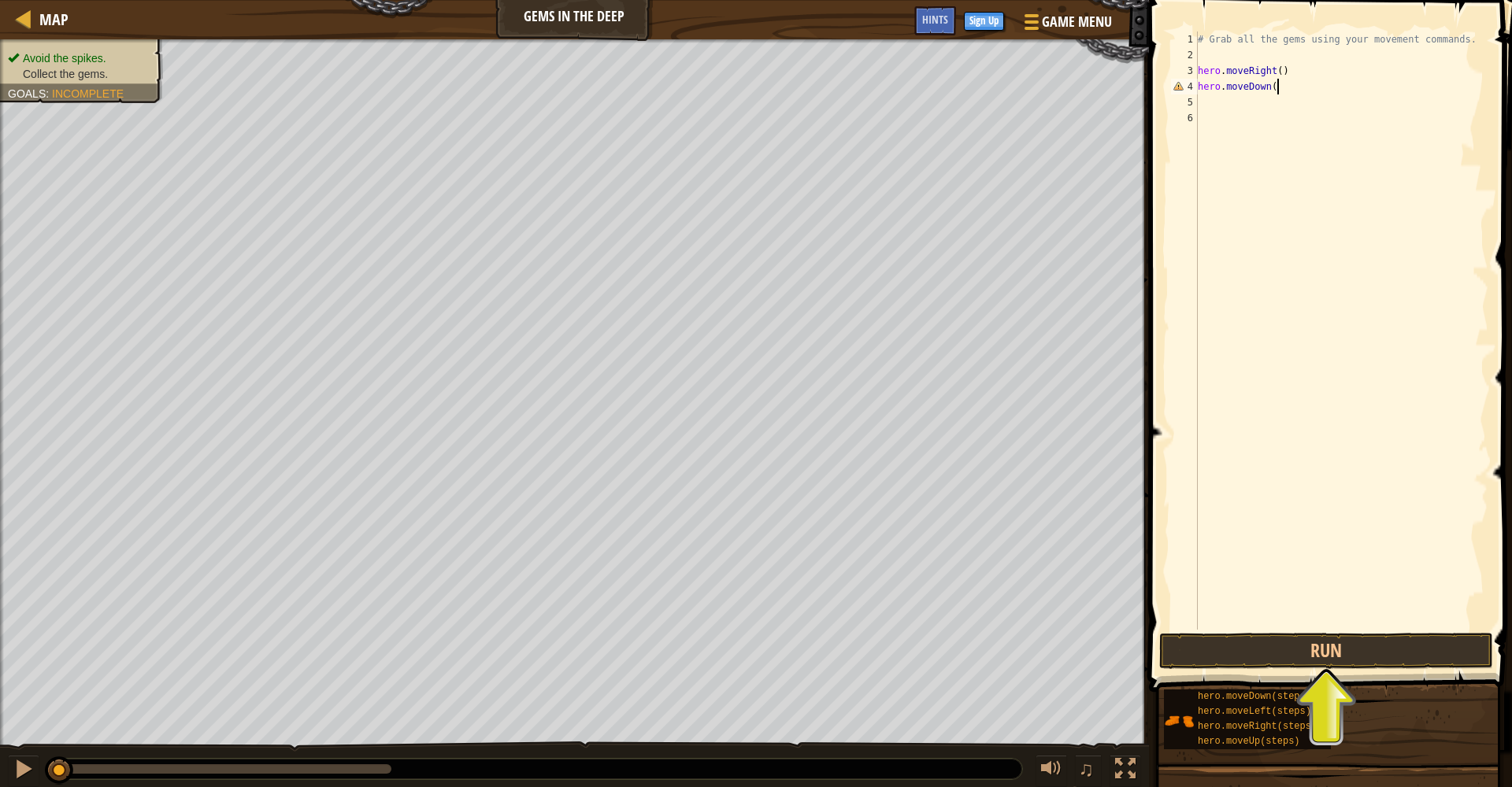
type textarea "hero.moveDown()"
click at [1133, 100] on div "# Grab all the gems using your movement commands. hero . moveRight ( ) hero . m…" at bounding box center [1341, 346] width 294 height 629
type textarea "hero.moveUp()"
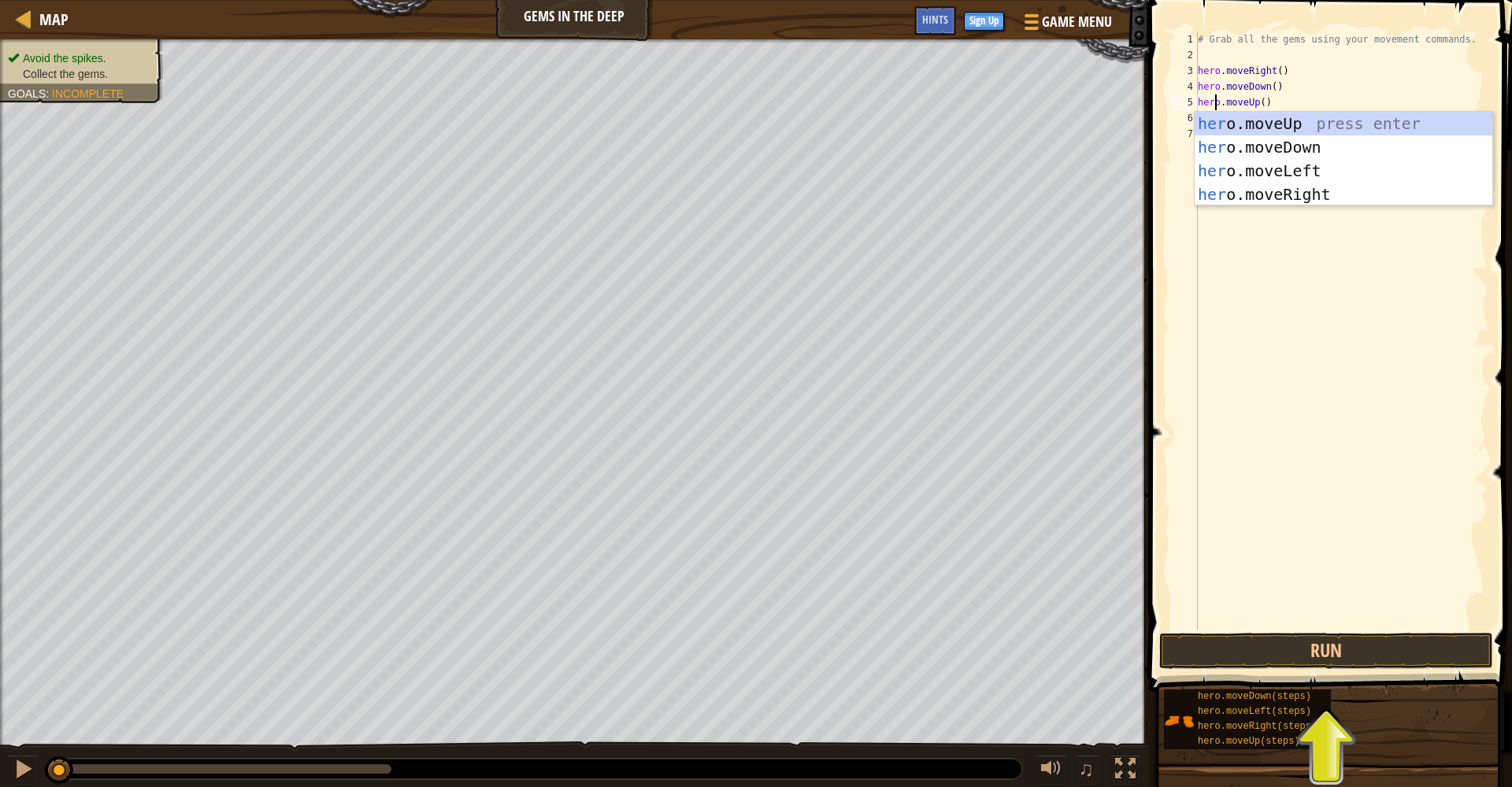
click at [1133, 107] on div "# Grab all the gems using your movement commands. hero . moveRight ( ) hero . m…" at bounding box center [1341, 346] width 294 height 629
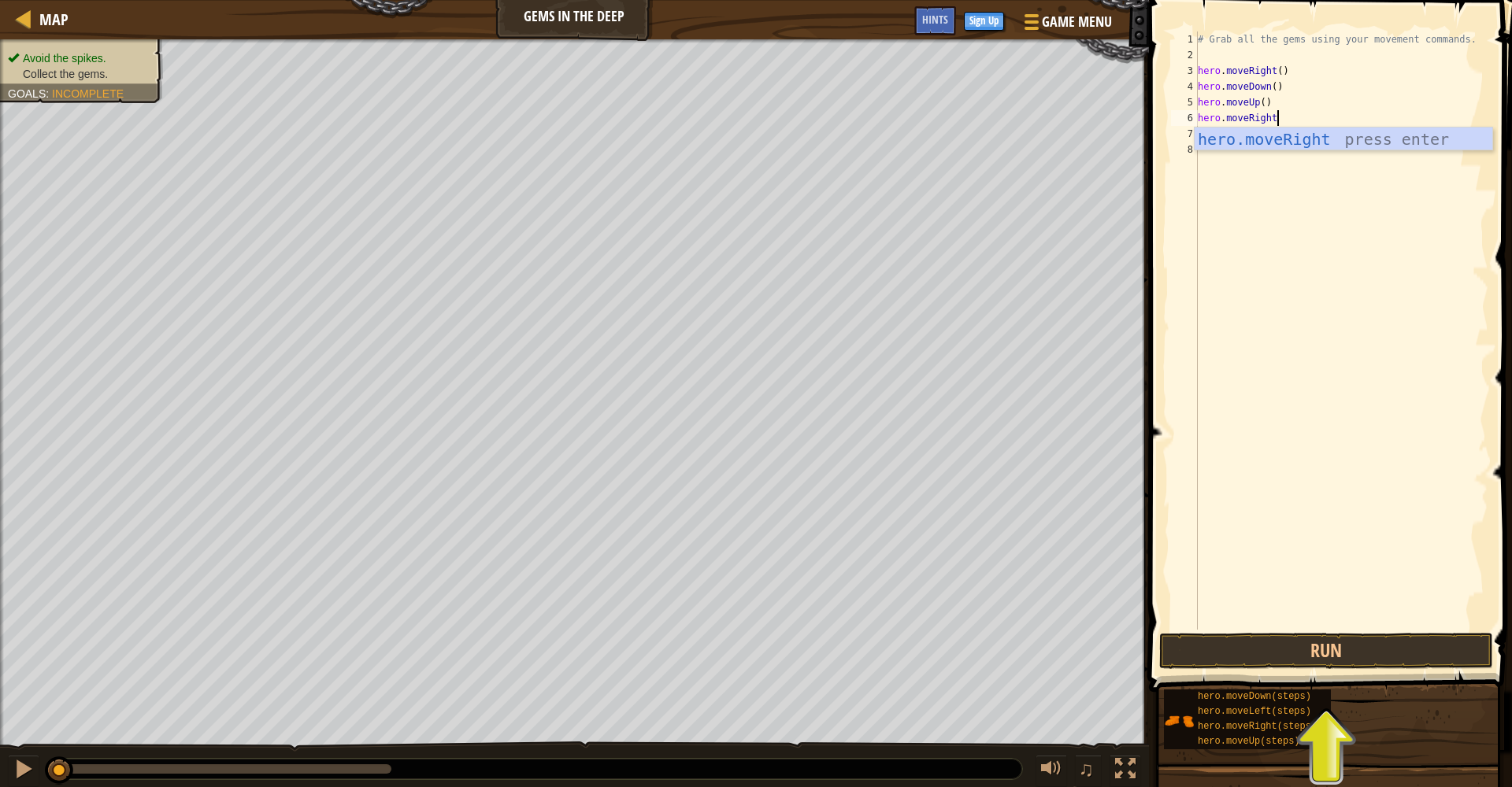
scroll to position [7, 6]
type textarea "hero.moveRight()"
click at [1133, 645] on button "Run" at bounding box center [1326, 651] width 334 height 37
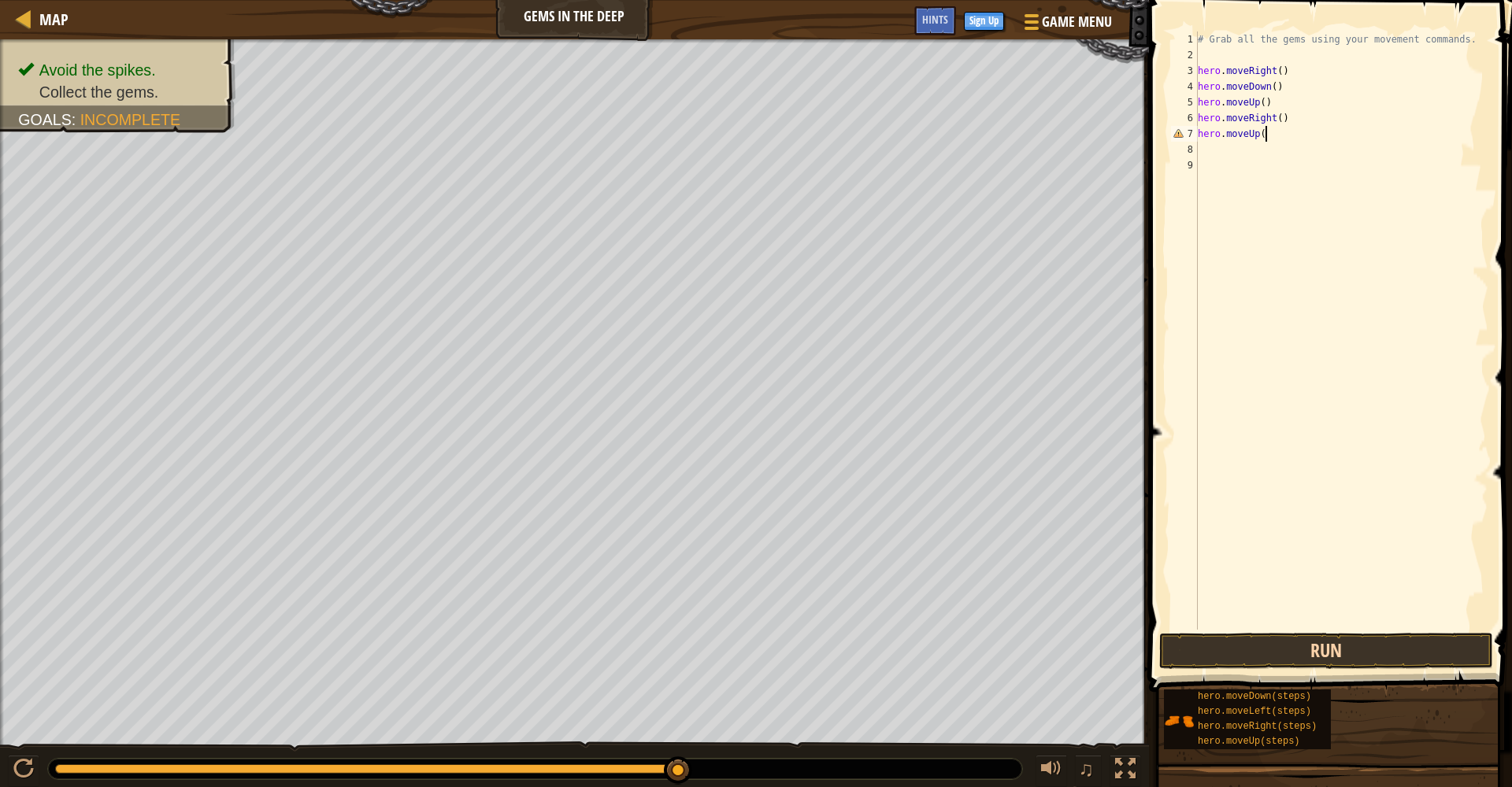
scroll to position [7, 4]
type textarea "hero.moveUp()"
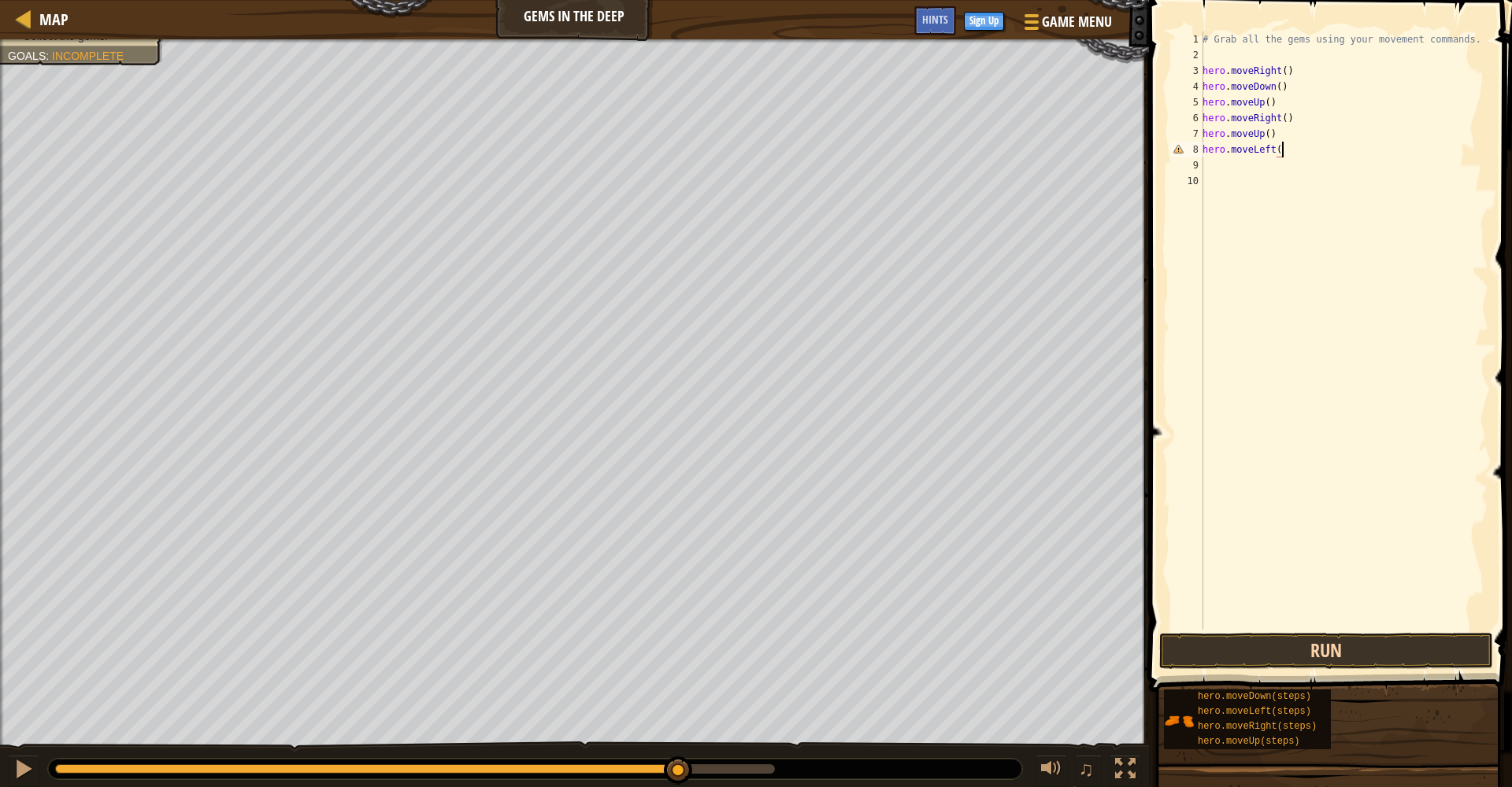
type textarea "hero.moveLeft()"
click at [1133, 645] on button "Run" at bounding box center [1326, 651] width 334 height 37
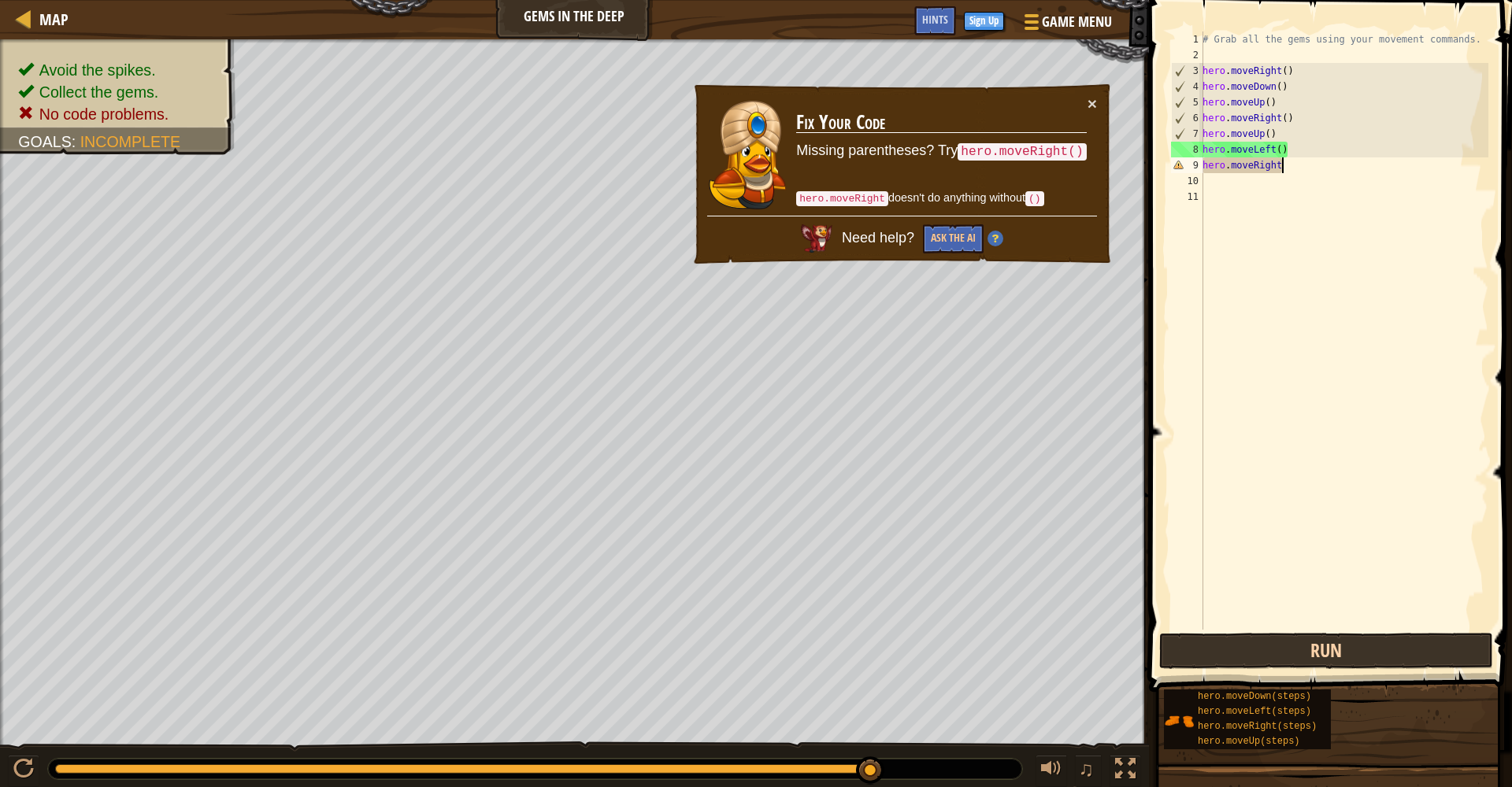
scroll to position [7, 6]
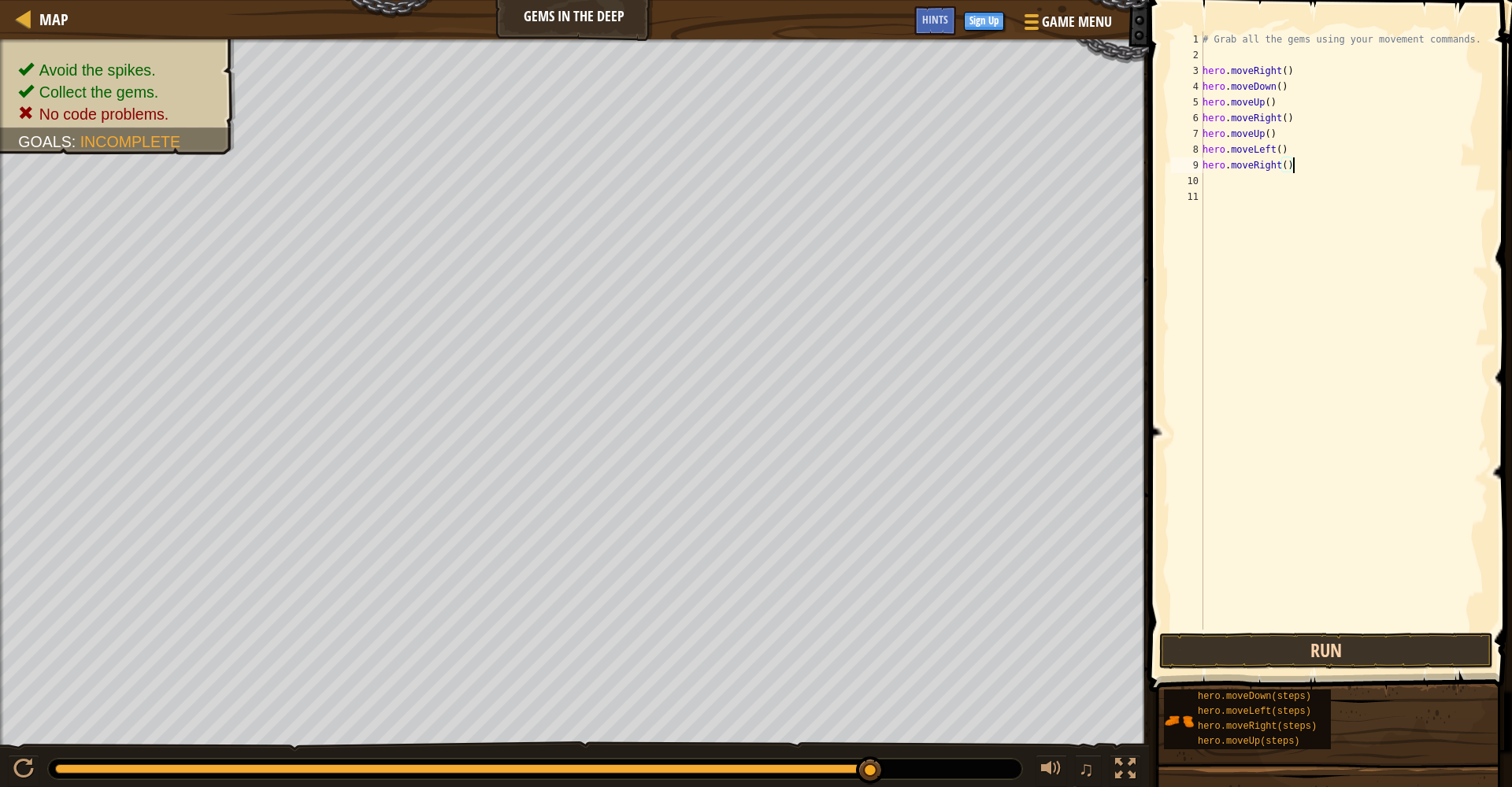
type textarea "hero.moveRight()"
click at [1133, 645] on button "Run" at bounding box center [1326, 651] width 334 height 37
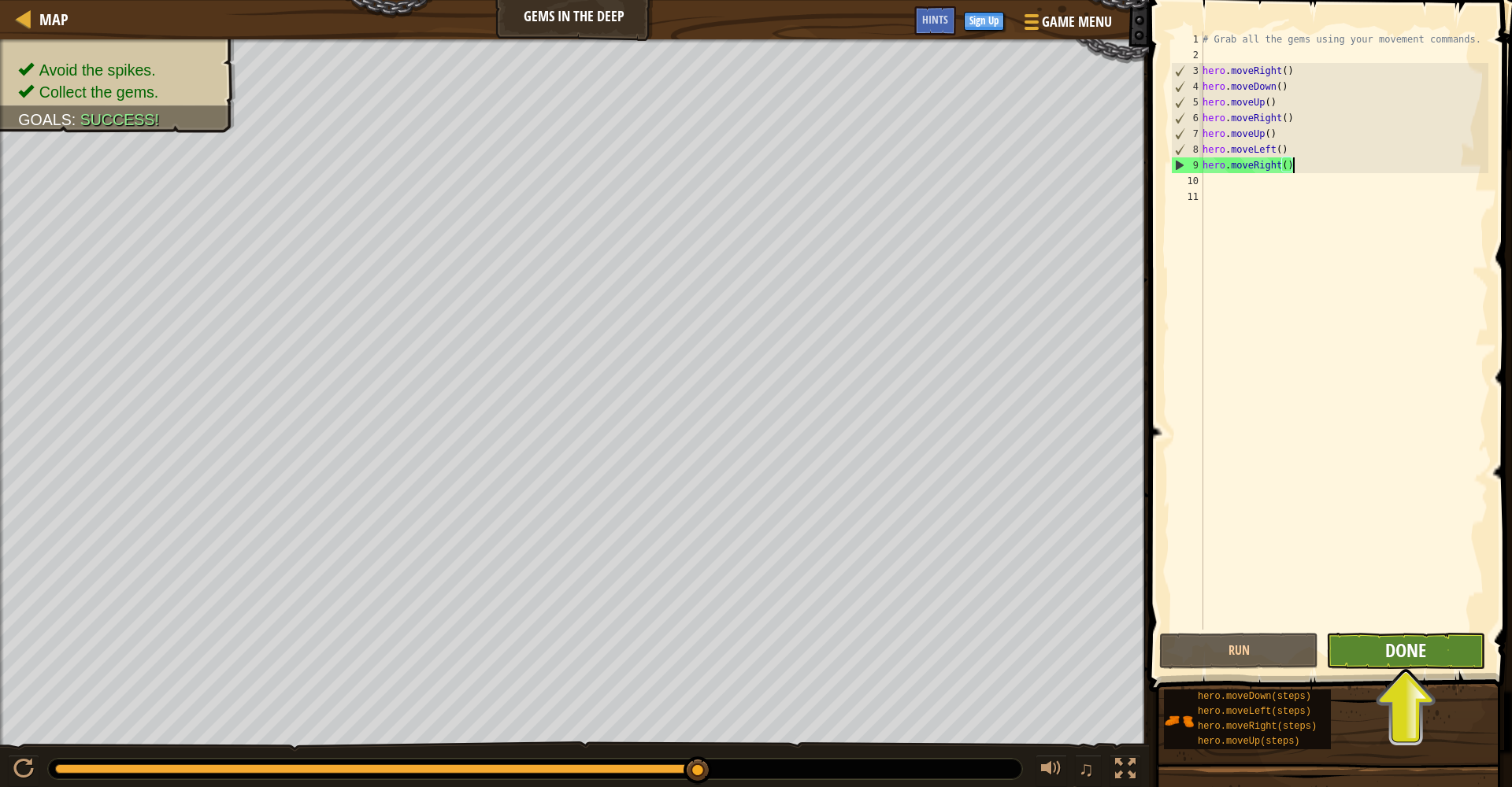
click at [1133, 645] on span "Done" at bounding box center [1406, 650] width 41 height 25
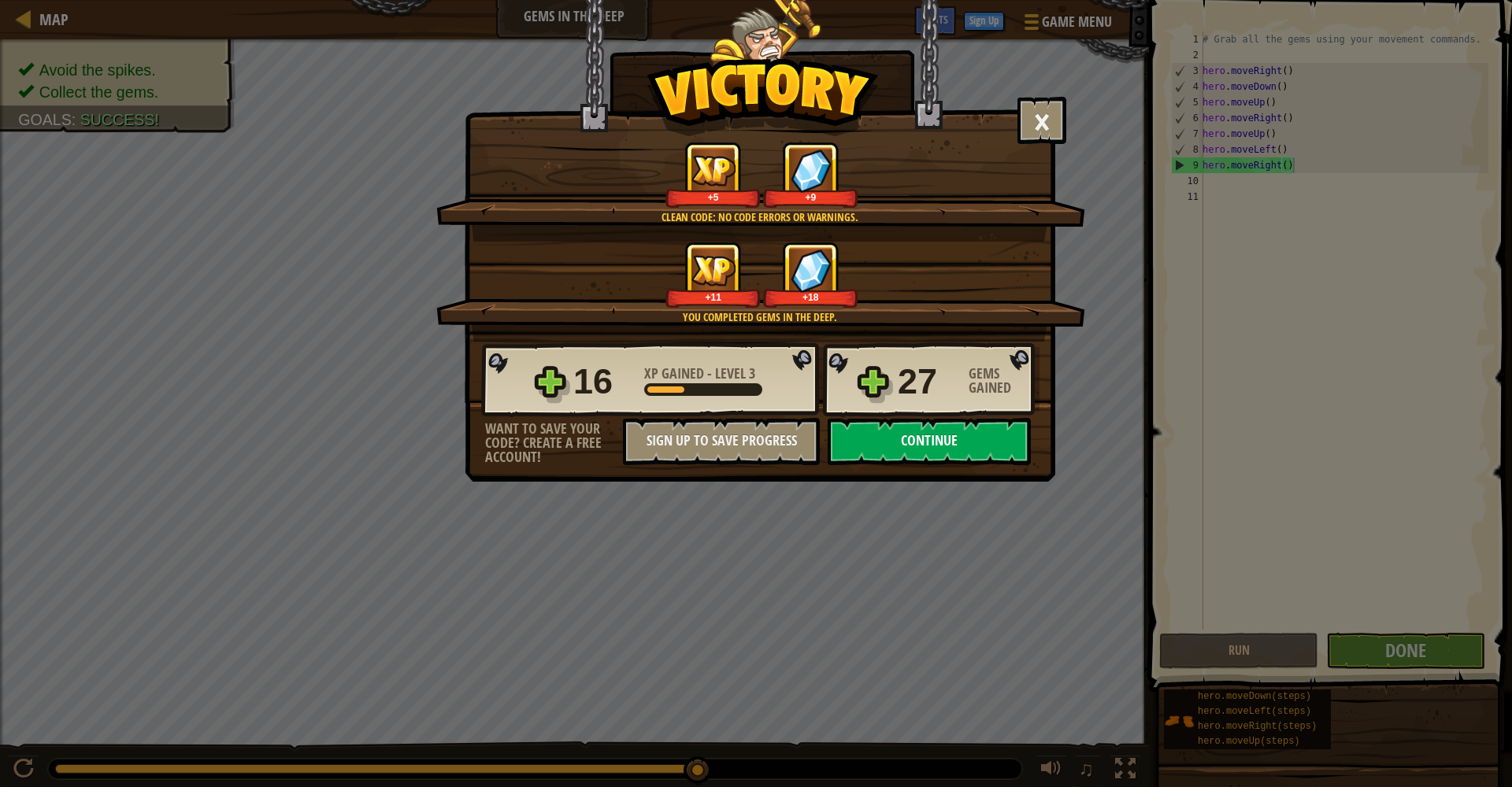
click at [903, 439] on button "Continue" at bounding box center [928, 441] width 203 height 47
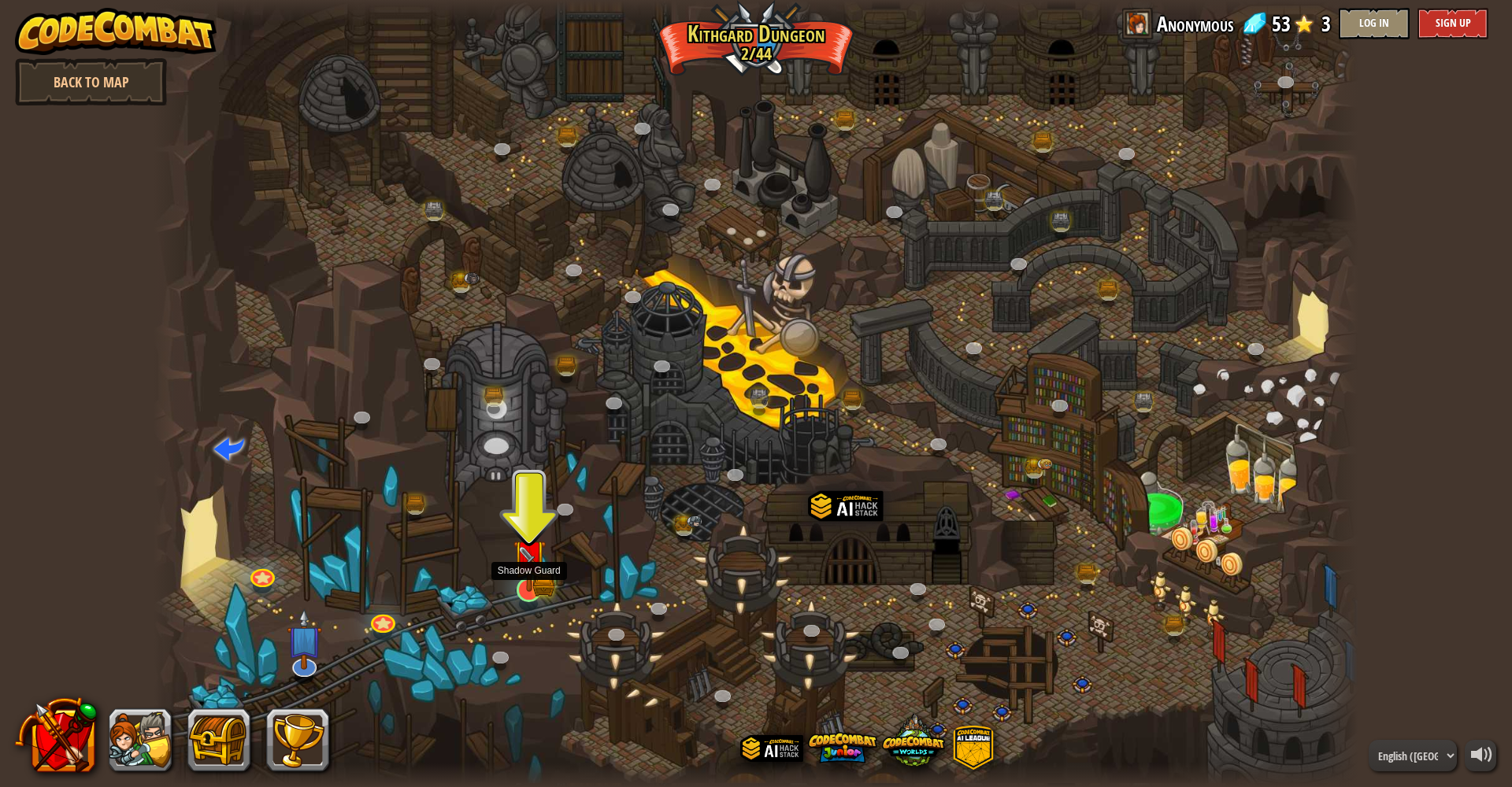
click at [533, 581] on img at bounding box center [530, 556] width 33 height 72
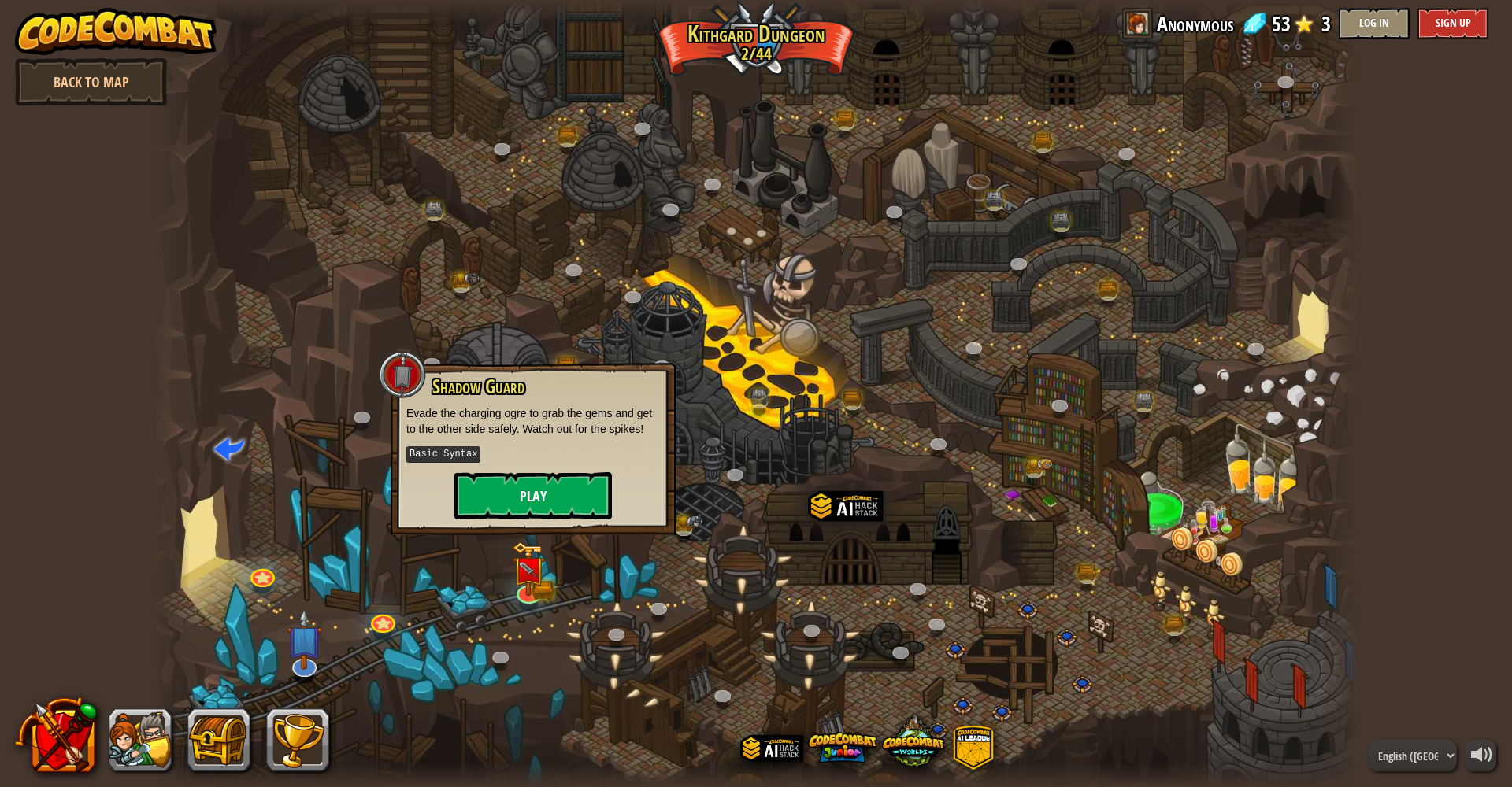
click at [532, 491] on button "Play" at bounding box center [533, 496] width 158 height 47
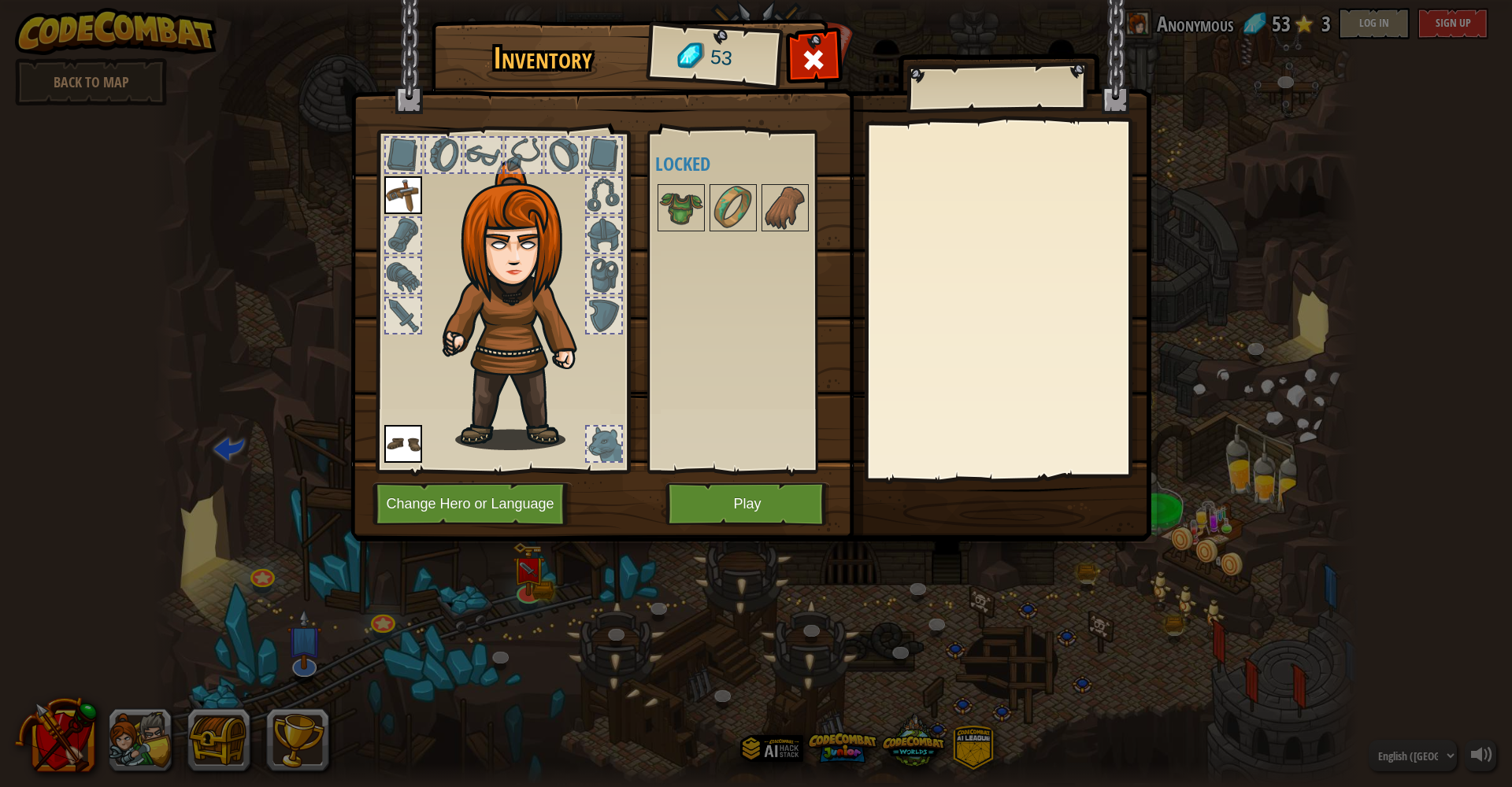
click at [735, 493] on button "Play" at bounding box center [747, 504] width 165 height 44
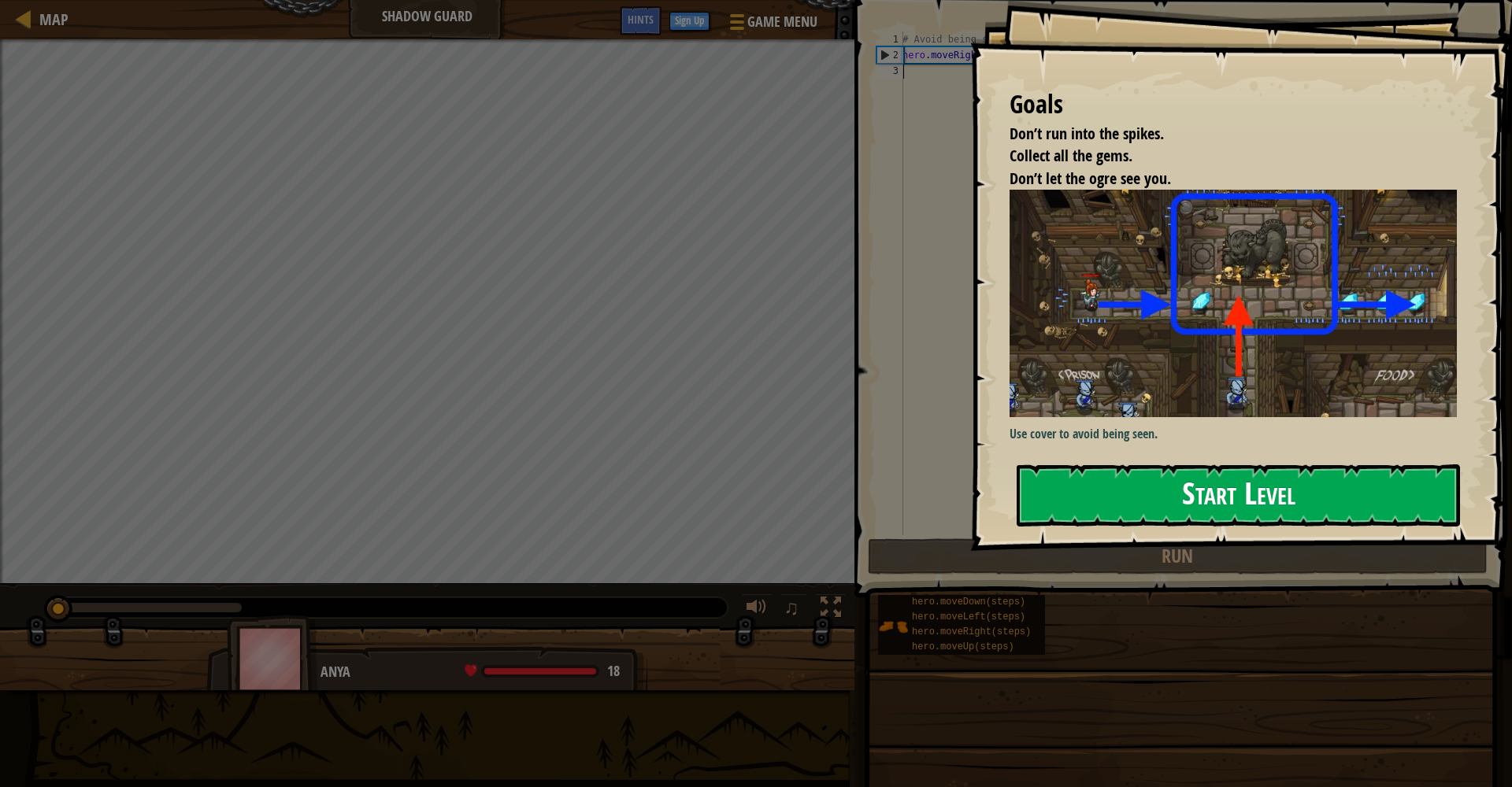
click at [1133, 491] on button "Start Level" at bounding box center [1239, 495] width 443 height 62
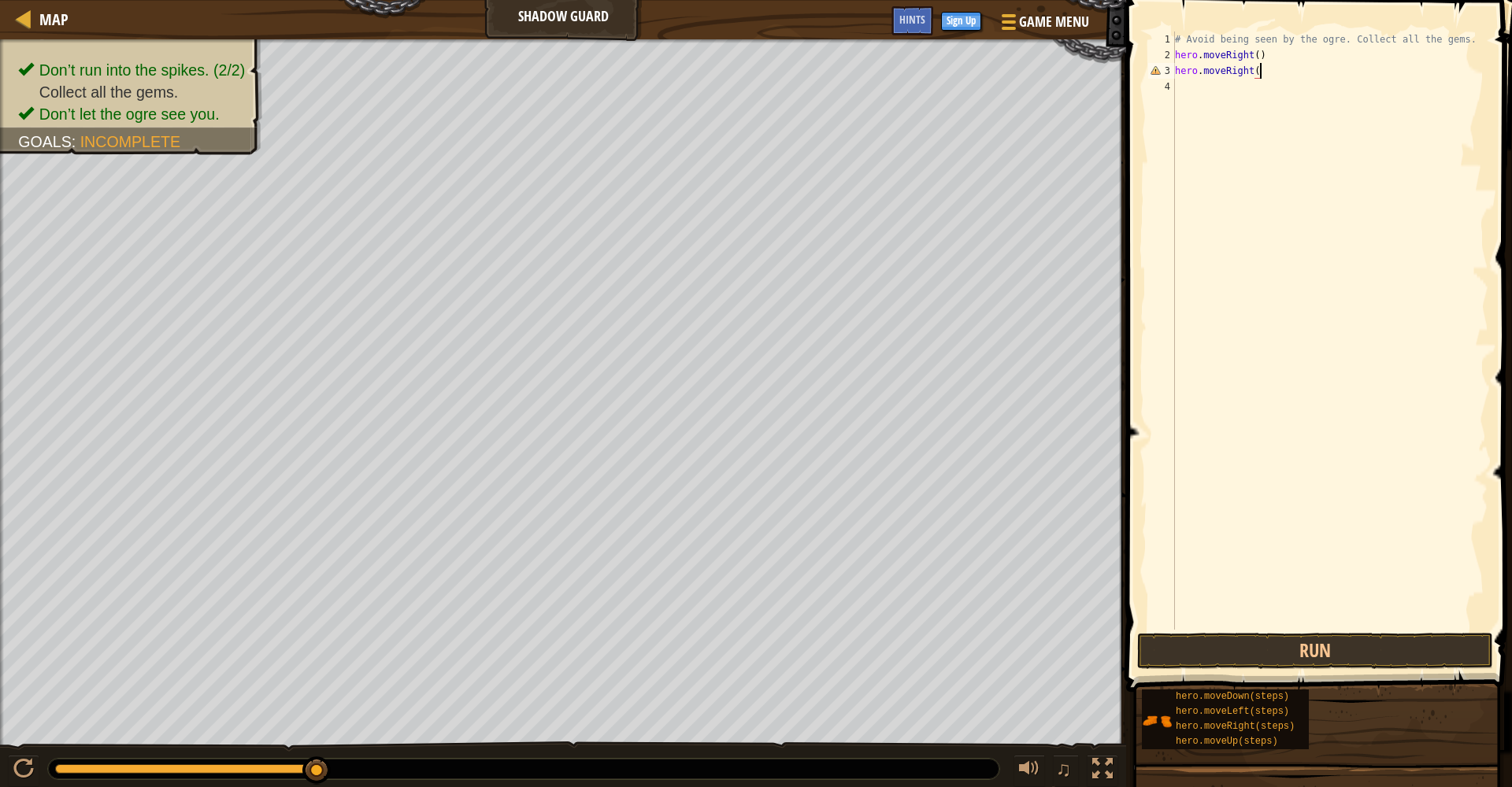
scroll to position [7, 6]
type textarea "hero.moveRight()"
click at [1133, 644] on button "Run" at bounding box center [1315, 651] width 356 height 37
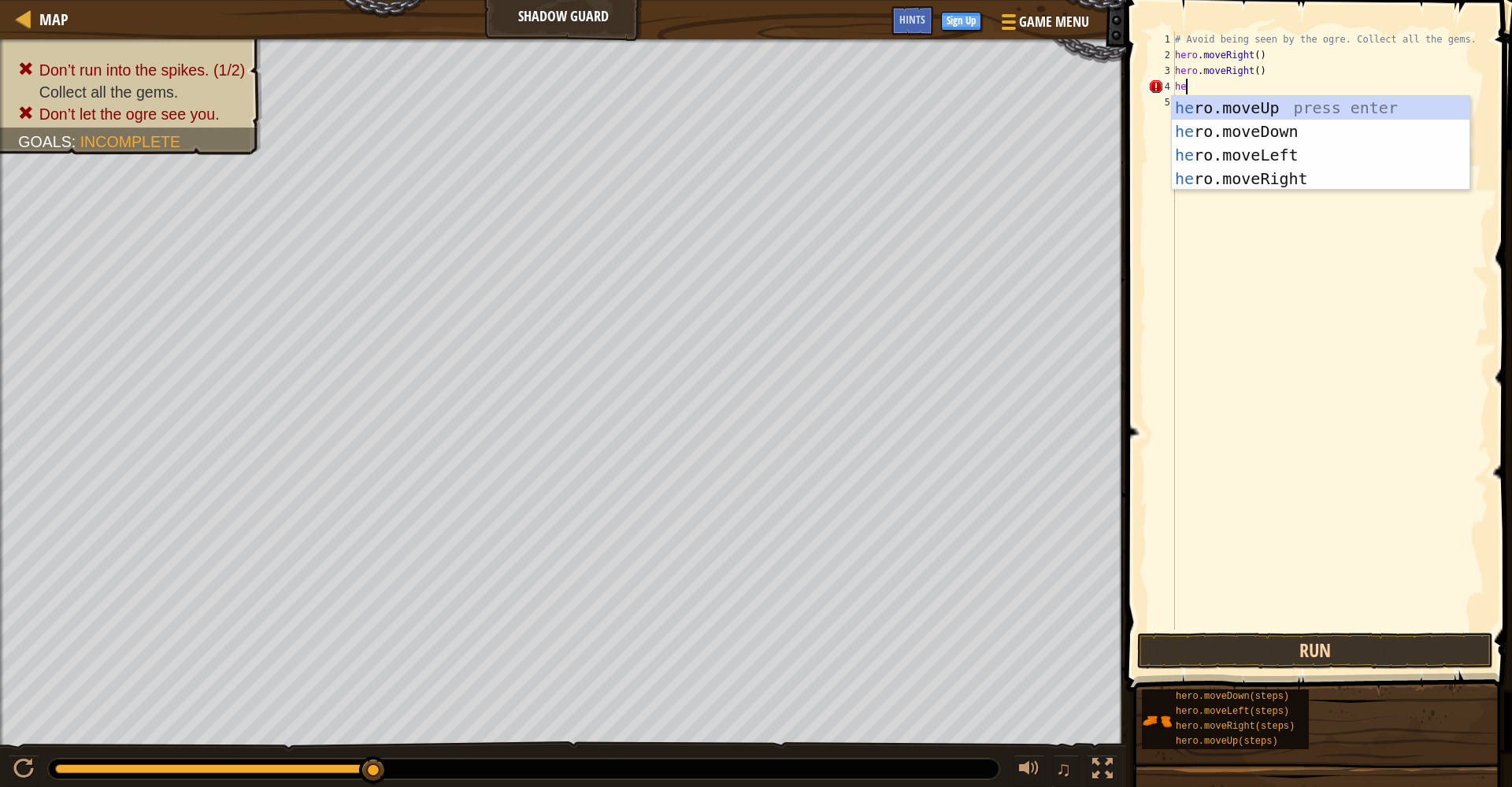
type textarea "h"
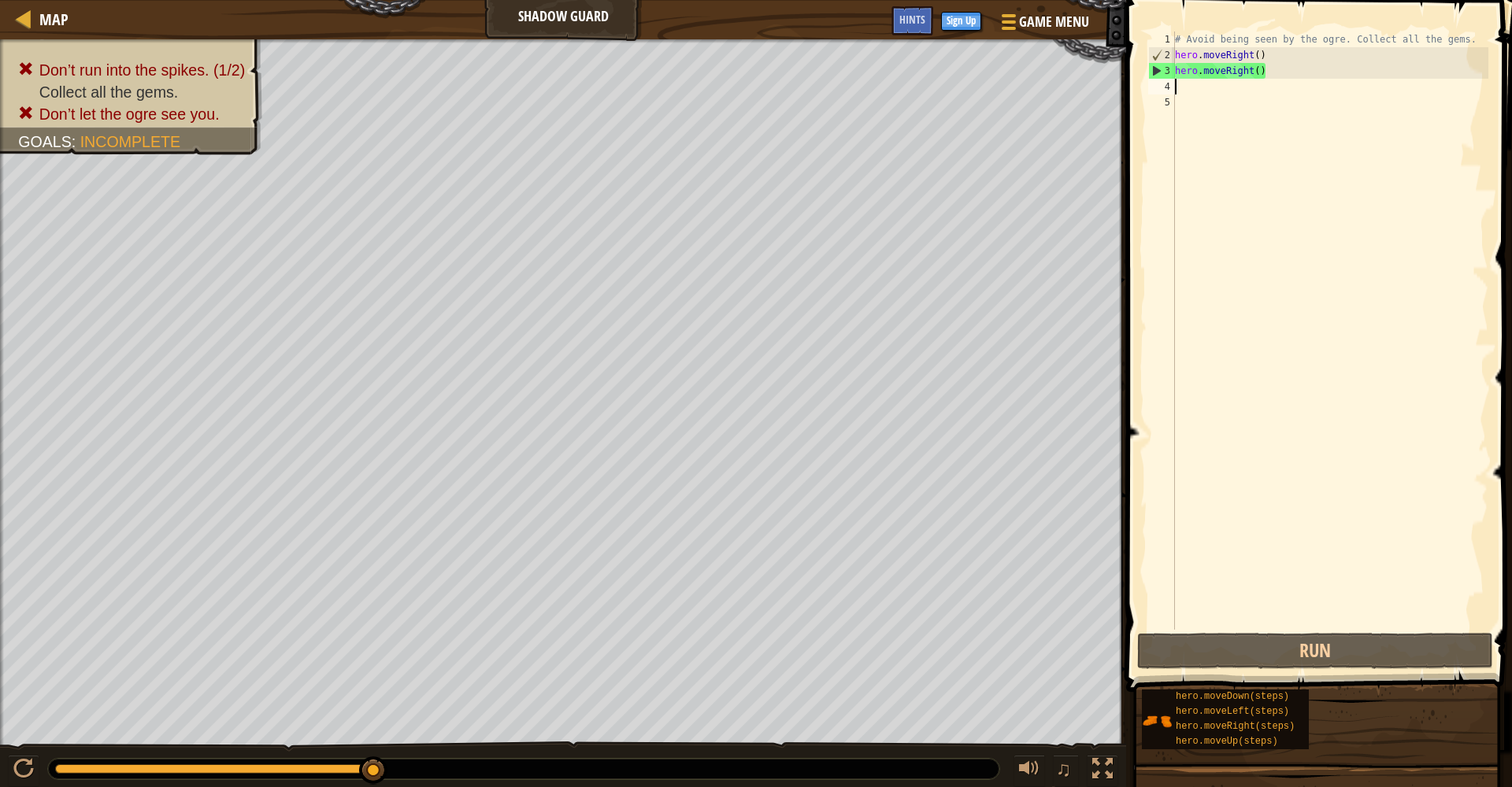
click at [1133, 74] on div "# Avoid being seen by the ogre. Collect all the gems. hero . moveRight ( ) hero…" at bounding box center [1331, 346] width 317 height 629
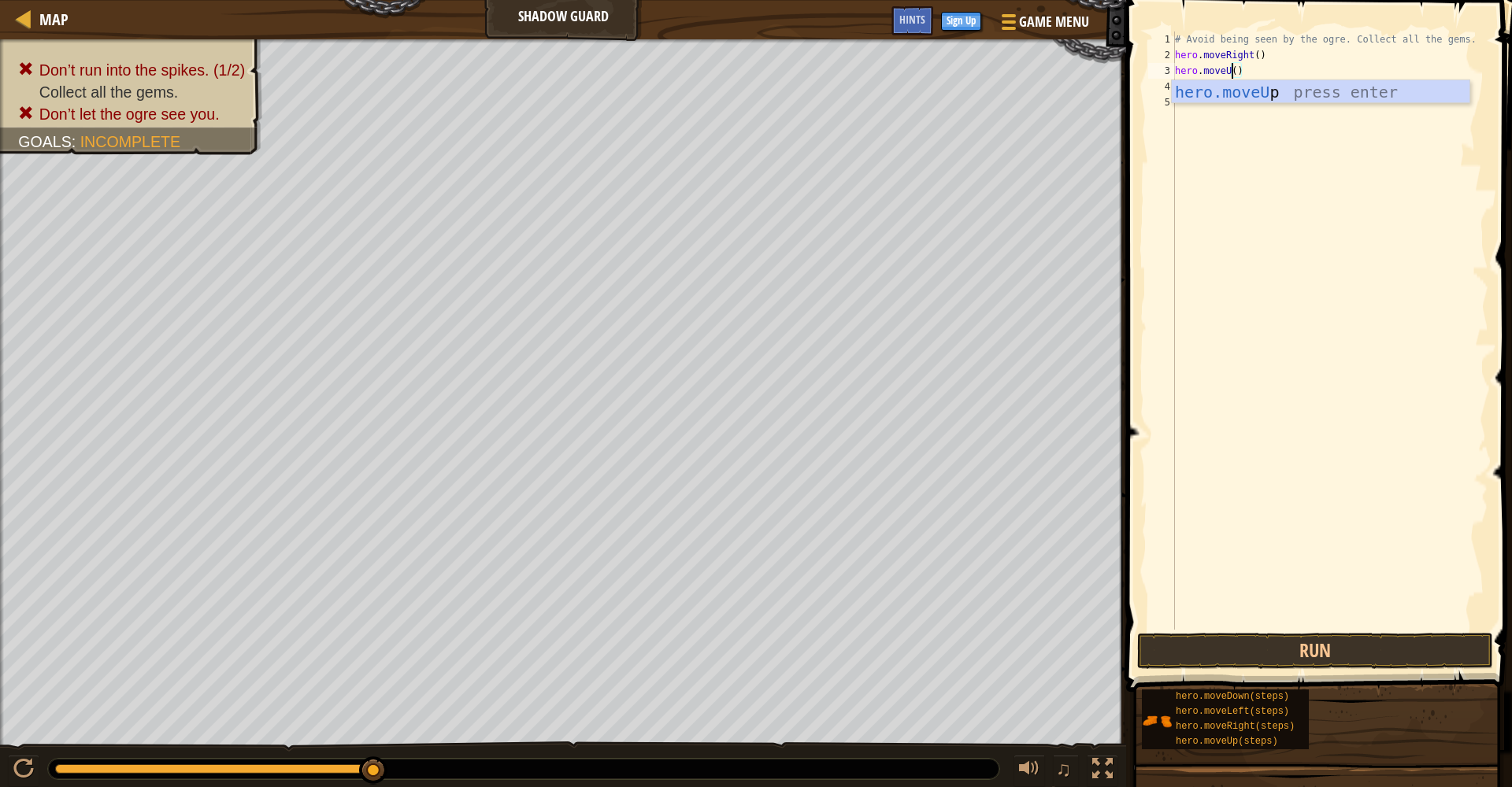
type textarea "hero.moveUP()"
type textarea "hero.moveRight()"
type textarea "hero.moveDown()"
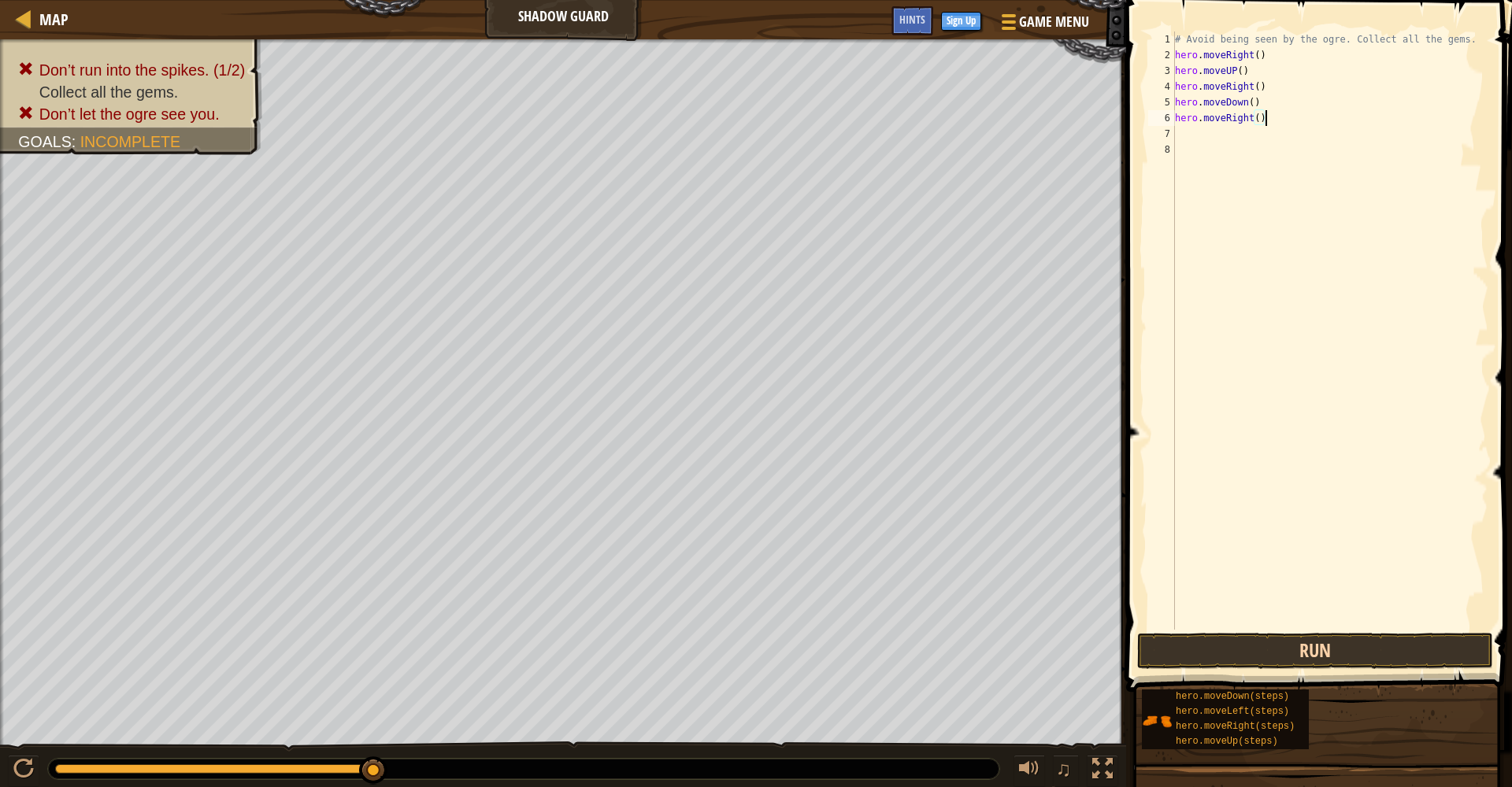
click at [1133, 645] on button "Run" at bounding box center [1315, 651] width 356 height 37
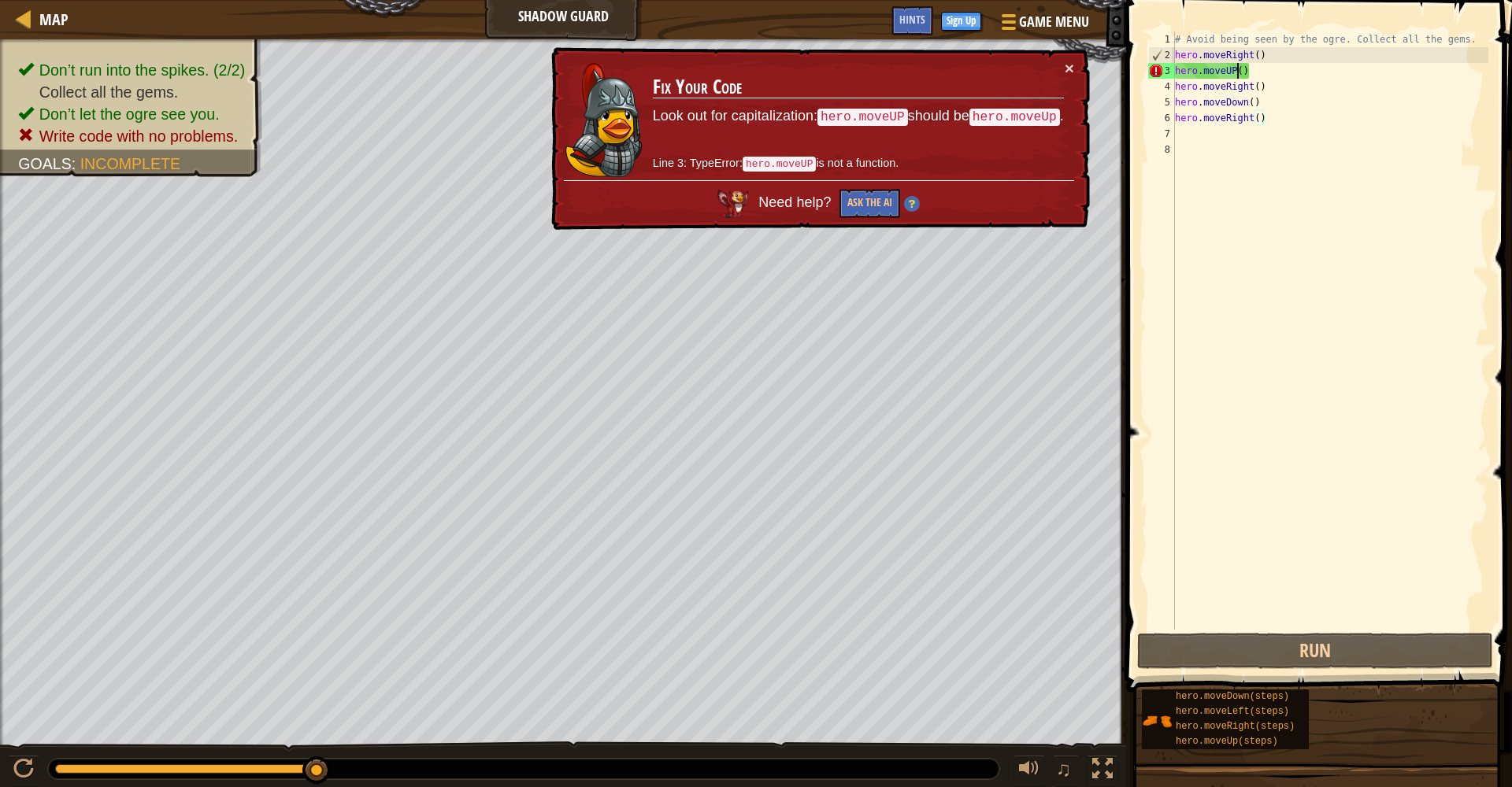
click at [1133, 71] on div "# Avoid being seen by the ogre. Collect all the gems. hero . moveRight ( ) hero…" at bounding box center [1331, 346] width 317 height 629
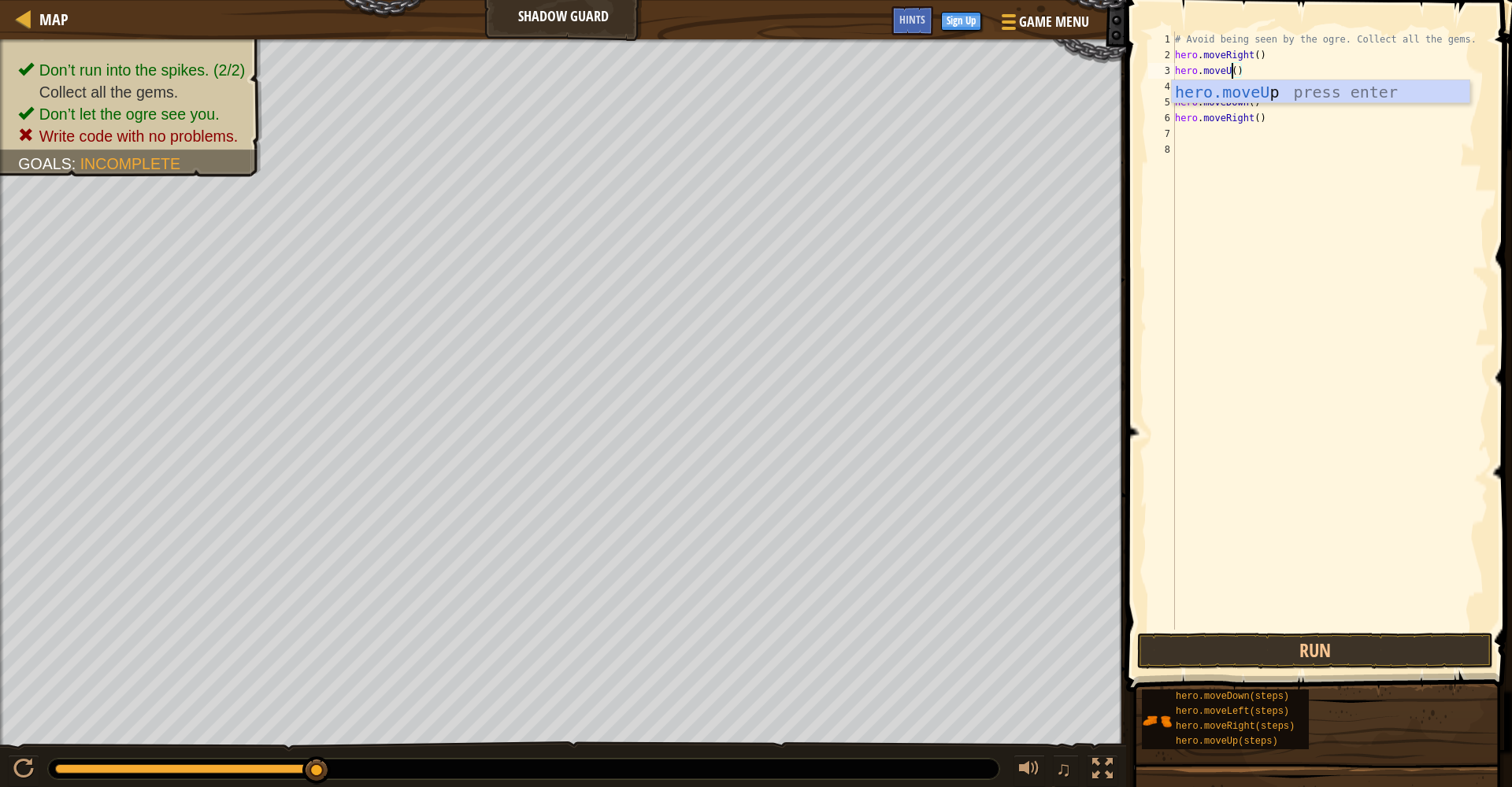
scroll to position [7, 5]
click at [1133, 70] on div "# Avoid being seen by the ogre. Collect all the gems. hero . moveRight ( ) hero…" at bounding box center [1331, 346] width 317 height 629
type textarea "hero.moveUp()"
click at [1133, 645] on button "Run" at bounding box center [1315, 651] width 356 height 37
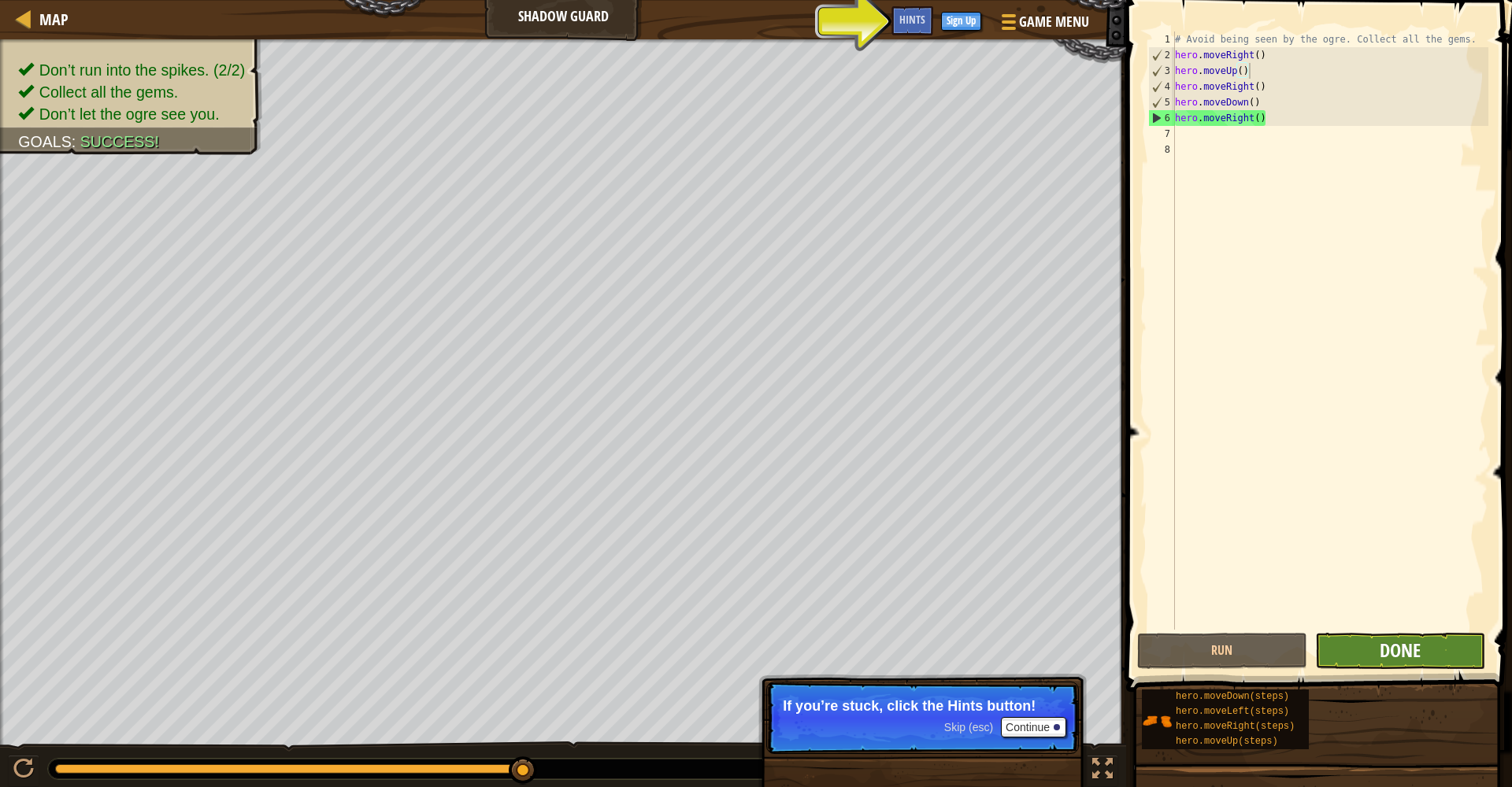
click at [1133, 645] on span "Done" at bounding box center [1400, 650] width 41 height 25
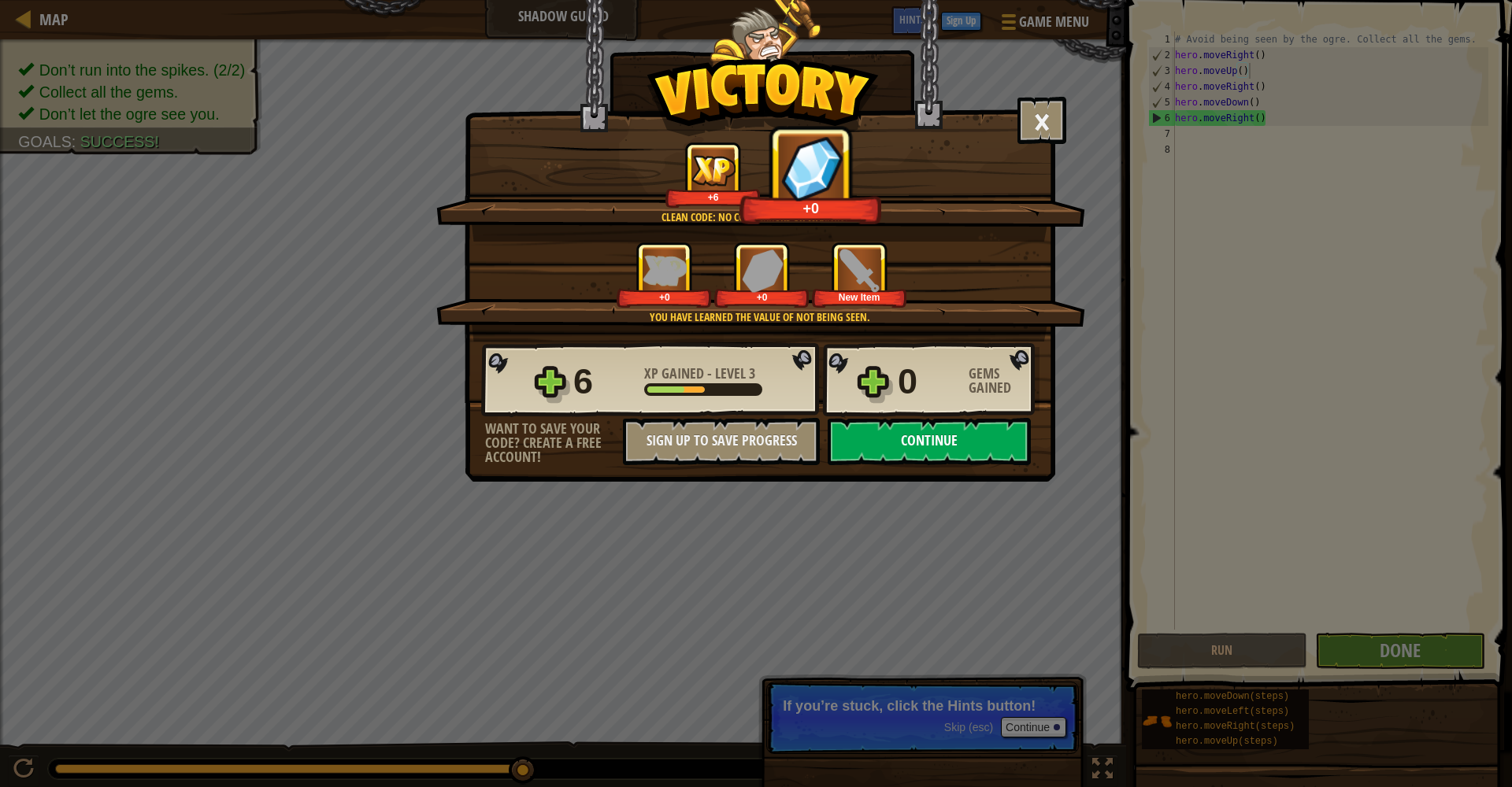
click at [928, 449] on button "Continue" at bounding box center [928, 441] width 203 height 47
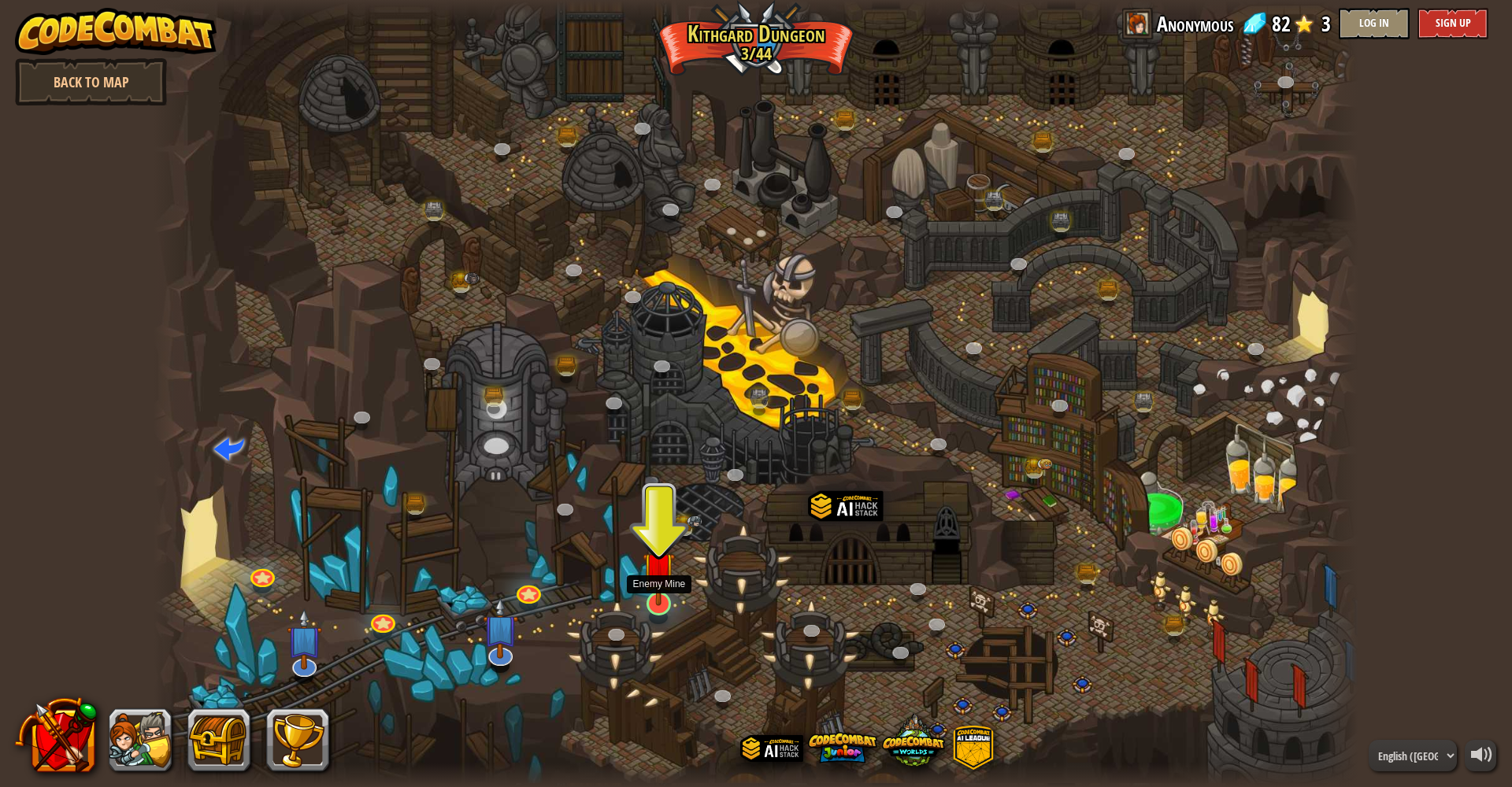
click at [659, 597] on img at bounding box center [659, 568] width 33 height 76
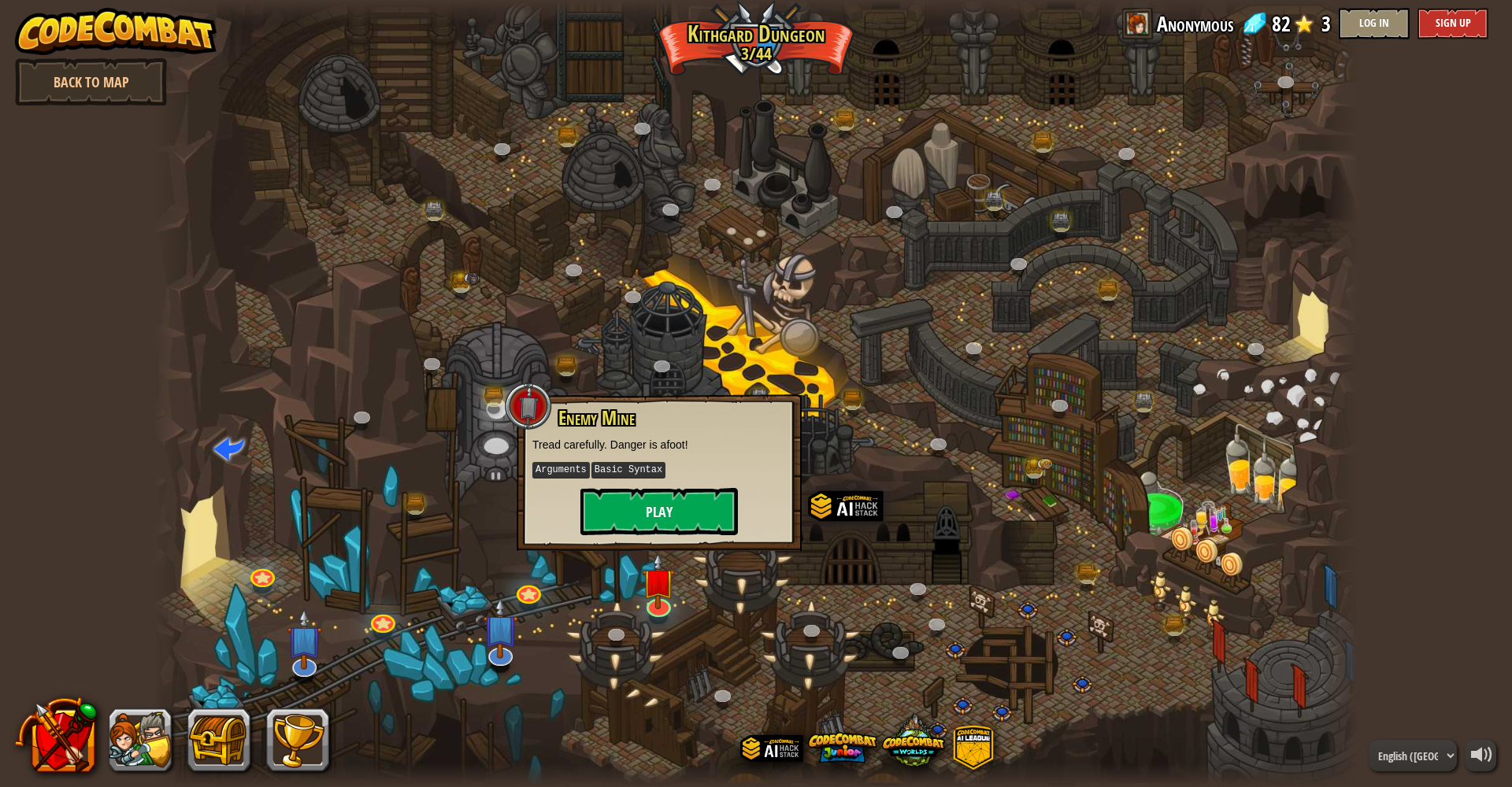
click at [657, 505] on button "Play" at bounding box center [659, 512] width 158 height 47
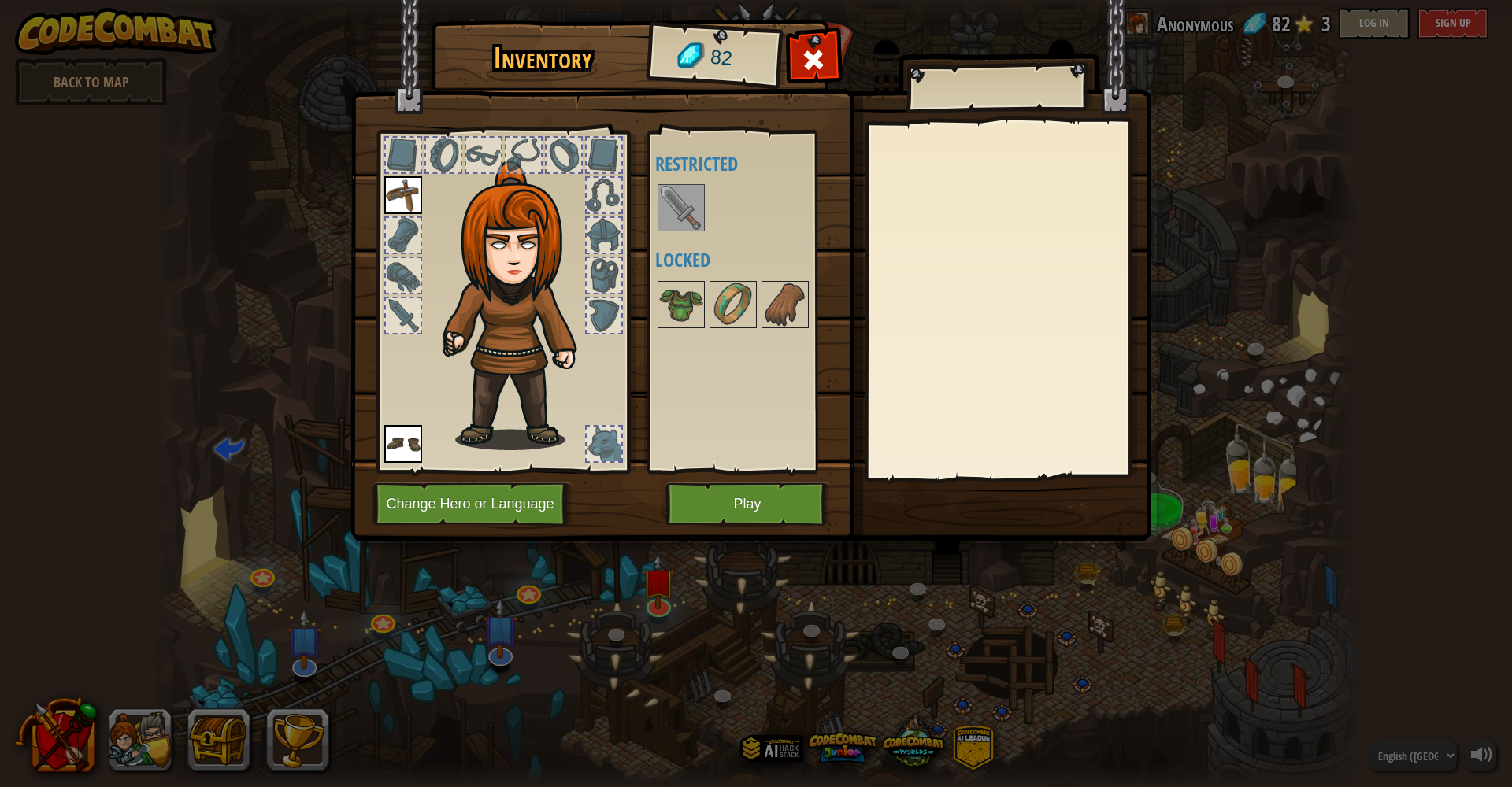
click at [746, 507] on button "Play" at bounding box center [747, 504] width 165 height 44
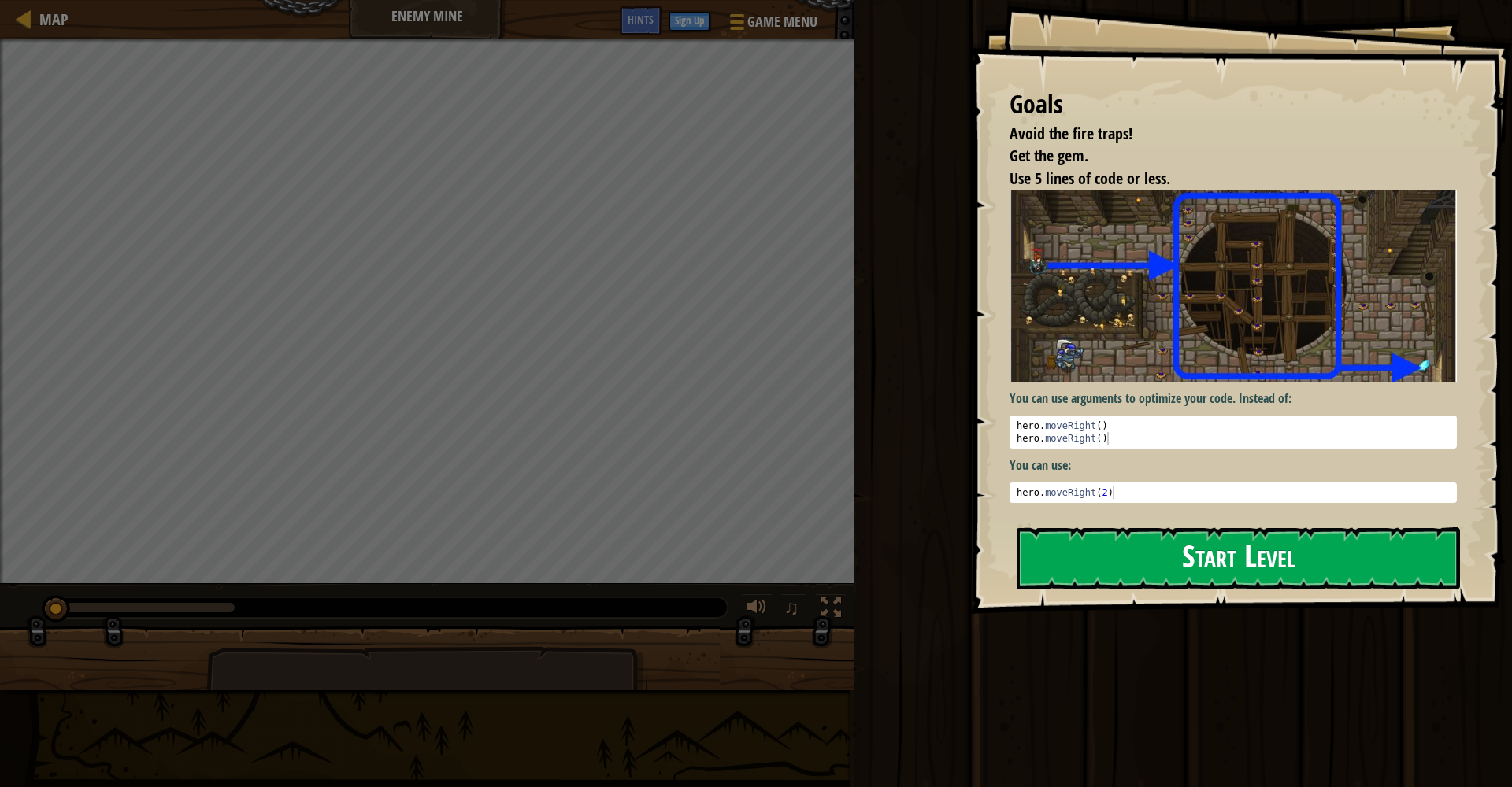
click at [1133, 558] on button "Start Level" at bounding box center [1239, 558] width 443 height 62
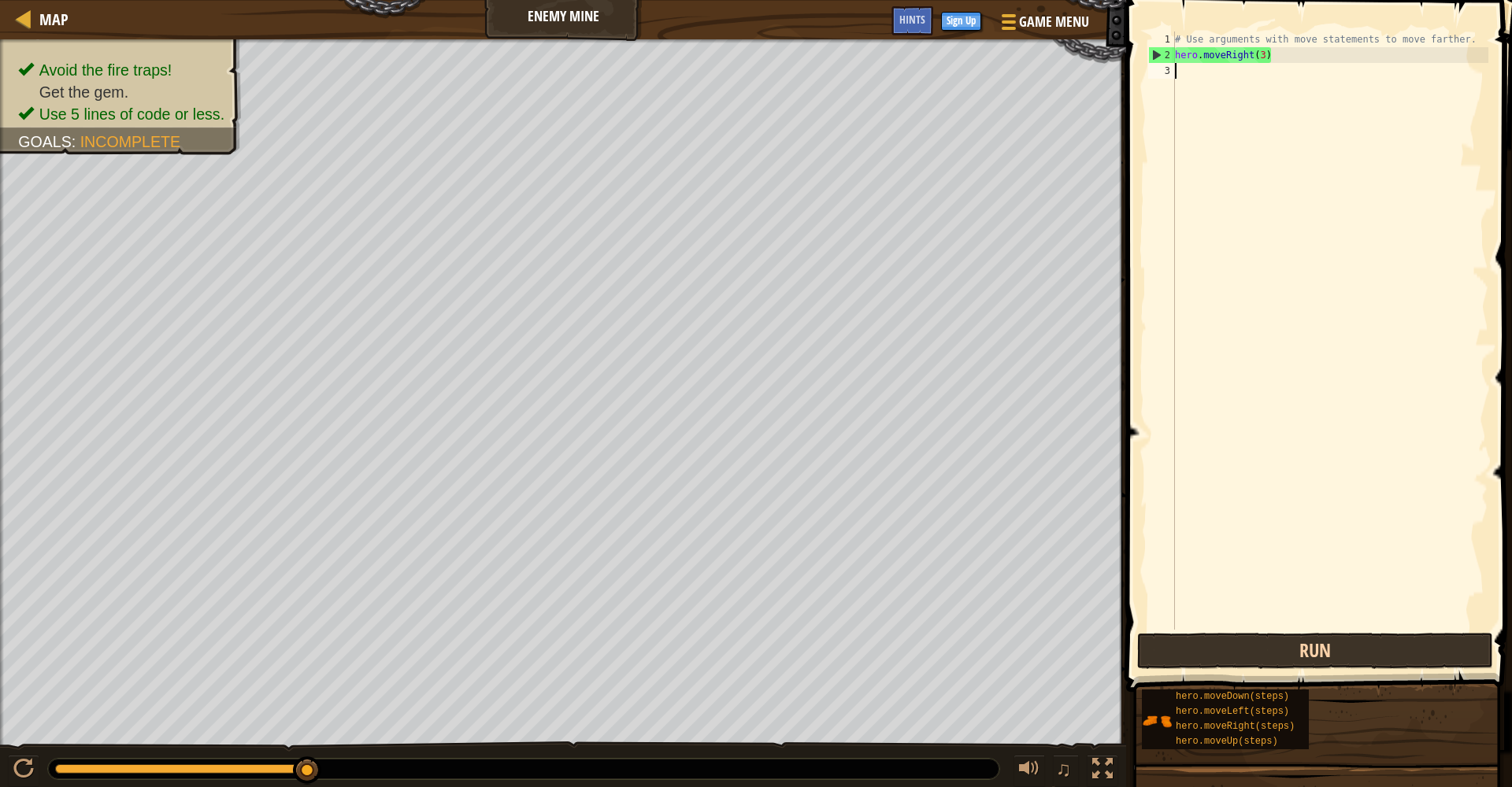
click at [1133, 645] on button "Run" at bounding box center [1315, 651] width 356 height 37
click at [1133, 70] on div "# Use arguments with move statements to move farther. hero . moveRight ( 3 )" at bounding box center [1331, 346] width 317 height 629
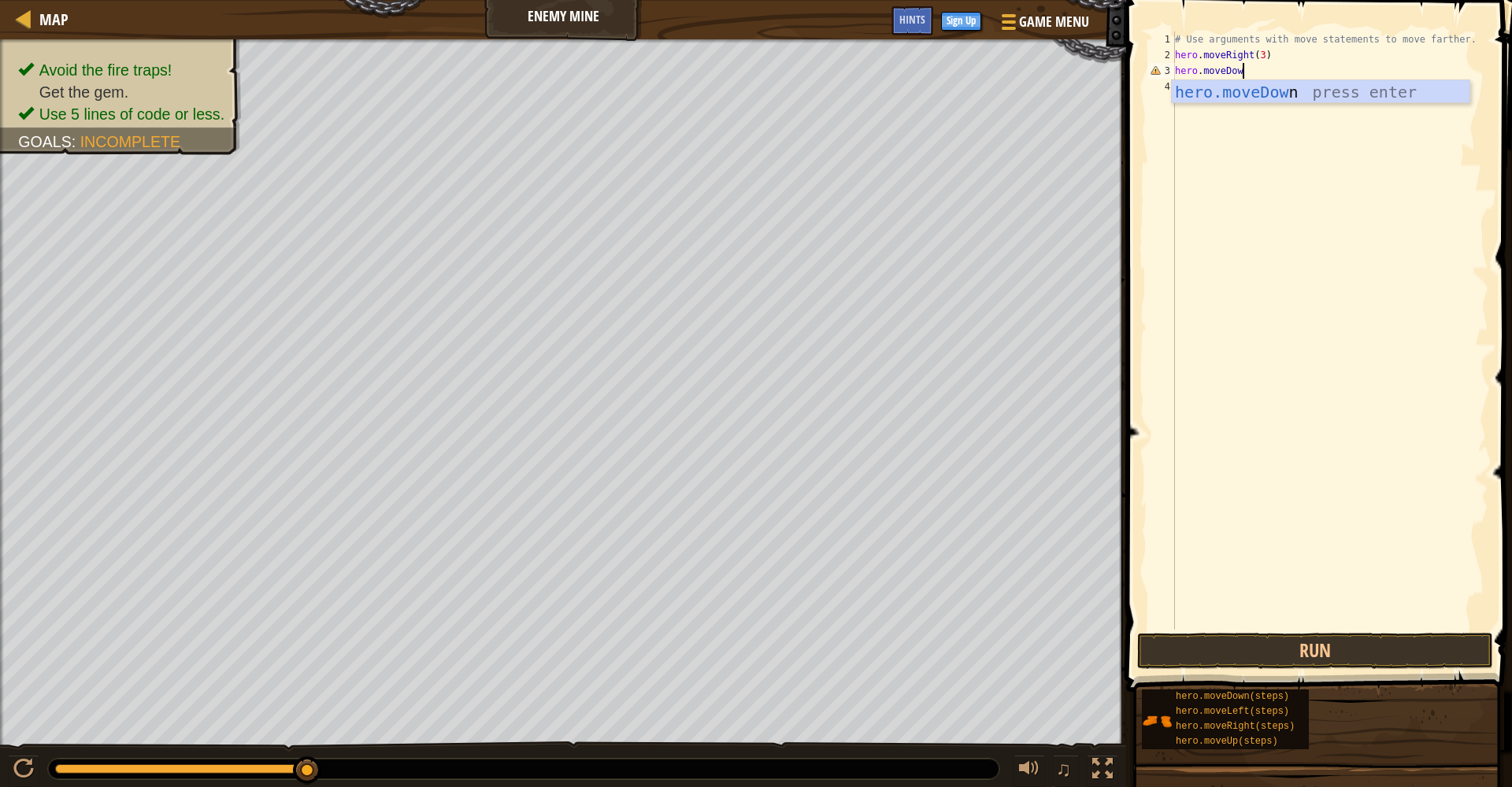
scroll to position [7, 5]
type textarea "hero.moveDown()"
click at [1133, 645] on button "Run" at bounding box center [1315, 651] width 356 height 37
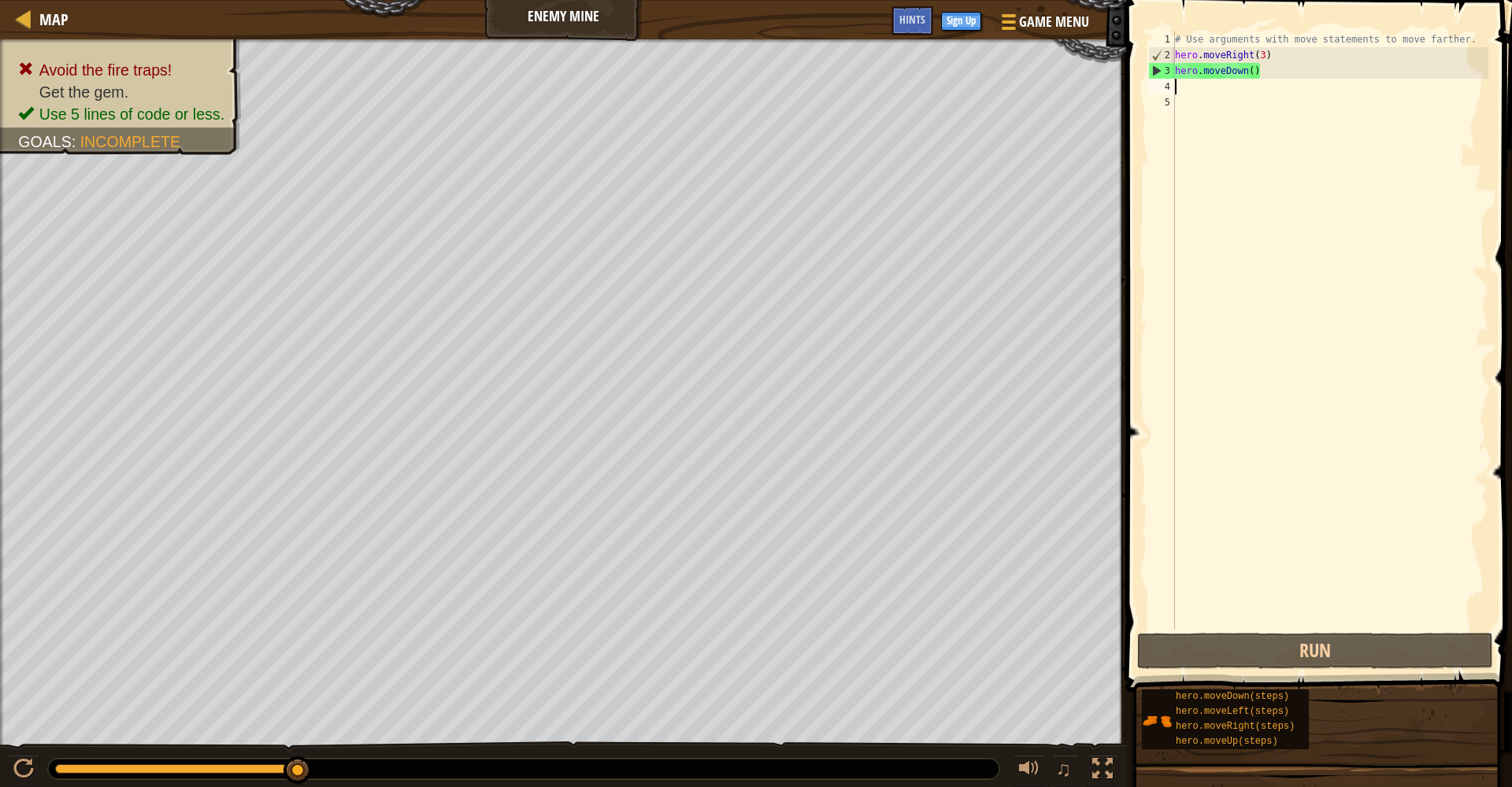
click at [1133, 55] on div "# Use arguments with move statements to move farther. hero . moveRight ( 3 ) he…" at bounding box center [1331, 346] width 317 height 629
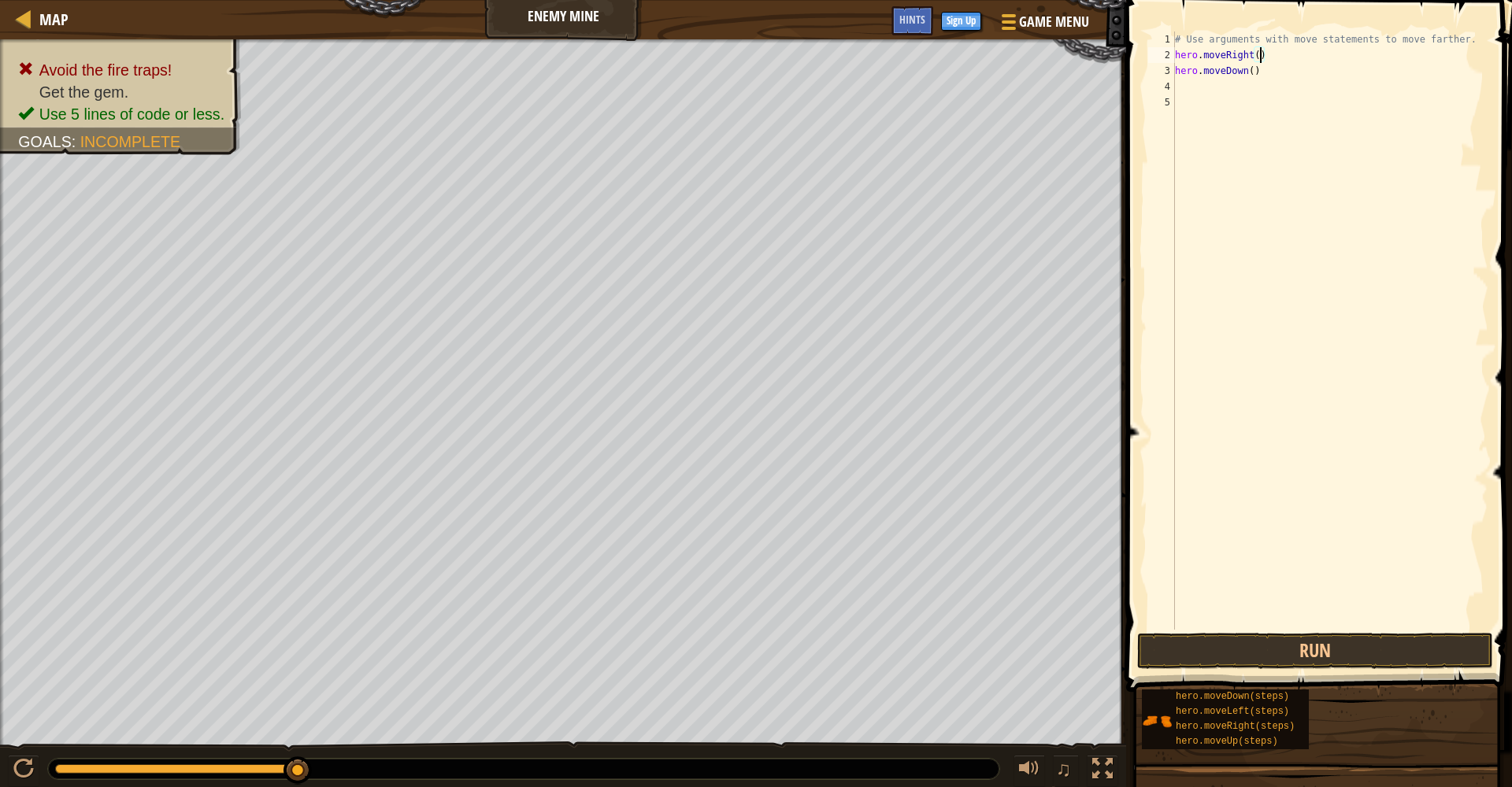
click at [1133, 72] on div "# Use arguments with move statements to move farther. hero . moveRight ( ) hero…" at bounding box center [1331, 346] width 317 height 629
type textarea "hero.moveDown()"
click at [1133, 645] on button "Run" at bounding box center [1315, 651] width 356 height 37
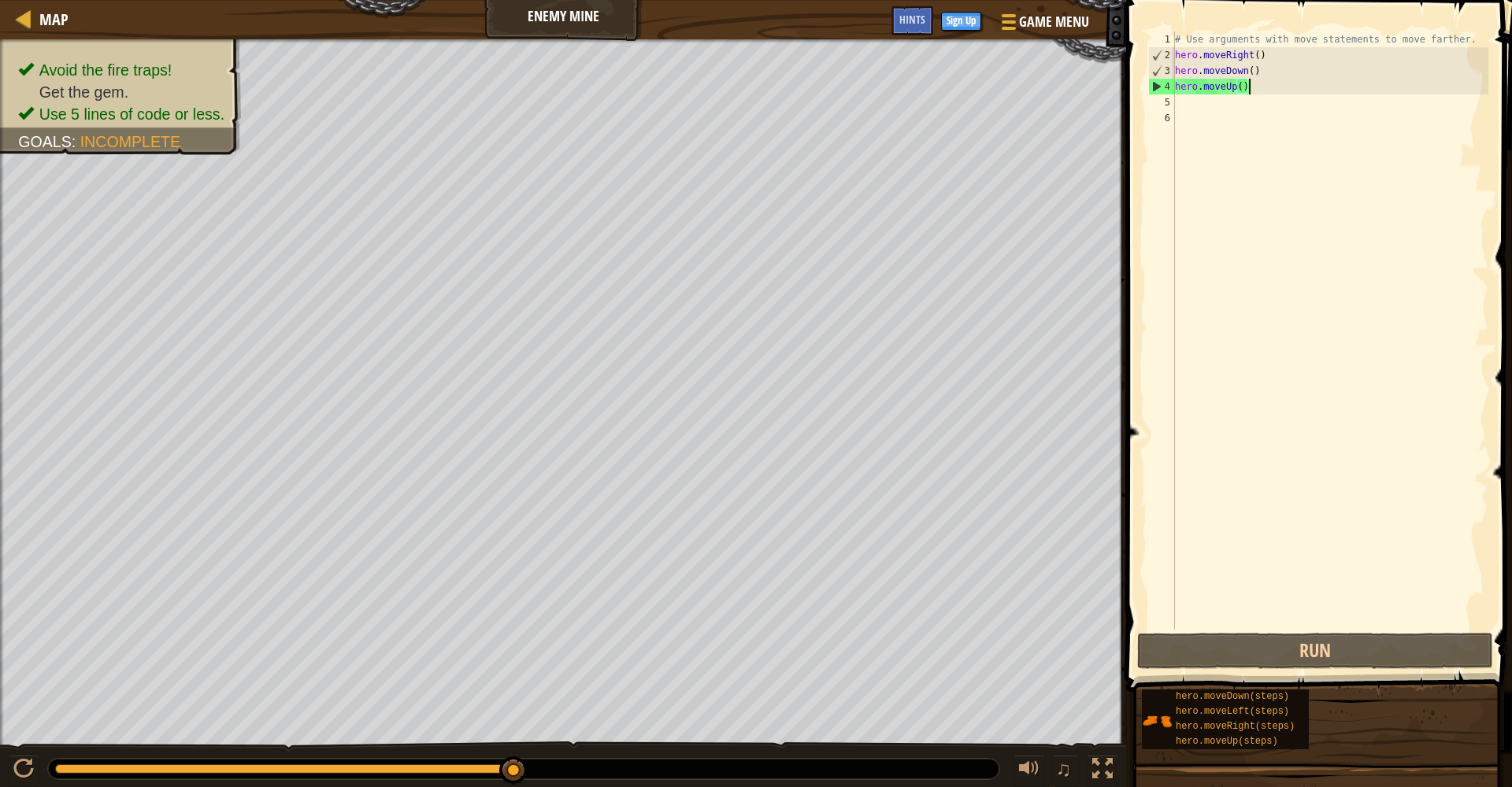
click at [1133, 87] on div "# Use arguments with move statements to move farther. hero . moveRight ( ) hero…" at bounding box center [1331, 346] width 317 height 629
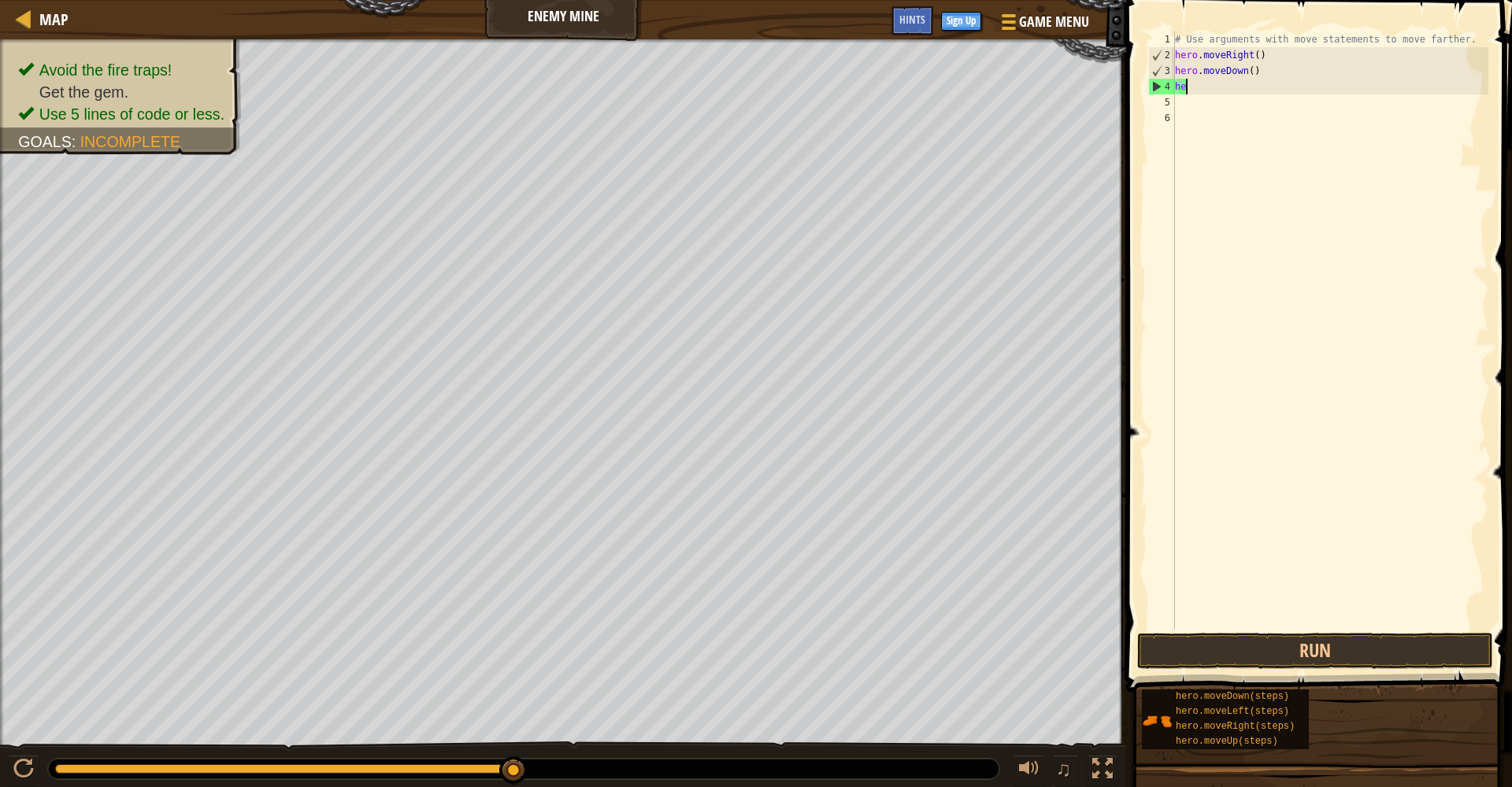
scroll to position [7, 0]
type textarea "h"
click at [1133, 645] on button "Run" at bounding box center [1315, 651] width 356 height 37
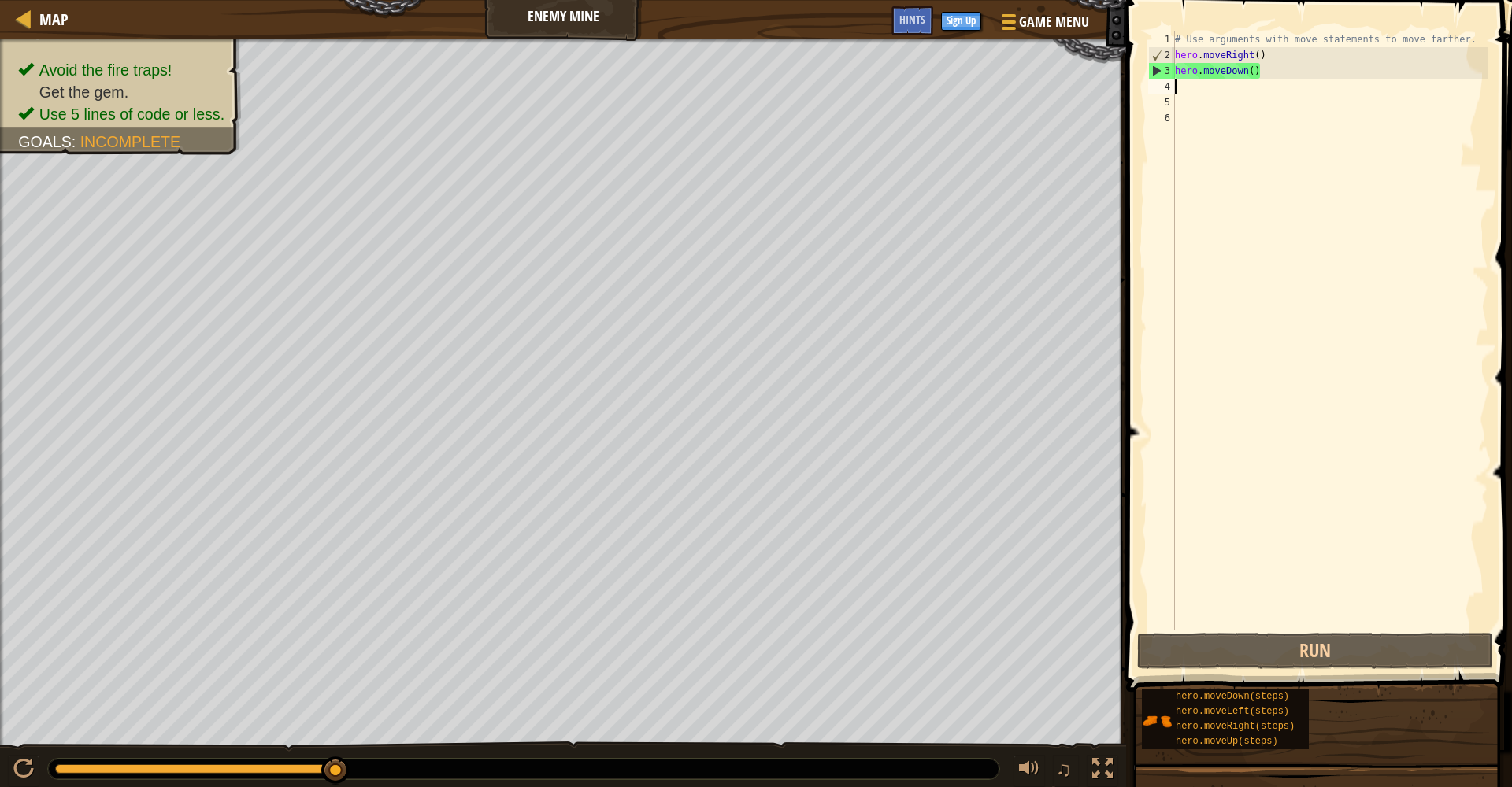
click at [1133, 53] on div "# Use arguments with move statements to move farther. hero . moveRight ( ) hero…" at bounding box center [1331, 346] width 317 height 629
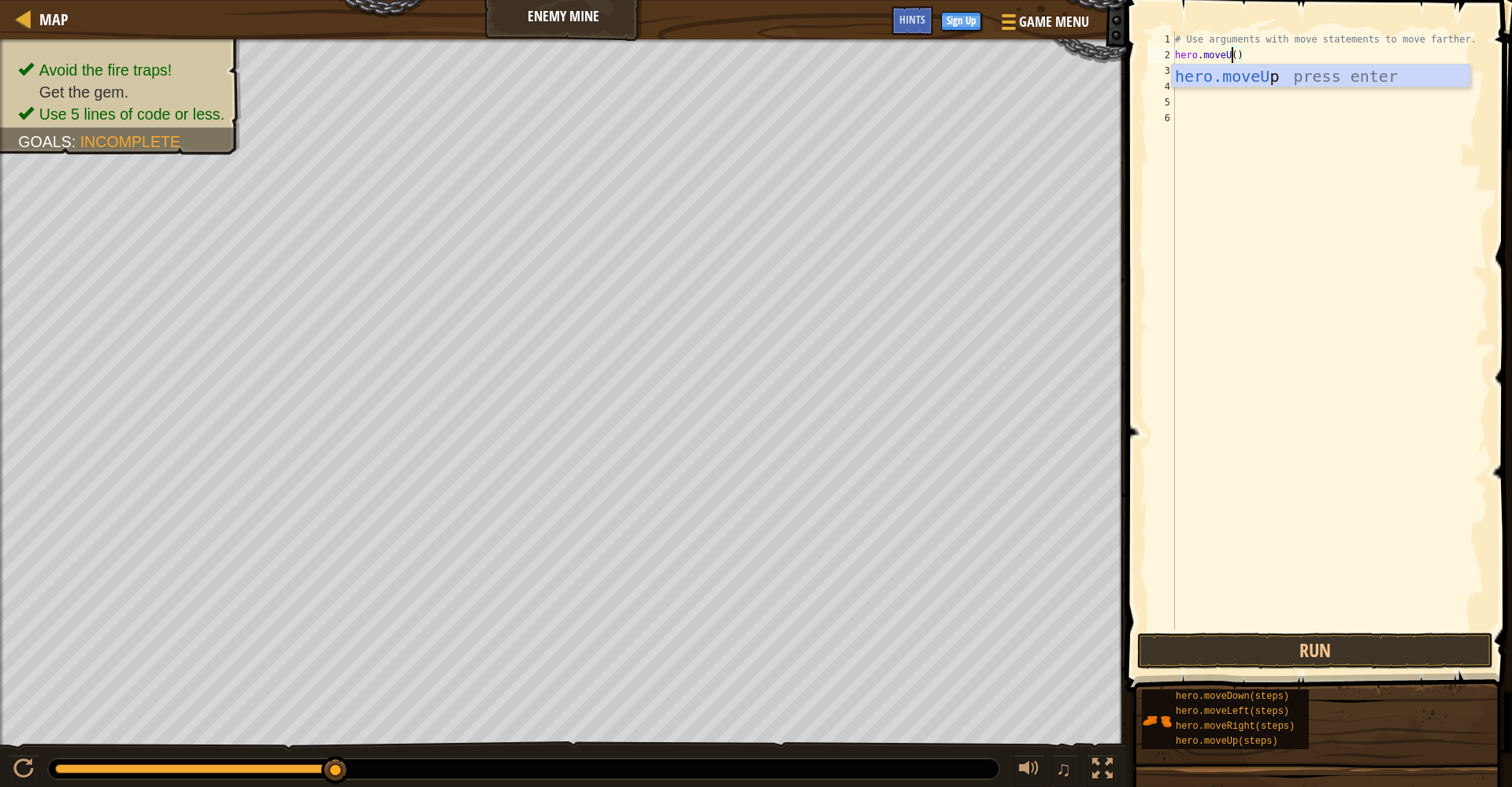
scroll to position [7, 5]
click at [1133, 645] on button "Run" at bounding box center [1315, 651] width 356 height 37
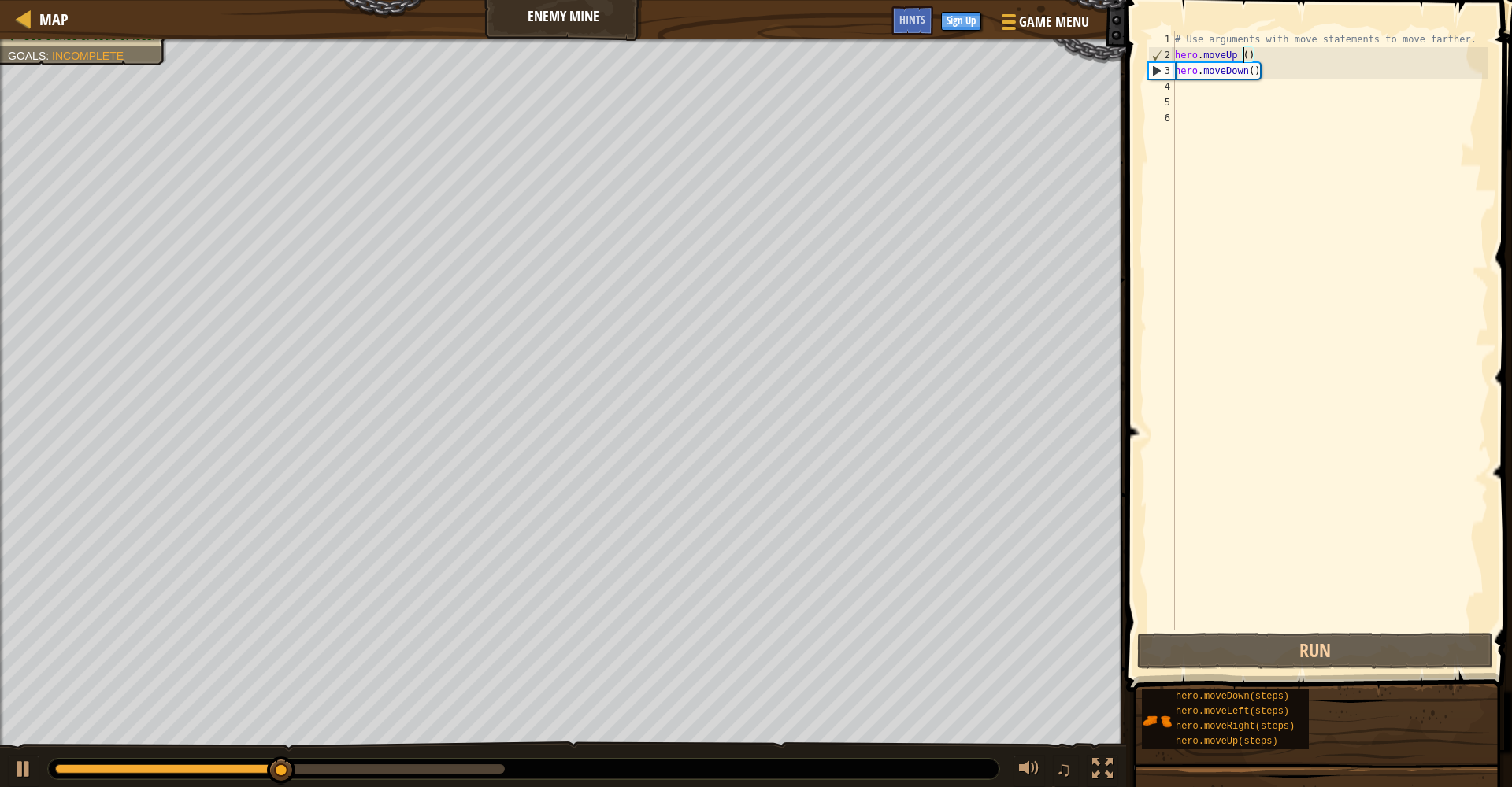
click at [1133, 72] on div "# Use arguments with move statements to move farther. hero . moveUp ( ) hero . …" at bounding box center [1331, 346] width 317 height 629
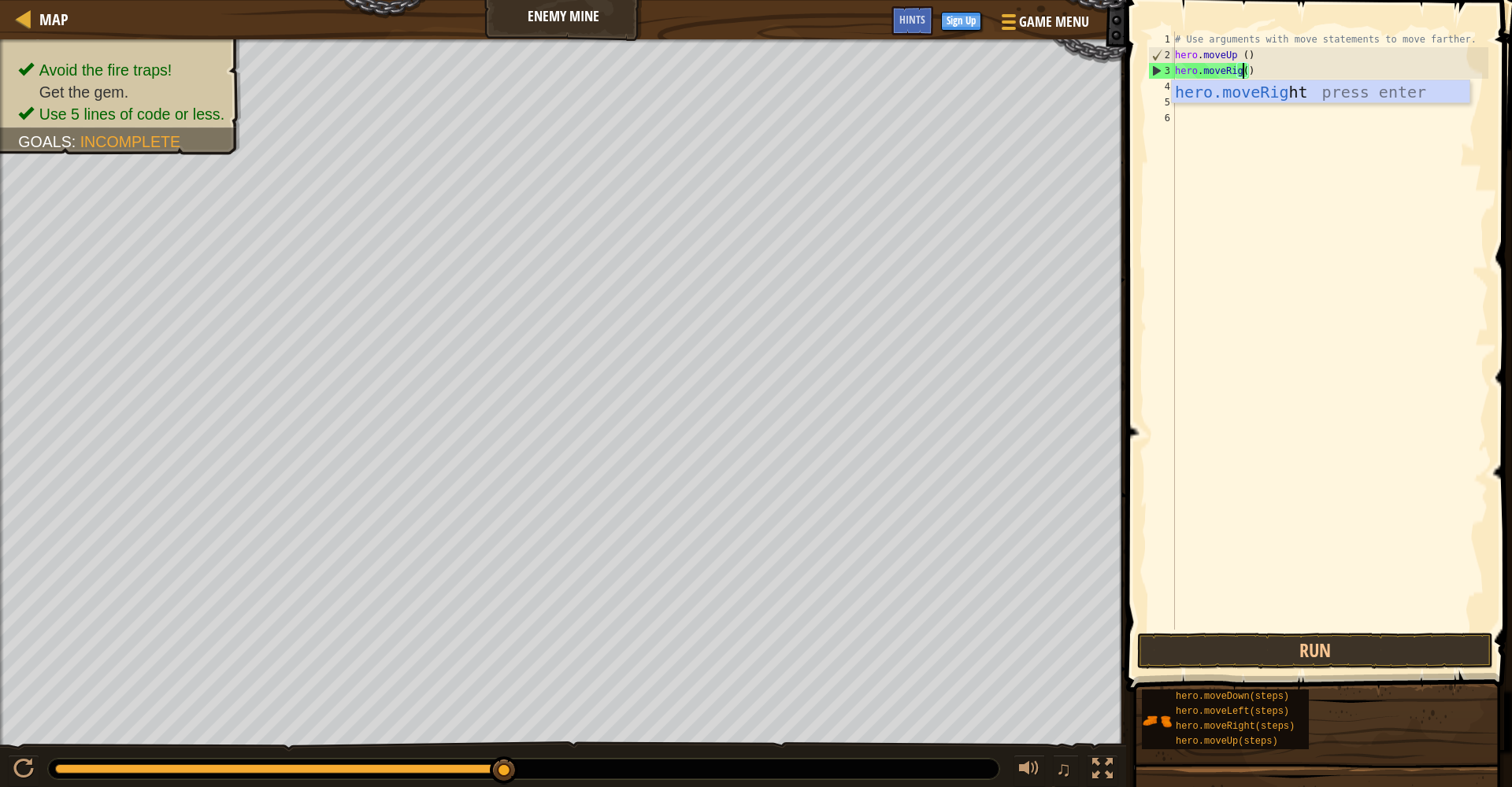
scroll to position [7, 6]
click at [1133, 642] on button "Run" at bounding box center [1315, 651] width 356 height 37
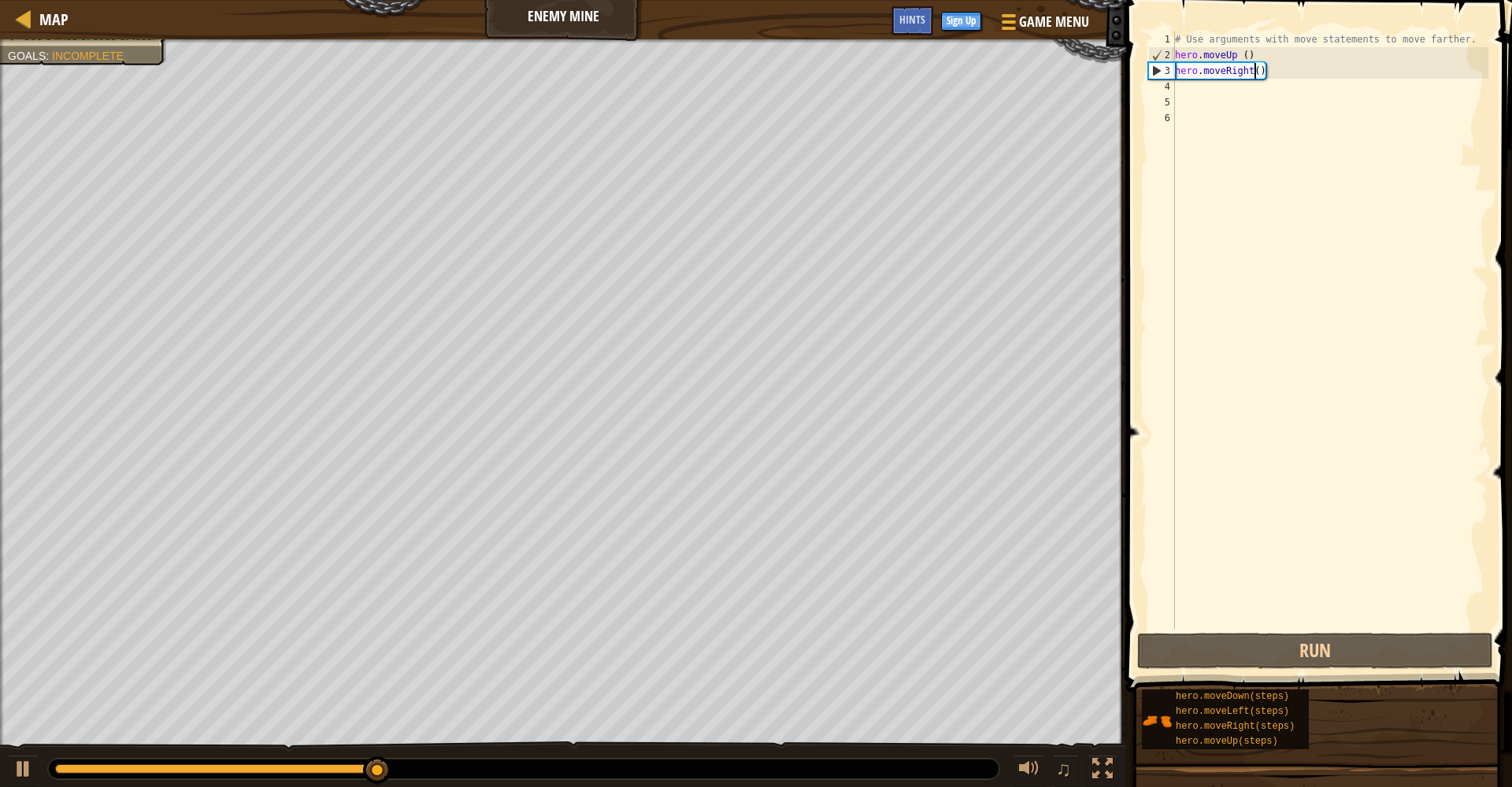
click at [1133, 74] on div "# Use arguments with move statements to move farther. hero . moveUp ( ) hero . …" at bounding box center [1331, 346] width 317 height 629
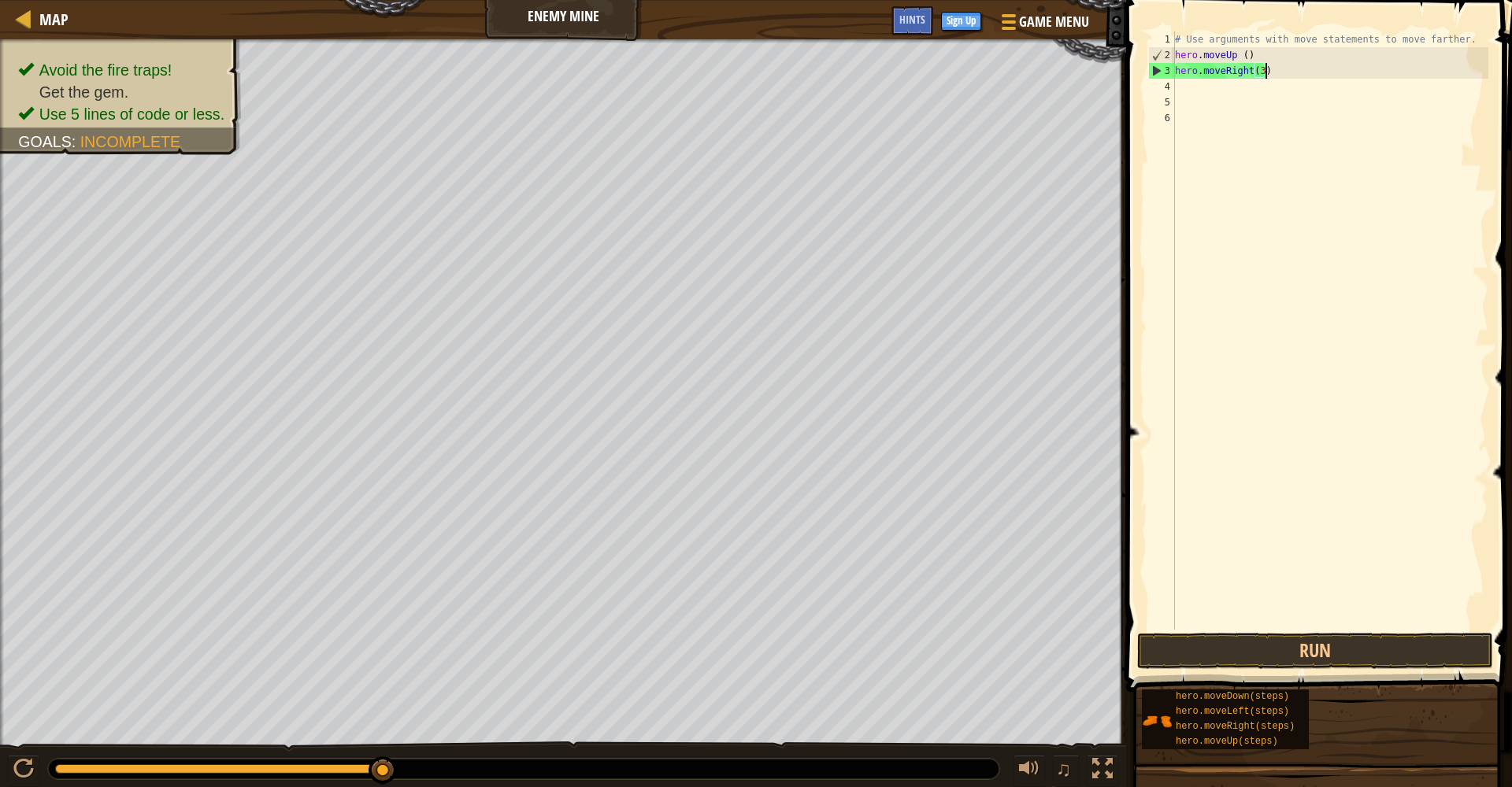
scroll to position [7, 7]
click at [1133, 645] on button "Run" at bounding box center [1315, 651] width 356 height 37
type textarea "hero.moveRight(2)"
click at [1133, 645] on button "Run" at bounding box center [1315, 651] width 356 height 37
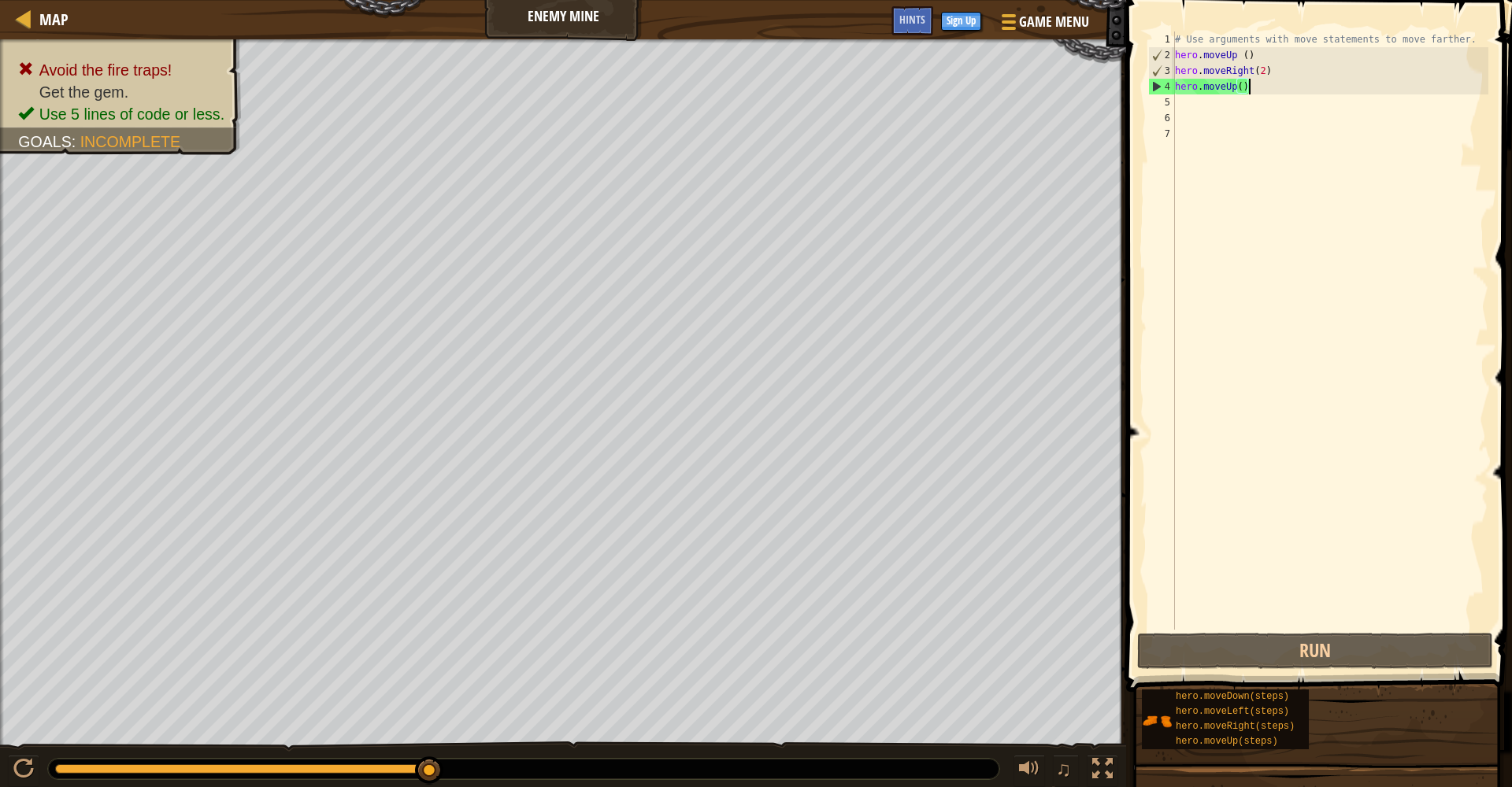
click at [1133, 57] on div "# Use arguments with move statements to move farther. hero . moveUp ( ) hero . …" at bounding box center [1331, 346] width 317 height 629
type textarea "hero.moveUp ()"
click at [908, 20] on span "Hints" at bounding box center [913, 19] width 26 height 15
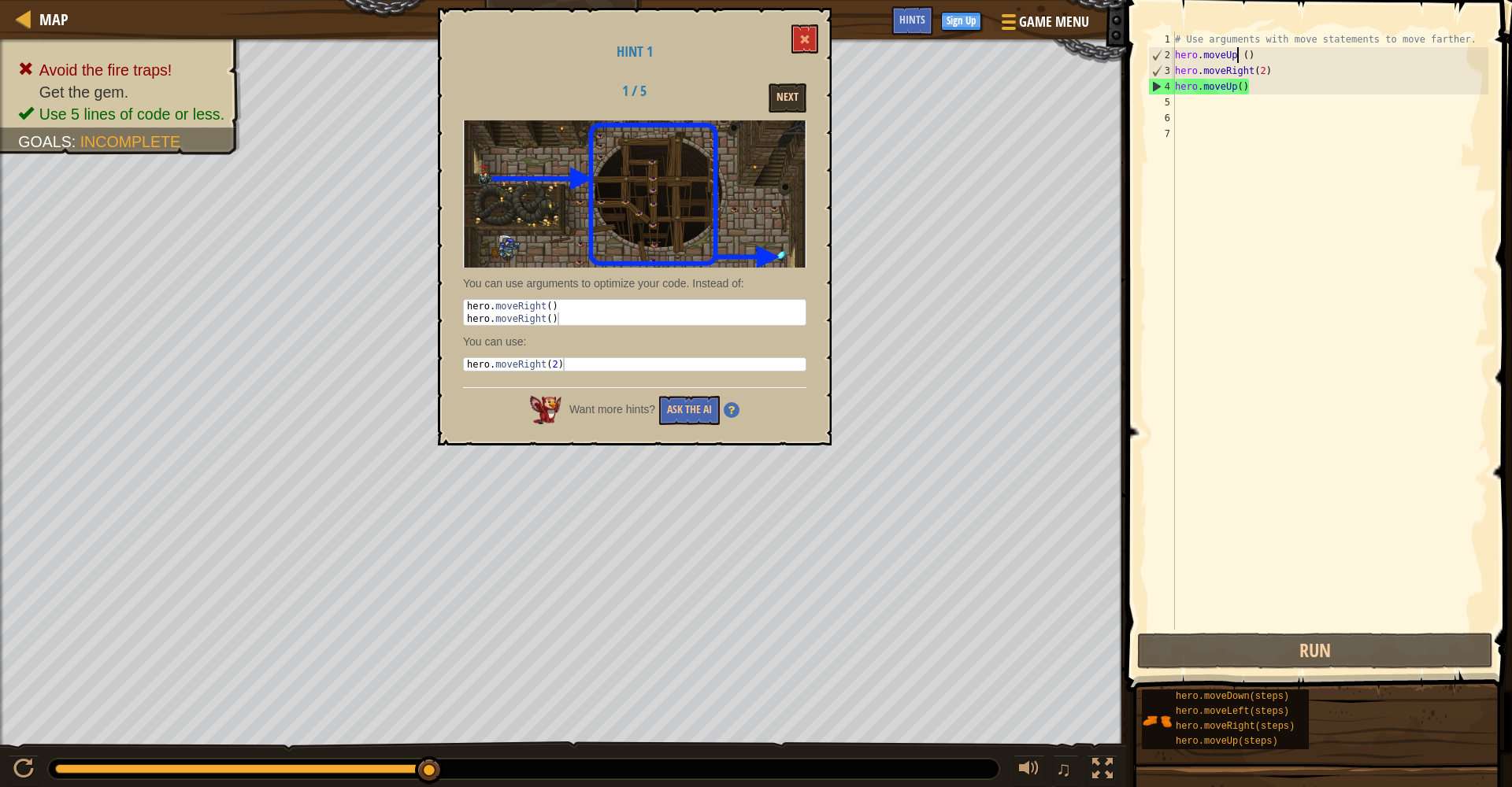
click at [785, 92] on button "Next" at bounding box center [787, 98] width 37 height 29
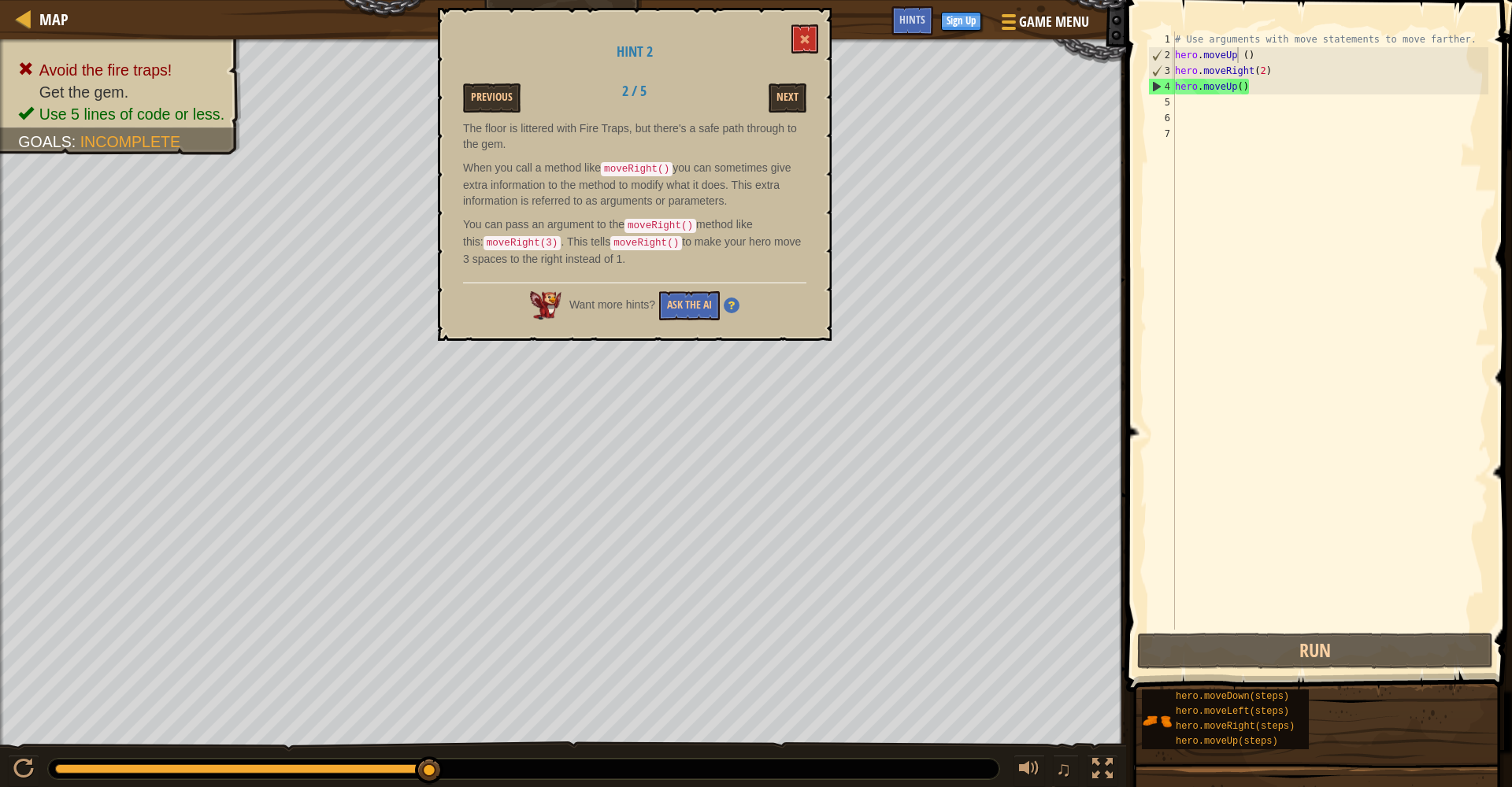
click at [785, 92] on button "Next" at bounding box center [787, 98] width 37 height 29
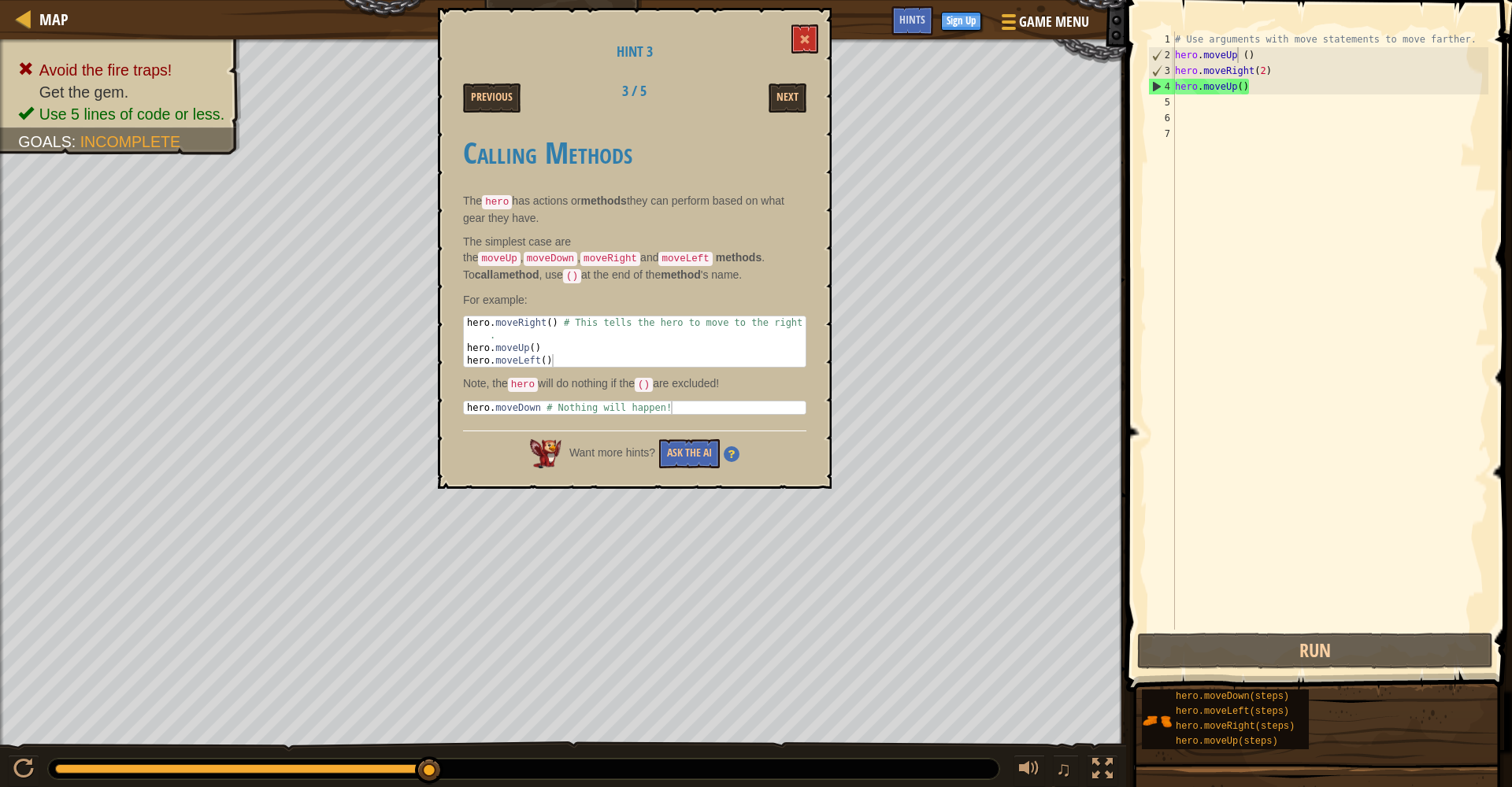
click at [785, 92] on button "Next" at bounding box center [787, 98] width 37 height 29
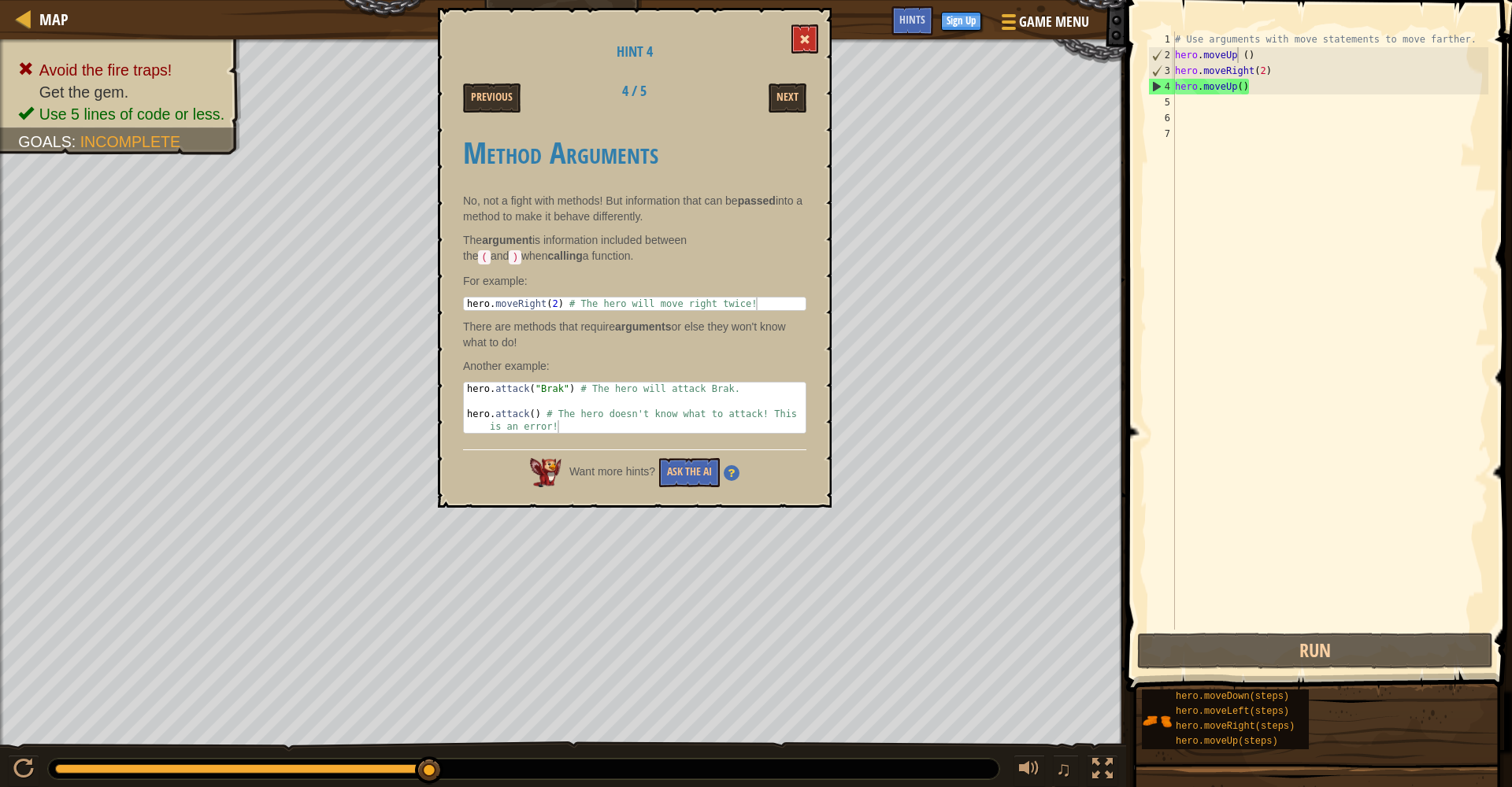
click at [807, 25] on button at bounding box center [805, 38] width 27 height 29
